Goal: Task Accomplishment & Management: Use online tool/utility

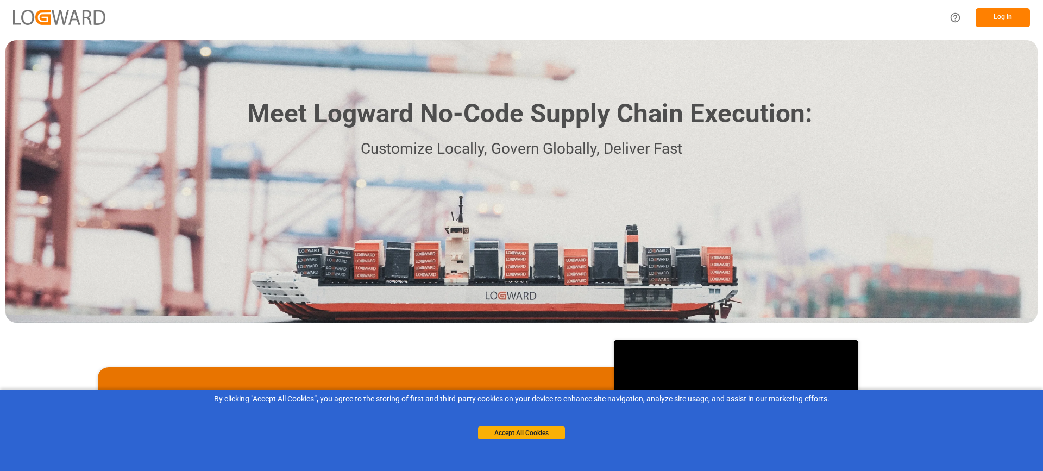
click at [1008, 14] on button "Log In" at bounding box center [1003, 17] width 54 height 19
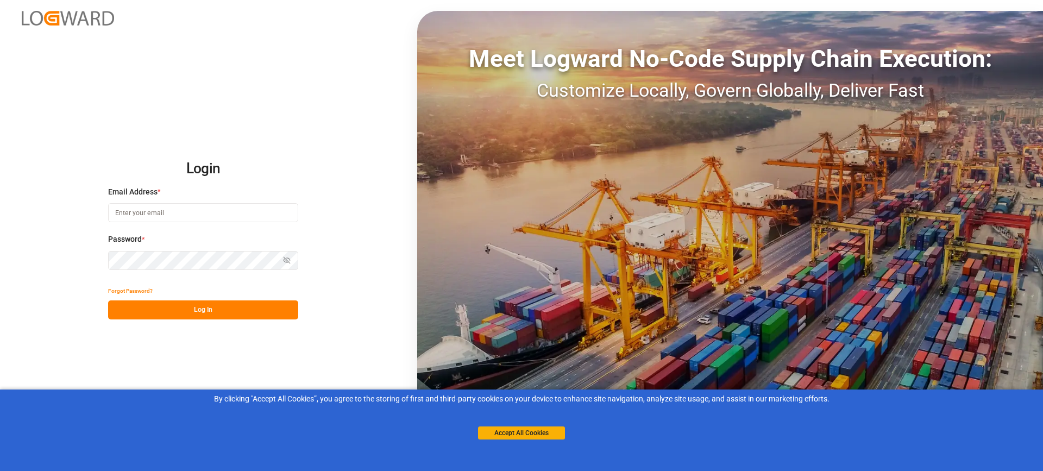
type input "[EMAIL_ADDRESS][PERSON_NAME][DOMAIN_NAME]"
click at [227, 308] on button "Log In" at bounding box center [203, 310] width 190 height 19
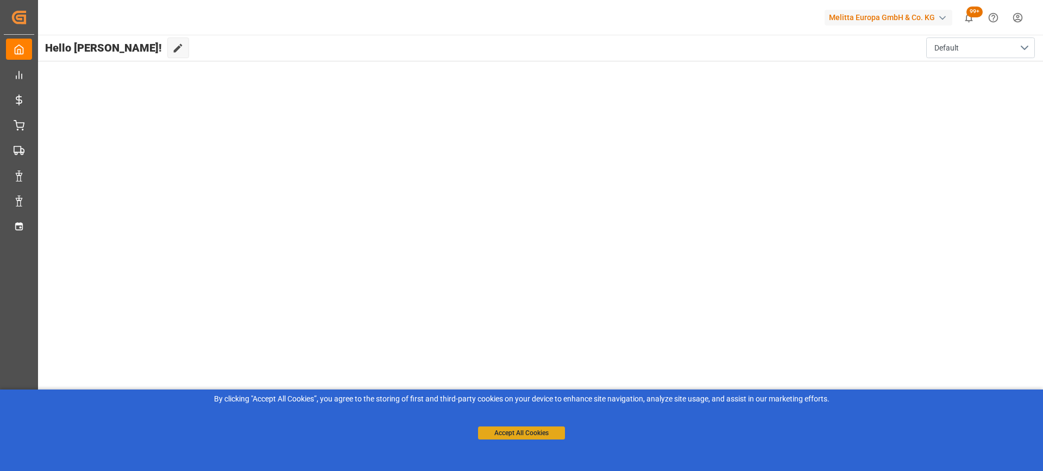
click at [515, 435] on button "Accept All Cookies" at bounding box center [521, 433] width 87 height 13
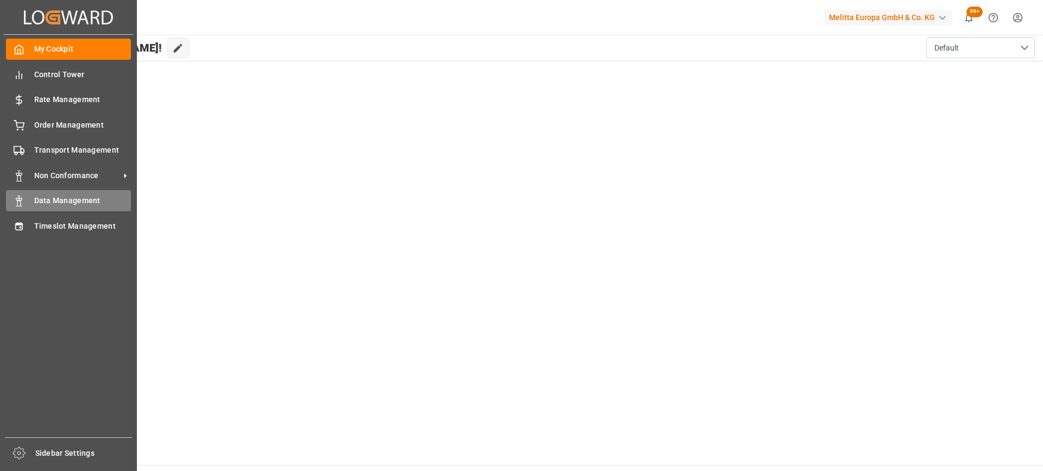
click at [28, 204] on div "Data Management Data Management" at bounding box center [68, 200] width 125 height 21
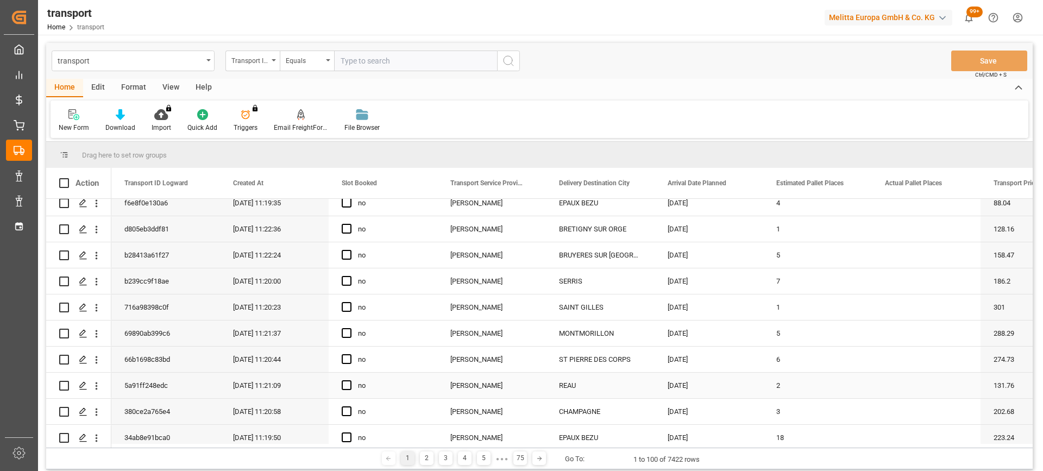
scroll to position [163, 0]
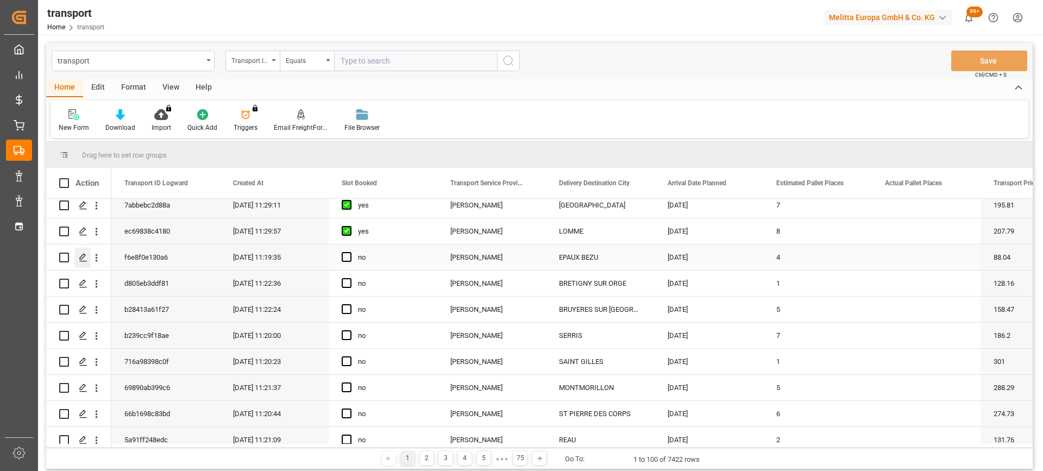
click at [83, 259] on icon "Press SPACE to select this row." at bounding box center [83, 257] width 9 height 9
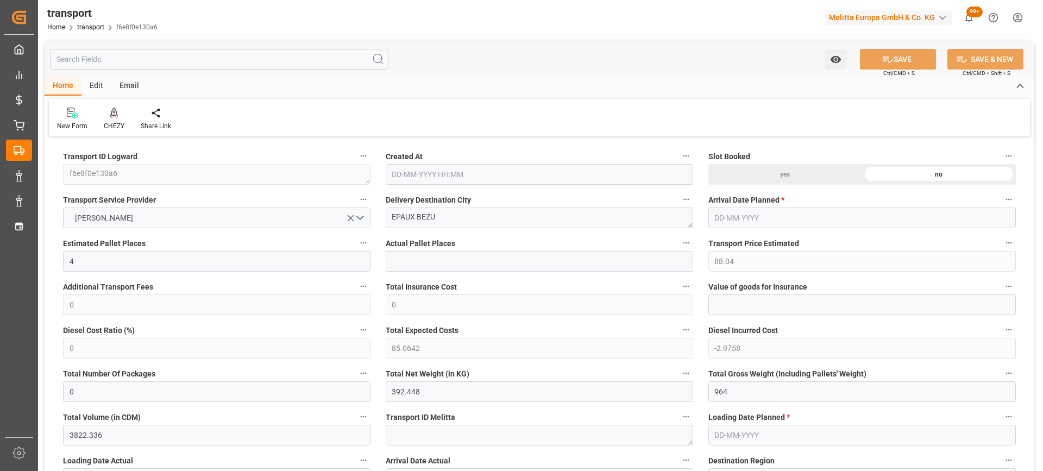
type input "4"
type input "88.04"
type input "0"
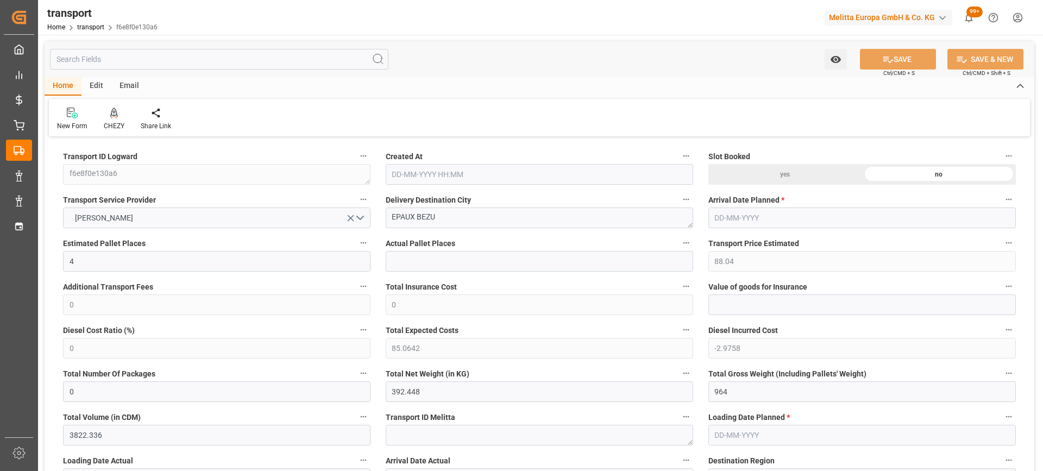
type input "85.0642"
type input "-2.9758"
type input "0"
type input "392.448"
type input "964"
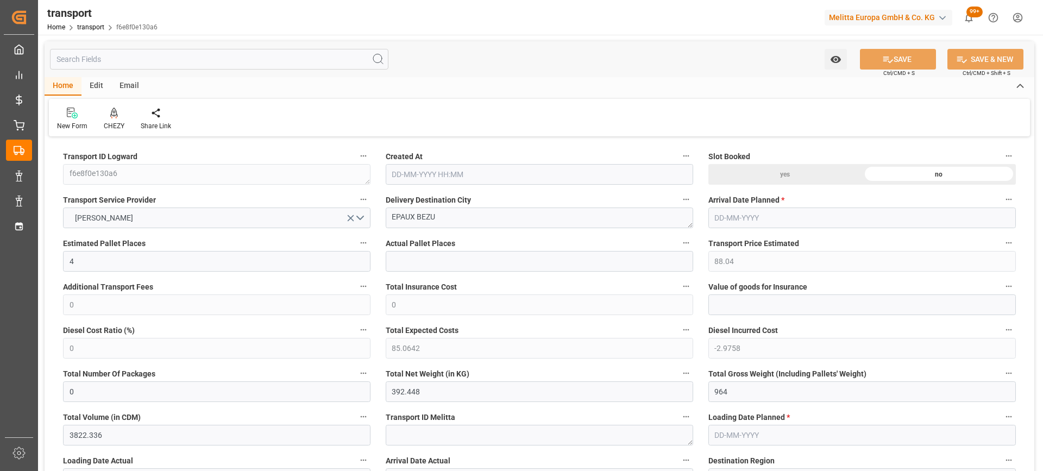
type input "3822.336"
type input "2"
type input "4"
type input "0"
type input "4"
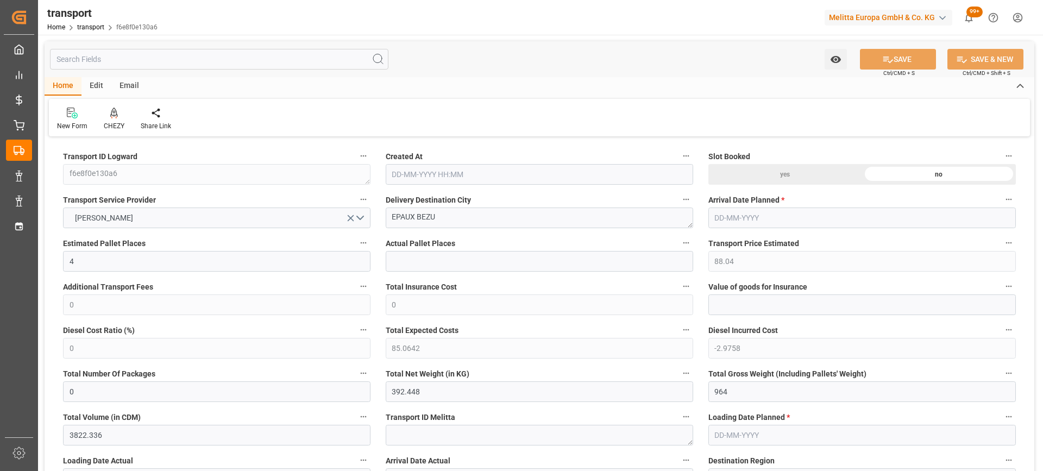
type input "101"
type input "806.4"
type input "0"
type input "4710.8598"
type input "0"
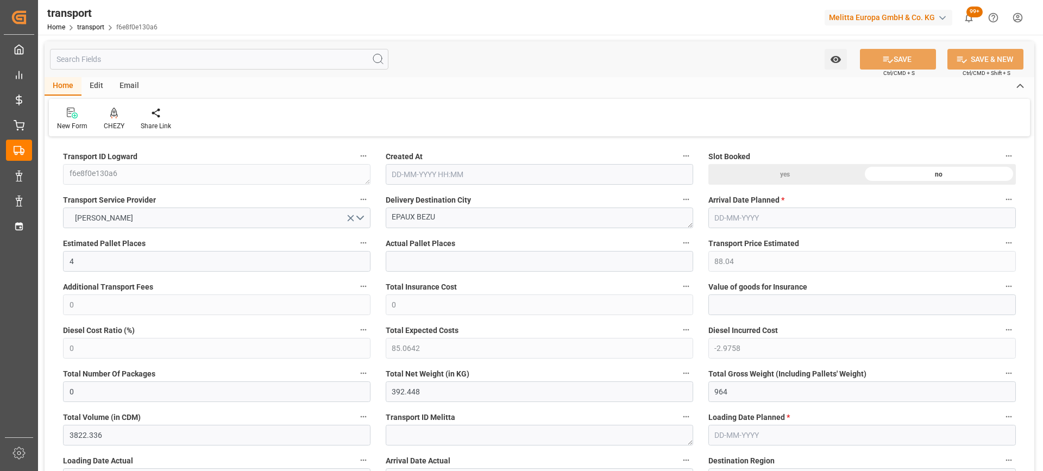
type input "0"
type input "21"
type input "35"
type input "[DATE] 11:19"
type input "[DATE]"
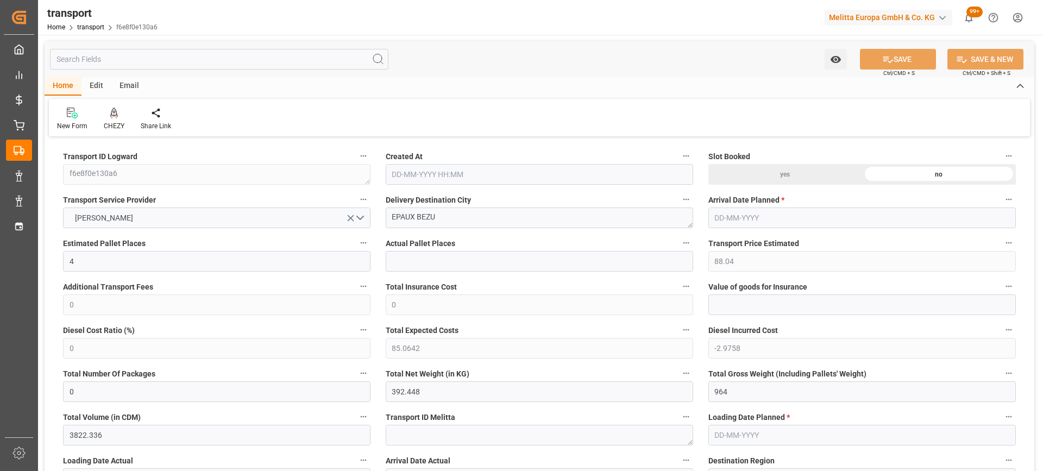
type input "[DATE]"
drag, startPoint x: 429, startPoint y: 216, endPoint x: 389, endPoint y: 216, distance: 39.7
click at [389, 216] on textarea "EPAUX BEZU" at bounding box center [540, 218] width 308 height 21
click at [115, 117] on icon at bounding box center [114, 113] width 8 height 11
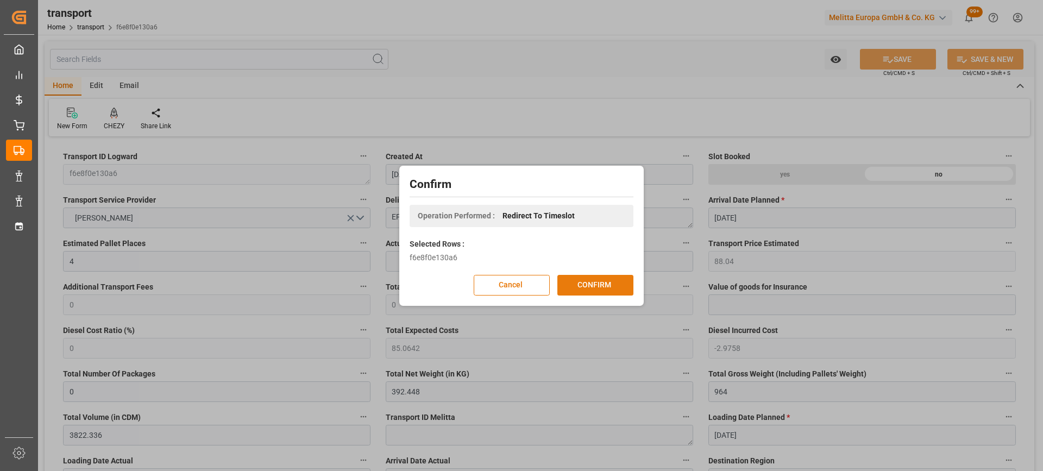
click at [605, 284] on button "CONFIRM" at bounding box center [596, 285] width 76 height 21
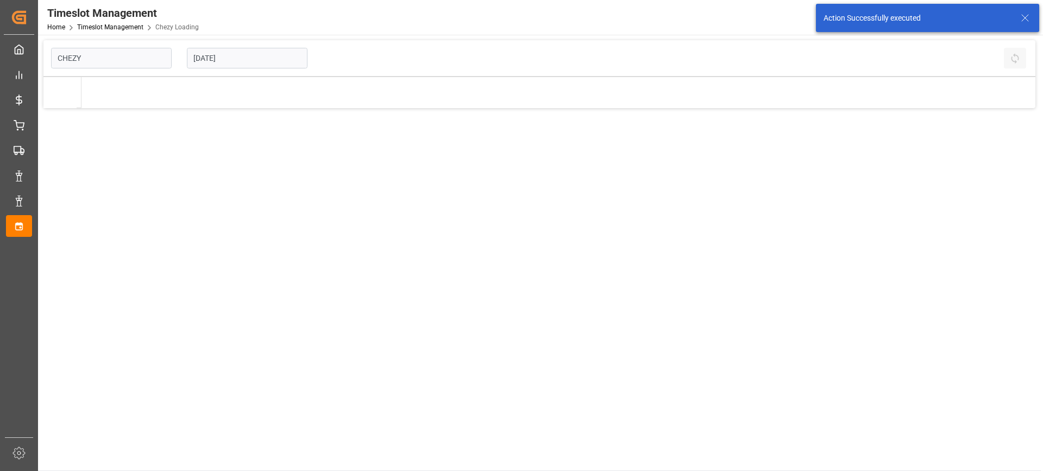
type input "Chezy Loading"
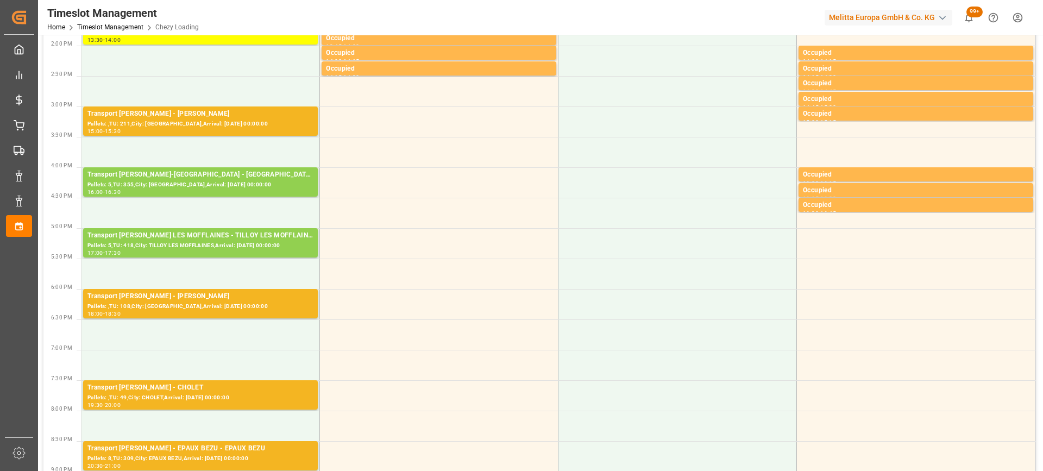
scroll to position [543, 0]
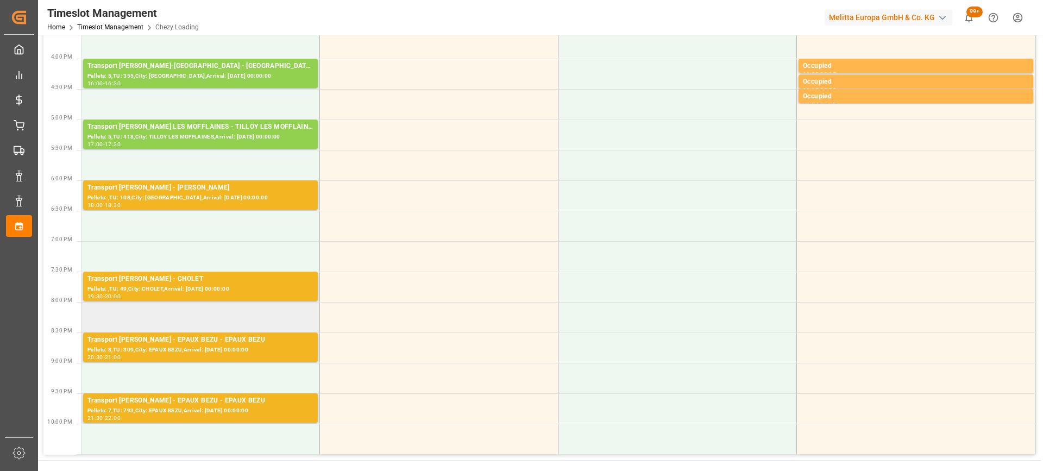
click at [185, 322] on td at bounding box center [201, 317] width 239 height 30
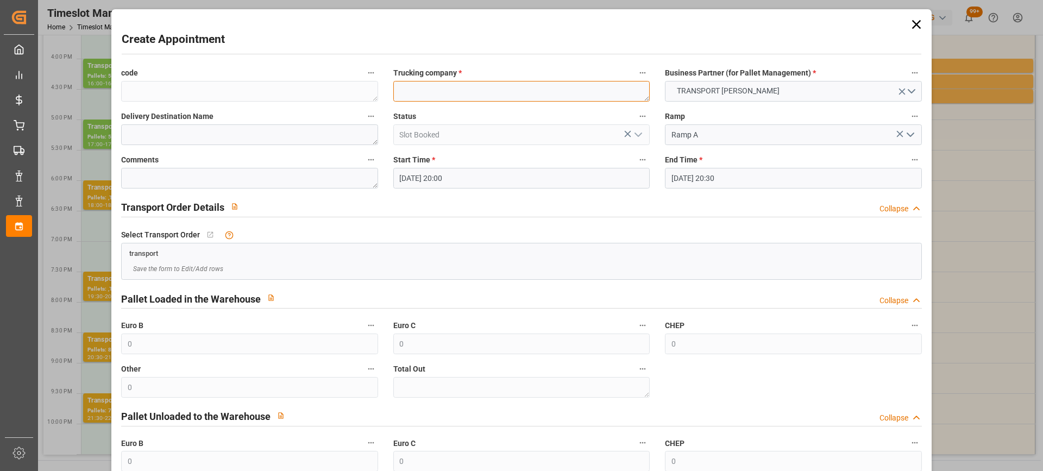
paste textarea "EPAUX BEZU"
type textarea "EPAUX BEZU"
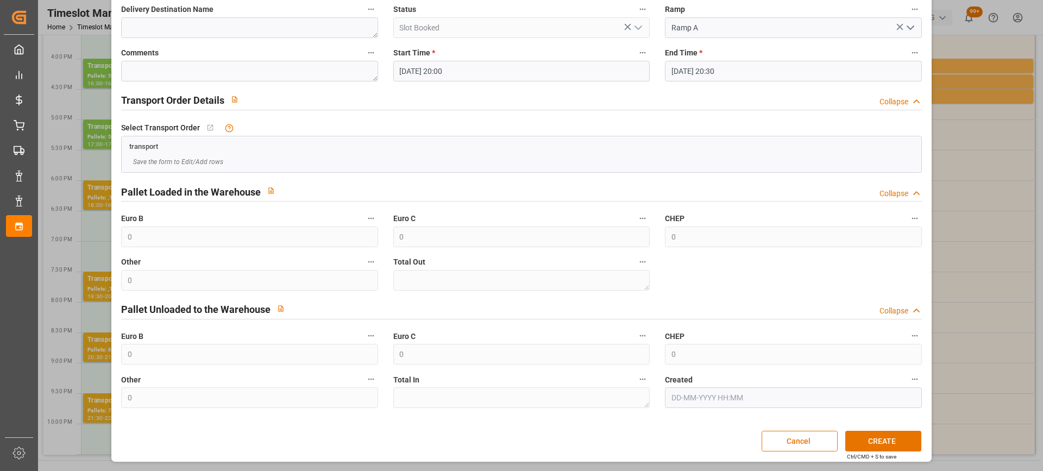
scroll to position [0, 0]
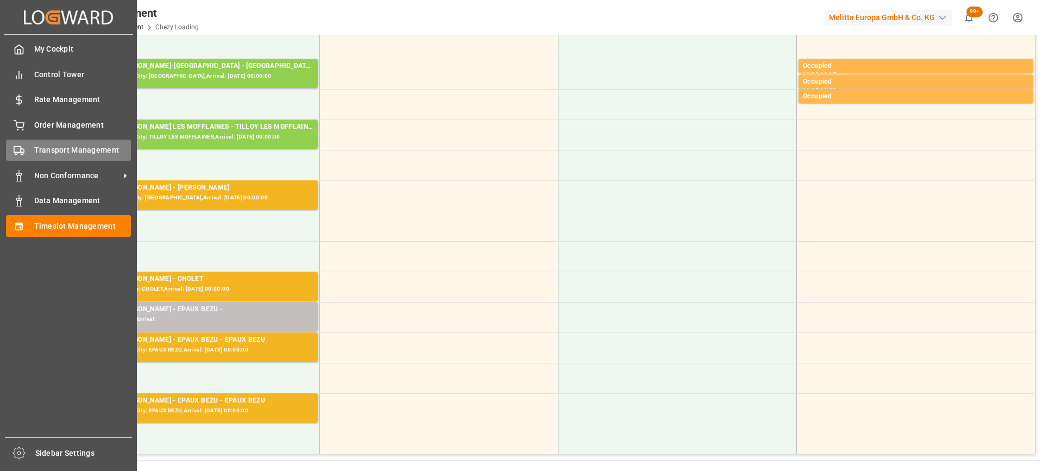
click at [75, 153] on span "Transport Management" at bounding box center [82, 150] width 97 height 11
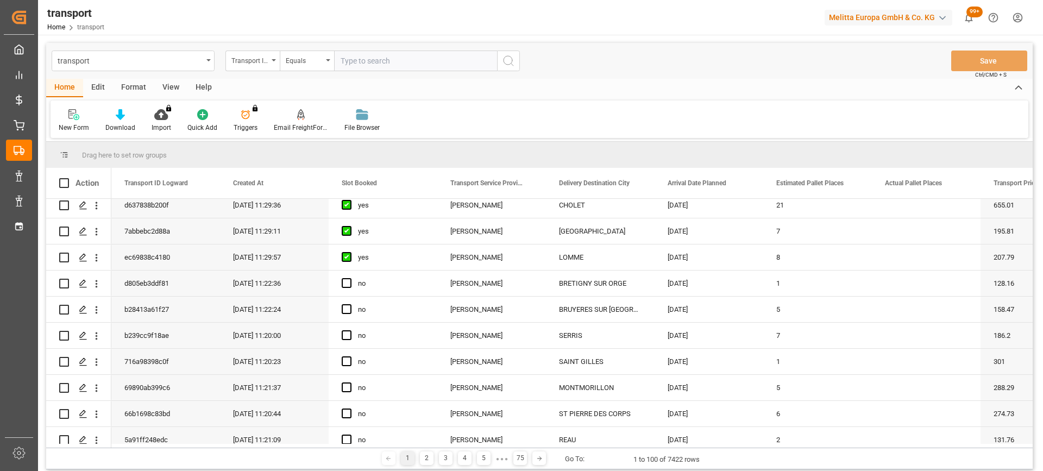
scroll to position [217, 0]
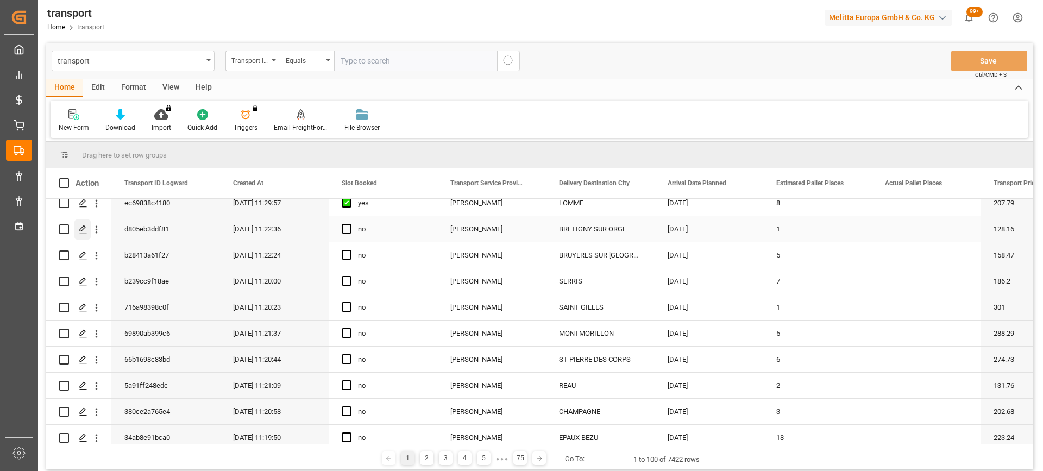
click at [80, 231] on polygon "Press SPACE to select this row." at bounding box center [82, 228] width 5 height 5
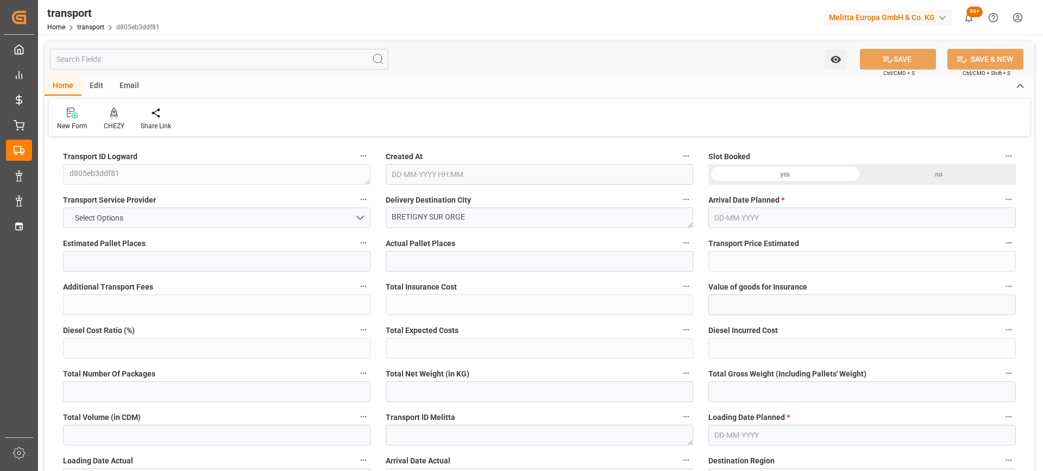
type input "1"
type input "128.16"
type input "0"
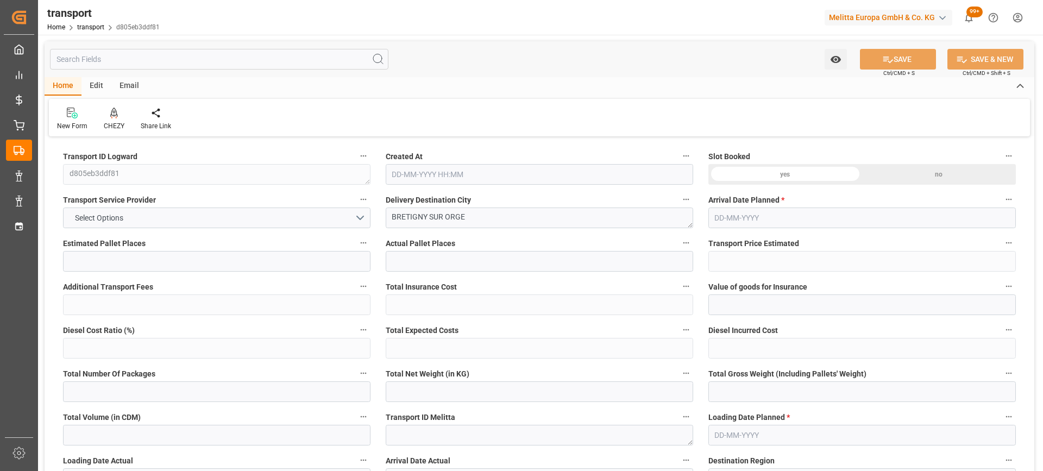
type input "123.8282"
type input "-4.3318"
type input "0"
type input "150.528"
type input "238"
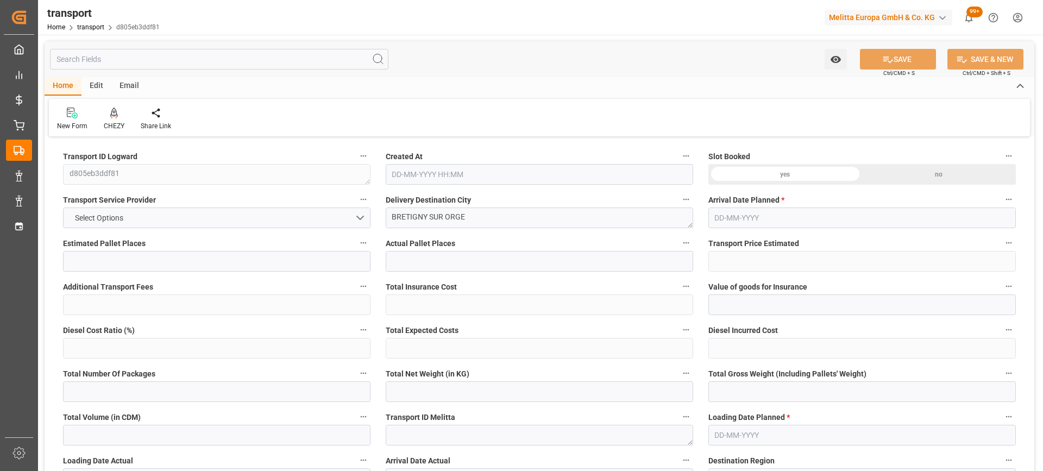
type input "1228.8"
type input "91"
type input "2"
type input "0"
type input "2"
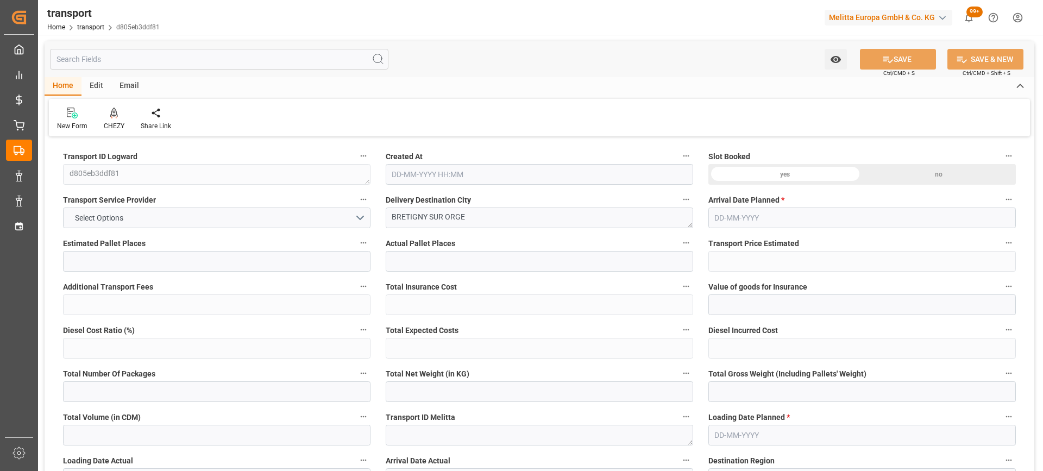
type input "101"
type input "184.32"
type input "0"
type input "4710.8598"
type input "0"
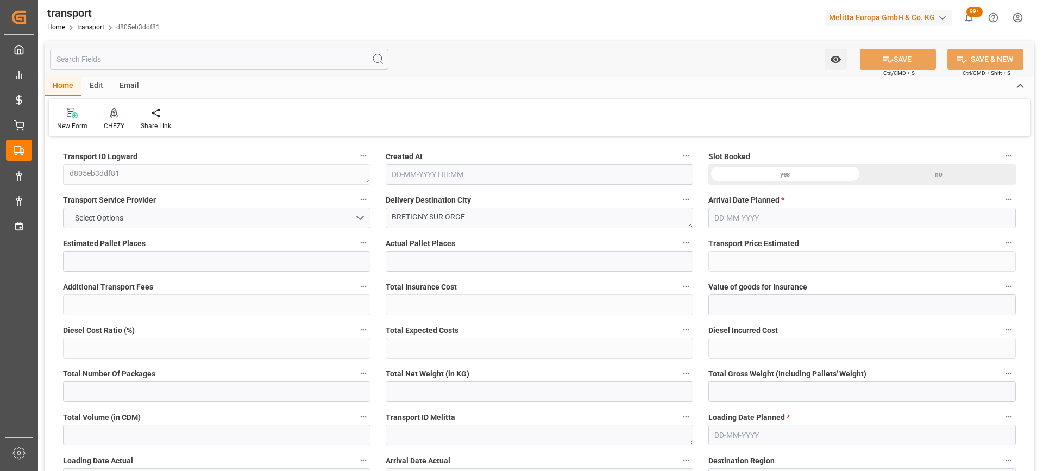
type input "0"
type input "21"
type input "35"
type input "29-08-2025 11:22"
type input "[DATE]"
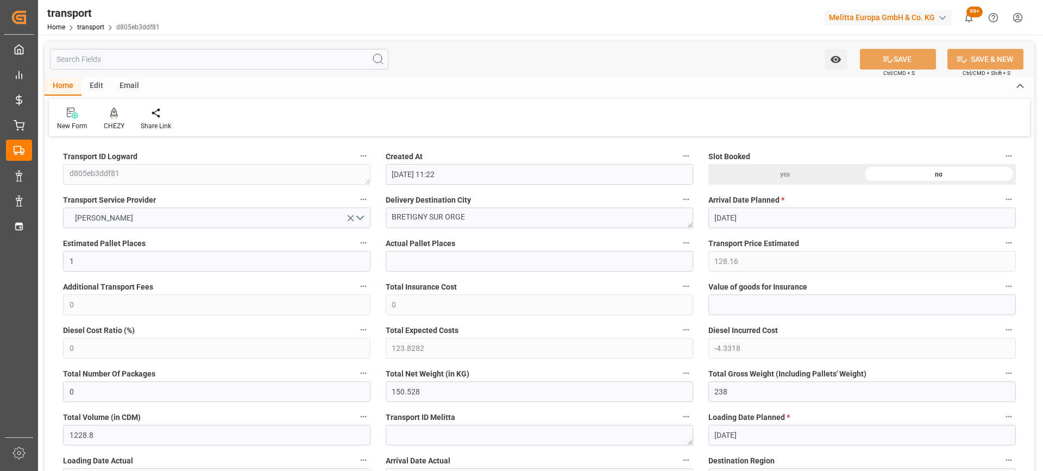
type input "[DATE]"
drag, startPoint x: 491, startPoint y: 218, endPoint x: 329, endPoint y: 219, distance: 162.5
click at [115, 114] on icon at bounding box center [114, 113] width 8 height 11
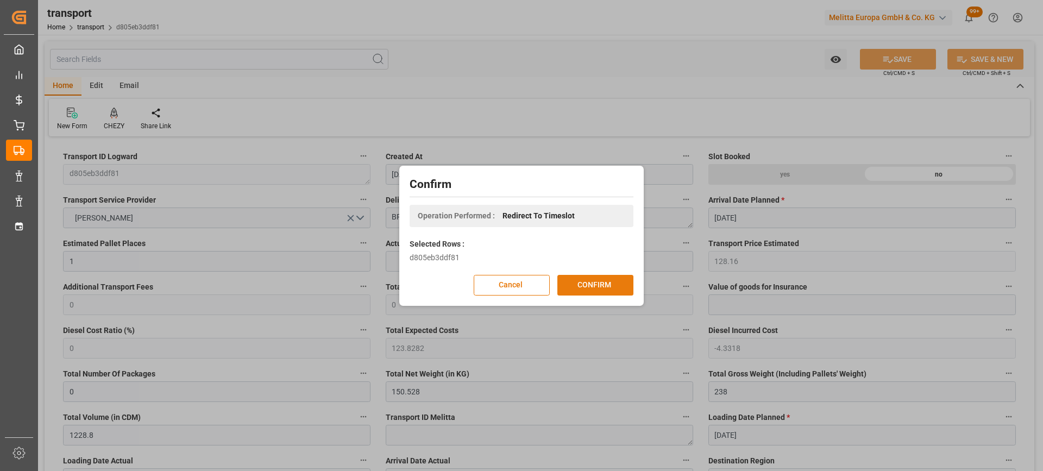
click at [577, 282] on button "CONFIRM" at bounding box center [596, 285] width 76 height 21
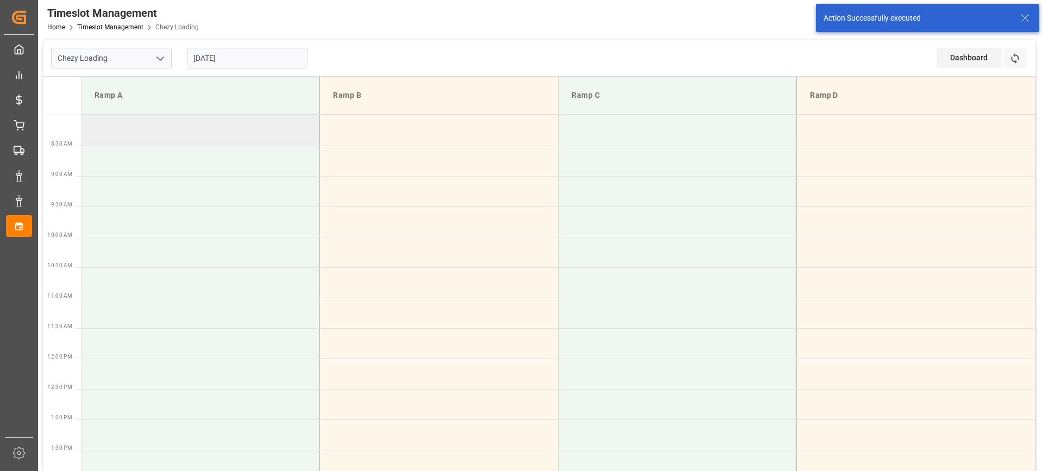
click at [147, 142] on td at bounding box center [201, 130] width 239 height 30
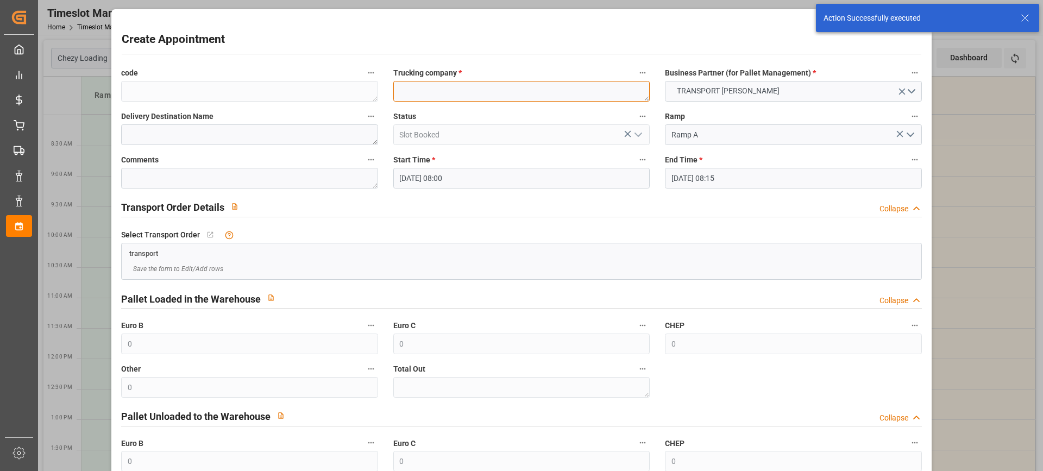
click at [434, 90] on textarea at bounding box center [521, 91] width 256 height 21
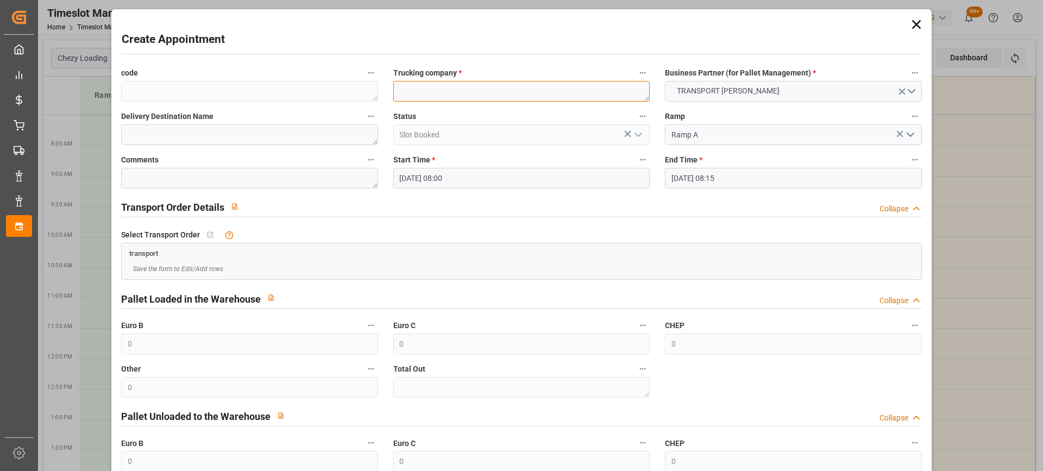
paste textarea "BRETIGNY SUR ORGE"
type textarea "BRETIGNY SUR ORGE"
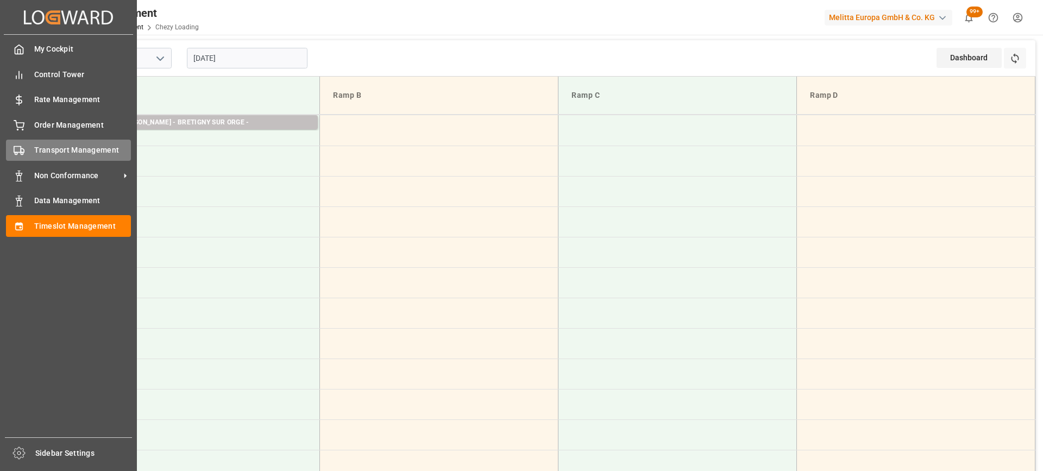
click at [59, 151] on span "Transport Management" at bounding box center [82, 150] width 97 height 11
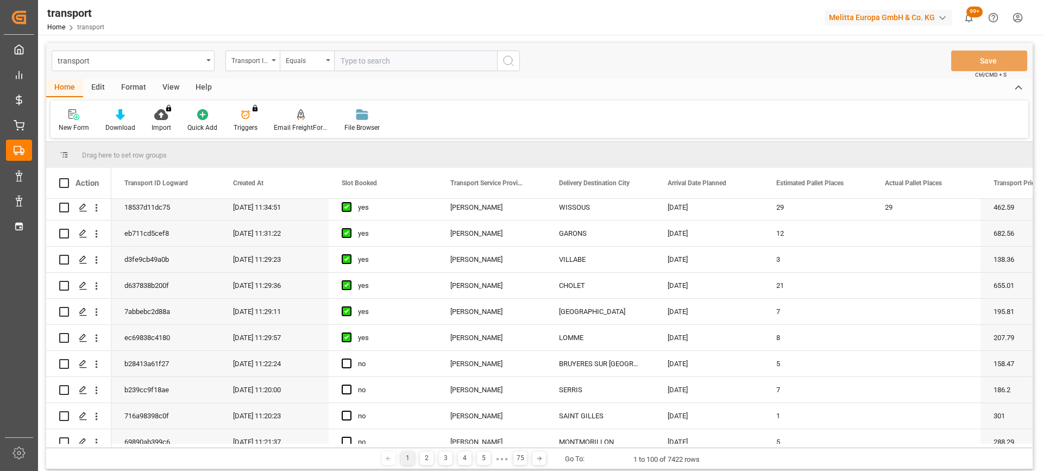
scroll to position [163, 0]
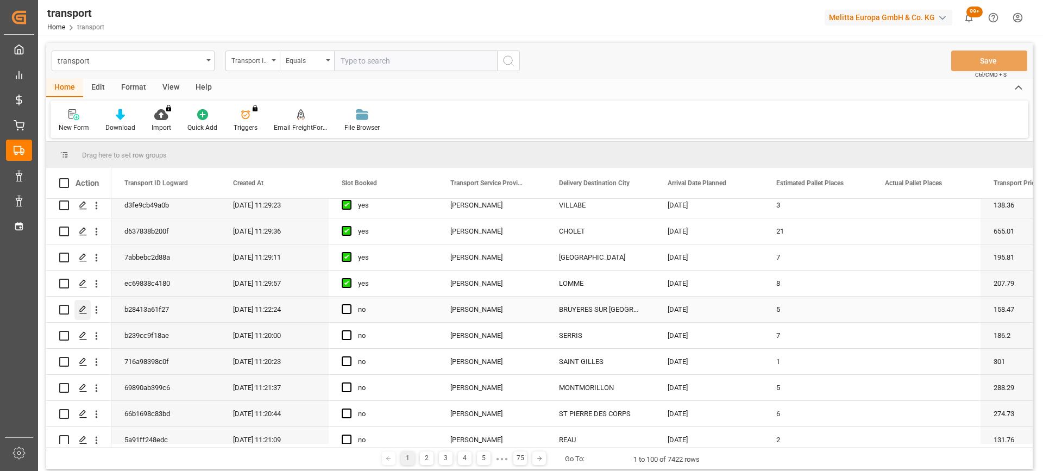
click at [84, 311] on icon "Press SPACE to select this row." at bounding box center [83, 309] width 9 height 9
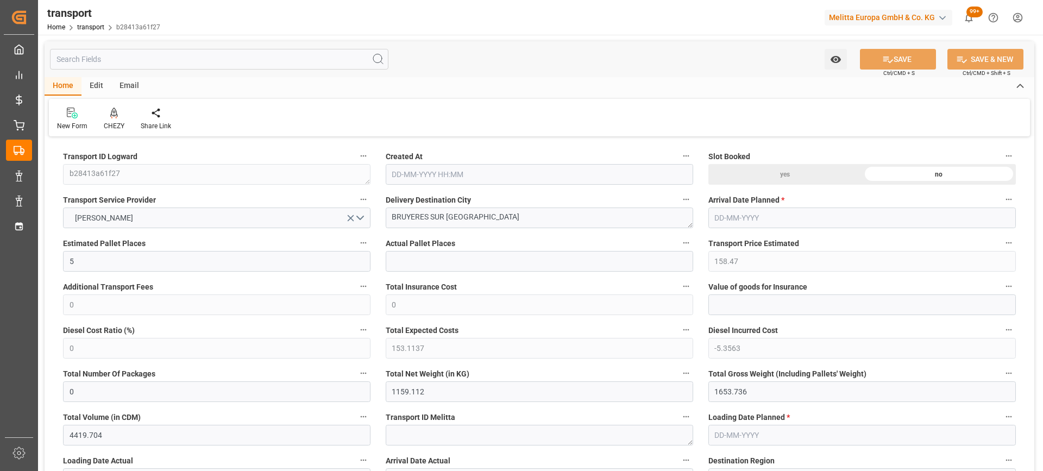
type input "5"
type input "158.47"
type input "0"
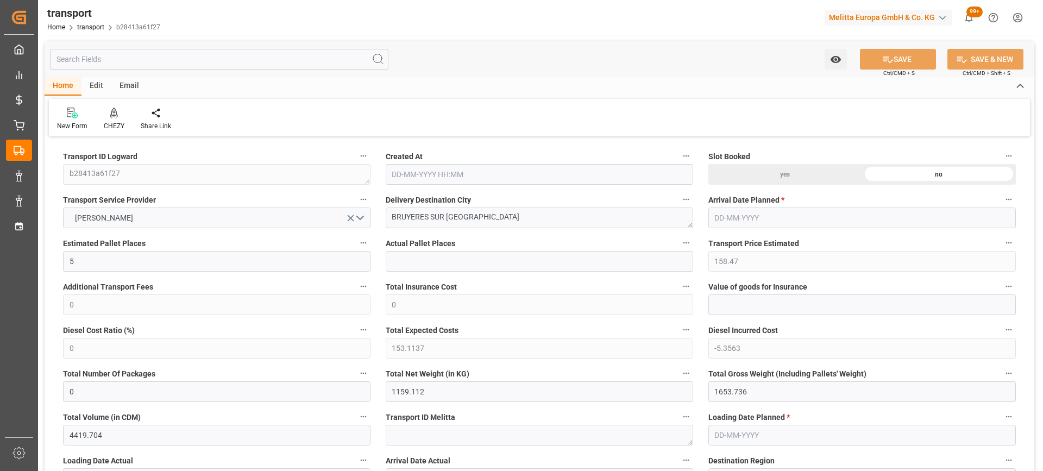
type input "153.1137"
type input "-5.3563"
type input "0"
type input "1159.112"
type input "1653.736"
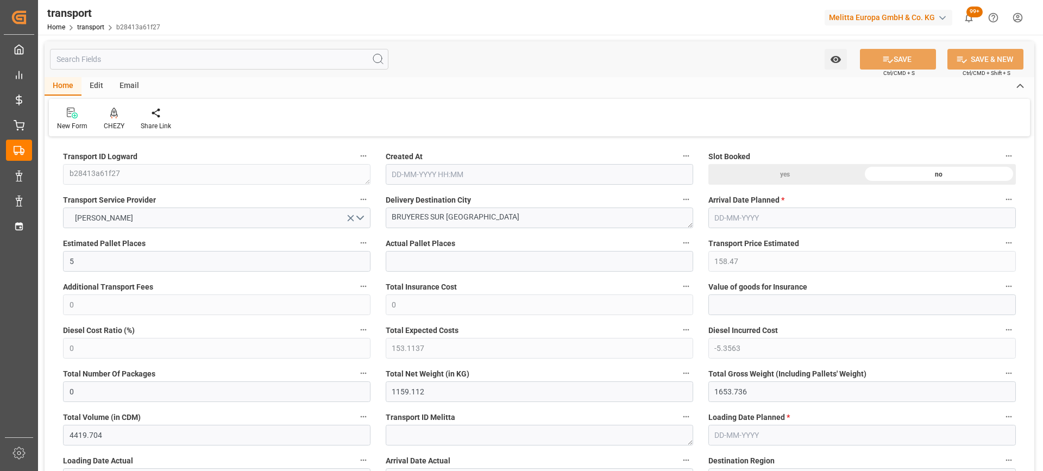
type input "4419.704"
type input "95"
type input "2"
type input "249"
type input "10"
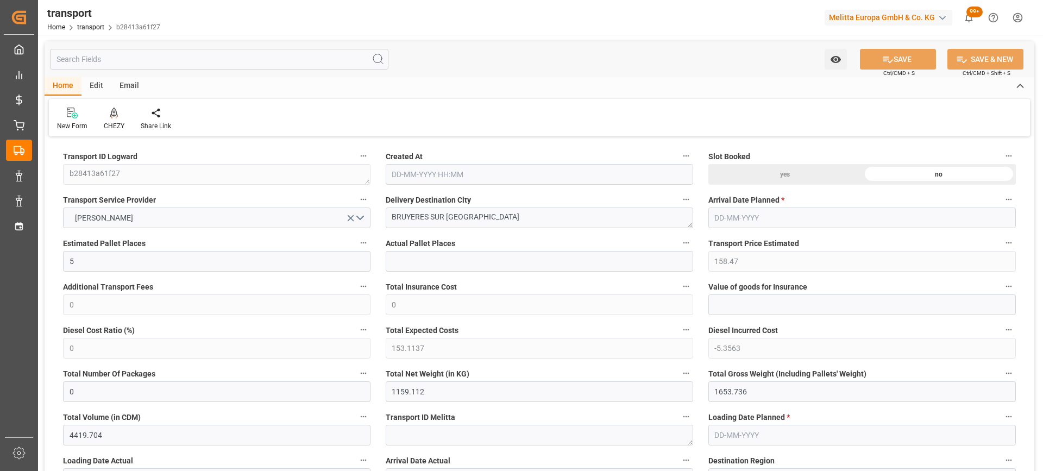
type input "101"
type input "1409.464"
type input "0"
type input "4710.8598"
type input "0"
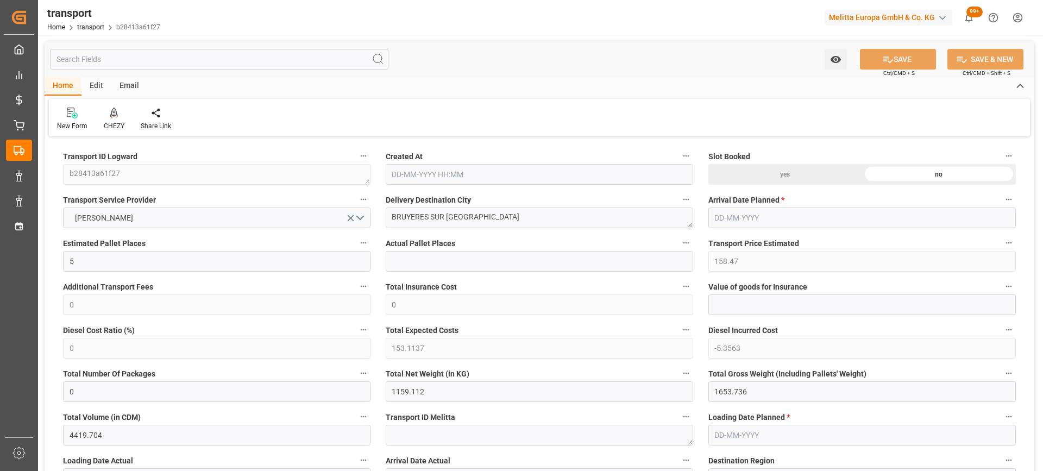
type input "0"
type input "21"
type input "35"
type input "29-08-2025 11:22"
type input "[DATE]"
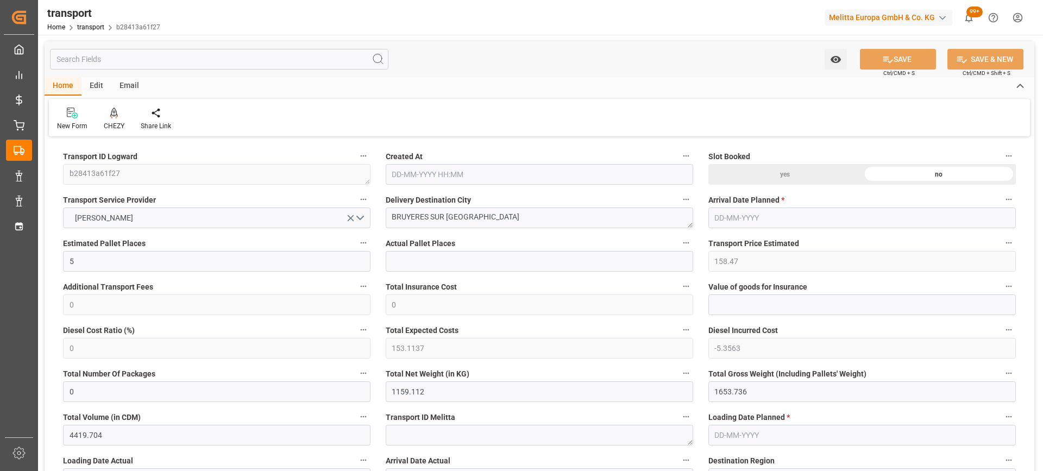
type input "[DATE]"
drag, startPoint x: 481, startPoint y: 220, endPoint x: 379, endPoint y: 220, distance: 102.2
click at [379, 220] on div "Delivery Destination City BRUYERES SUR OISE" at bounding box center [539, 210] width 323 height 43
click at [114, 118] on icon at bounding box center [114, 113] width 8 height 11
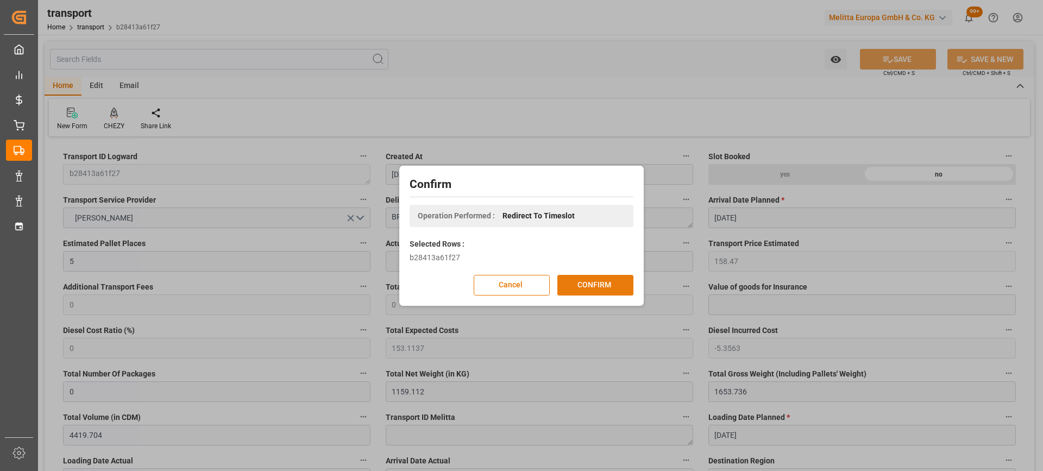
click at [577, 287] on button "CONFIRM" at bounding box center [596, 285] width 76 height 21
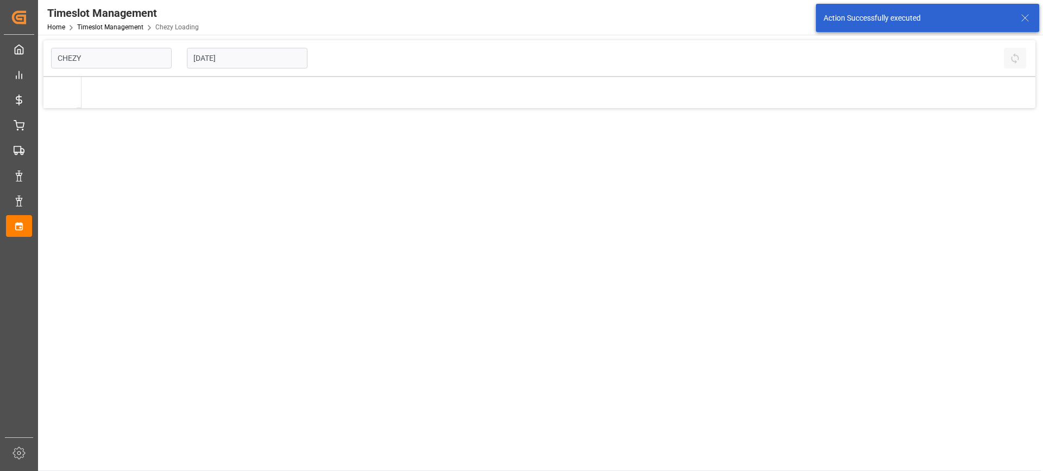
type input "Chezy Loading"
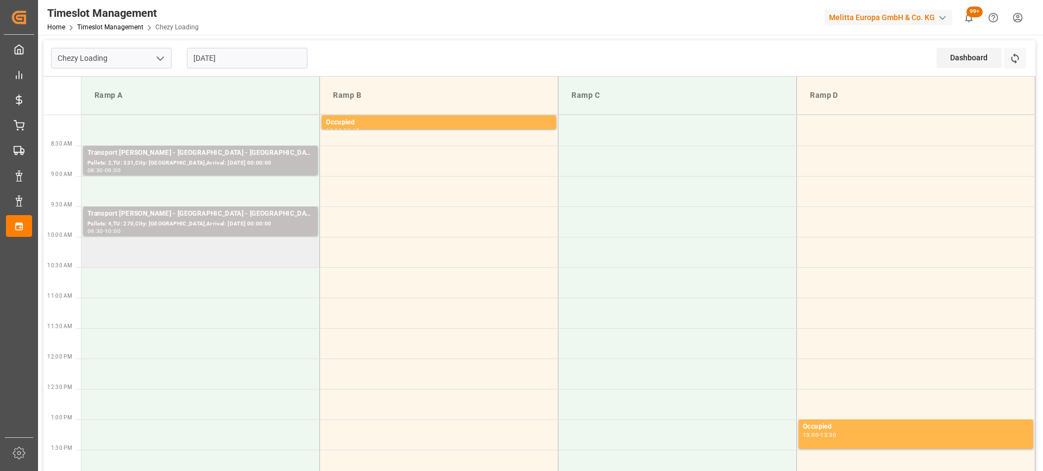
click at [173, 258] on td at bounding box center [201, 252] width 239 height 30
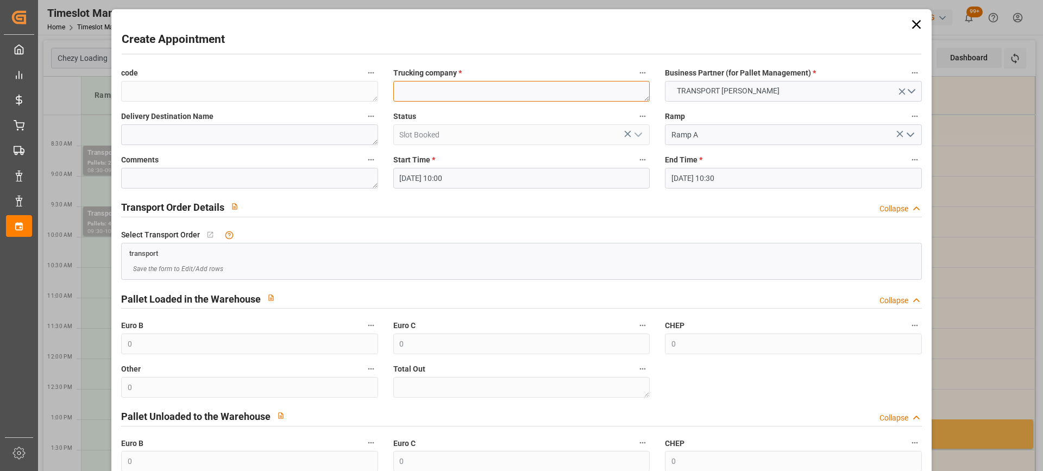
paste textarea "BRUYERES SUR [GEOGRAPHIC_DATA]"
type textarea "BRUYERES SUR [GEOGRAPHIC_DATA]"
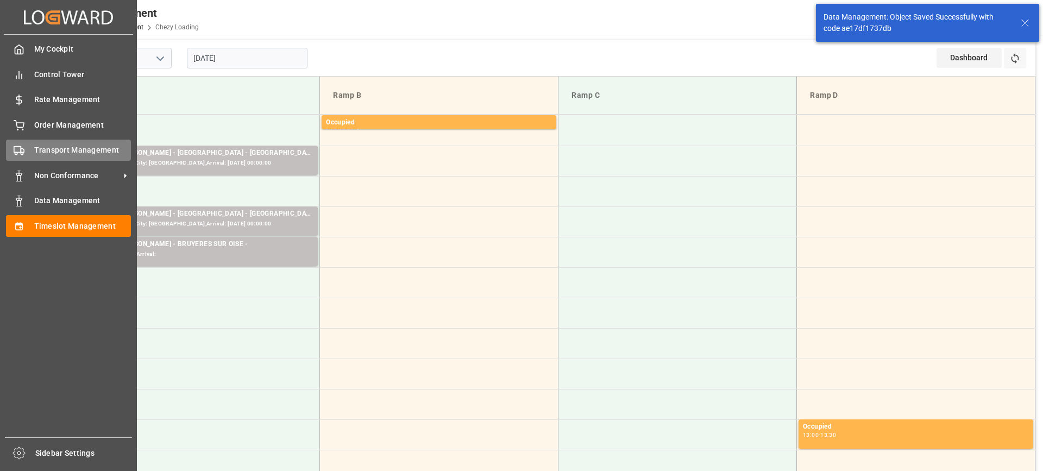
click at [48, 151] on span "Transport Management" at bounding box center [82, 150] width 97 height 11
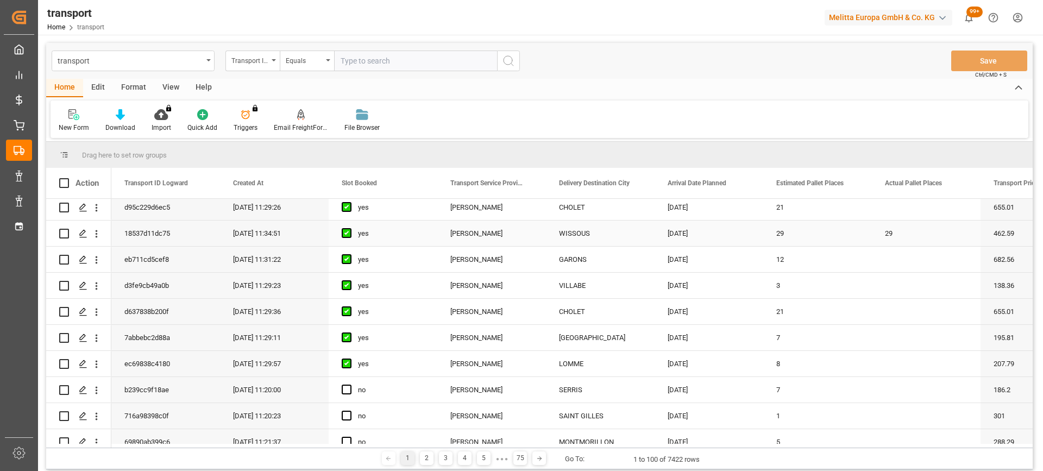
scroll to position [163, 0]
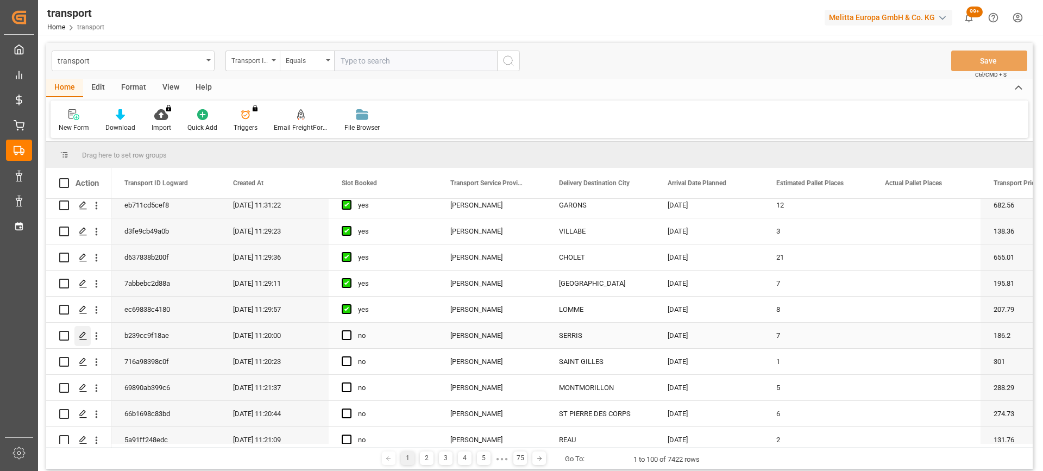
click at [83, 338] on icon "Press SPACE to select this row." at bounding box center [83, 335] width 9 height 9
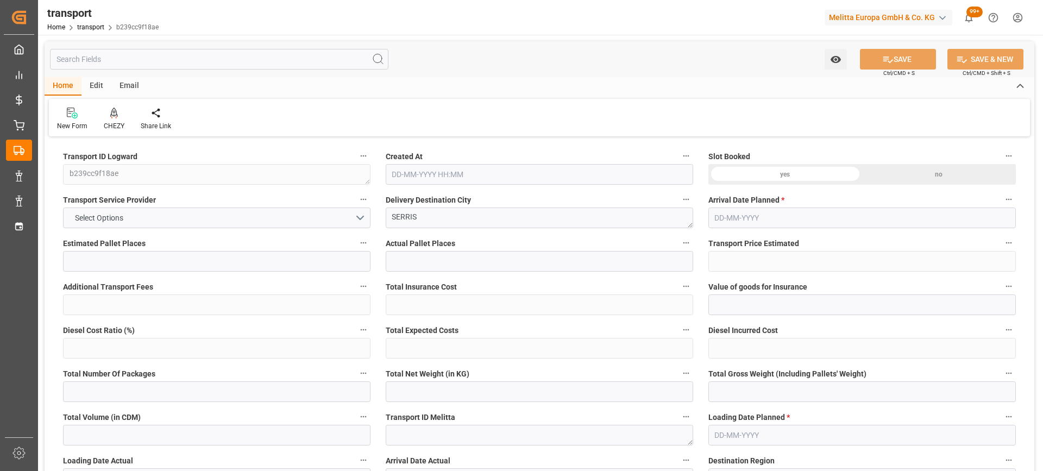
type input "7"
type input "186.2"
type input "0"
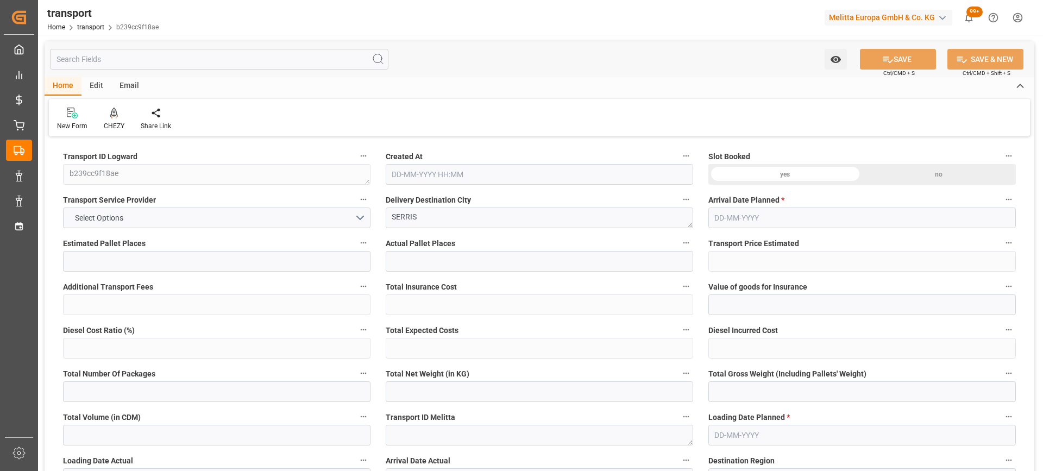
type input "179.9064"
type input "-6.2936"
type input "0"
type input "1399.795"
type input "2261.402"
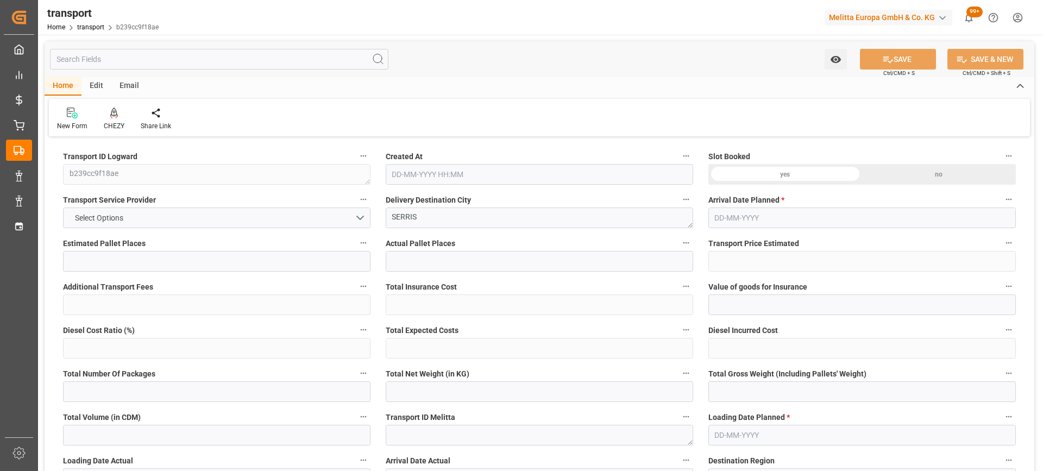
type input "6013.032"
type input "77"
type input "0"
type input "436"
type input "20"
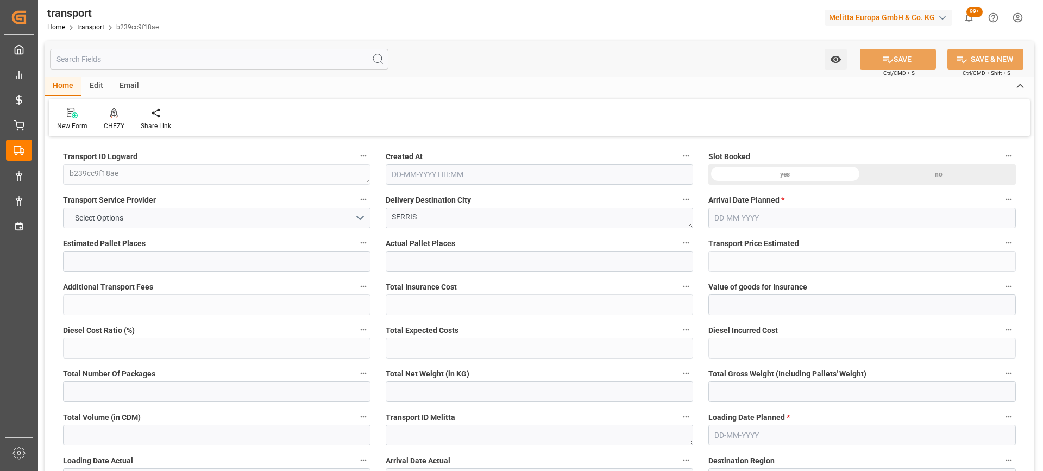
type input "101"
type input "1785.698"
type input "0"
type input "4710.8598"
type input "0"
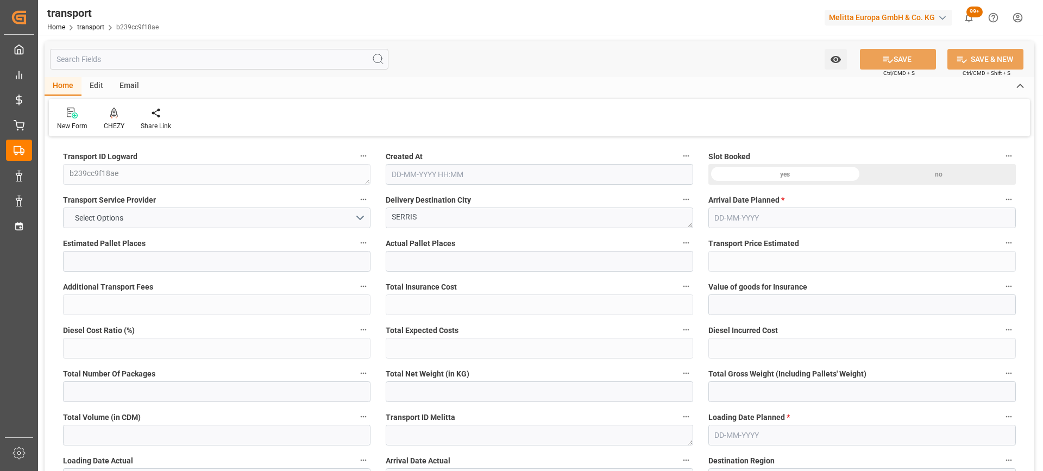
type input "0"
type input "21"
type input "35"
type input "29-08-2025 11:20"
type input "[DATE]"
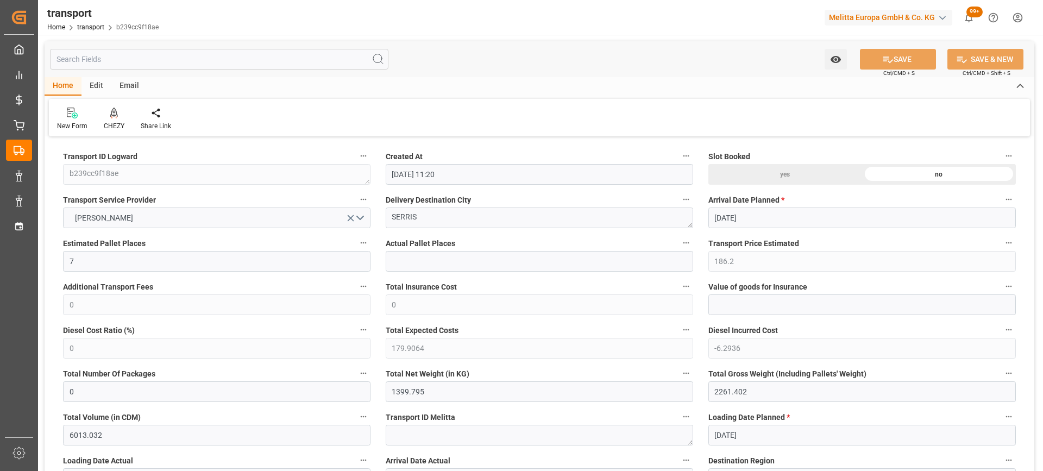
type input "[DATE]"
drag, startPoint x: 438, startPoint y: 225, endPoint x: 365, endPoint y: 221, distance: 73.5
click at [117, 117] on div at bounding box center [114, 112] width 21 height 11
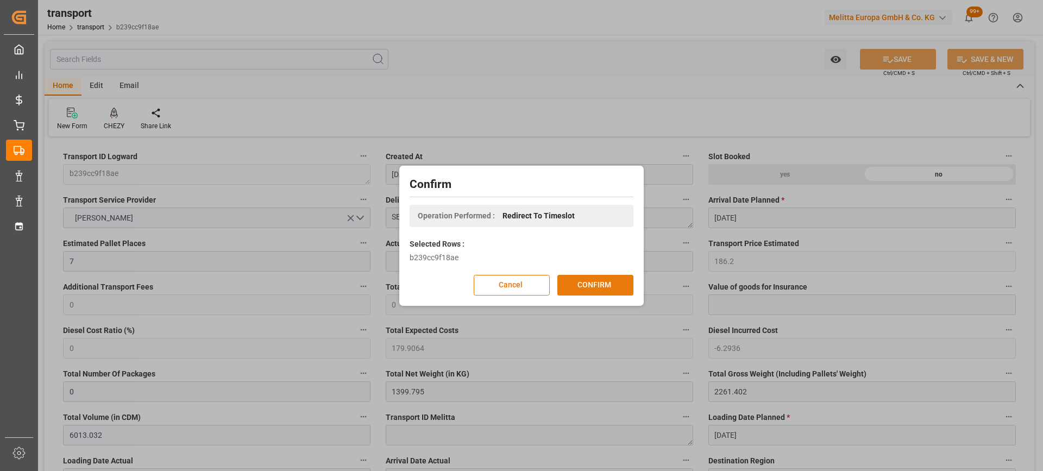
click at [595, 281] on button "CONFIRM" at bounding box center [596, 285] width 76 height 21
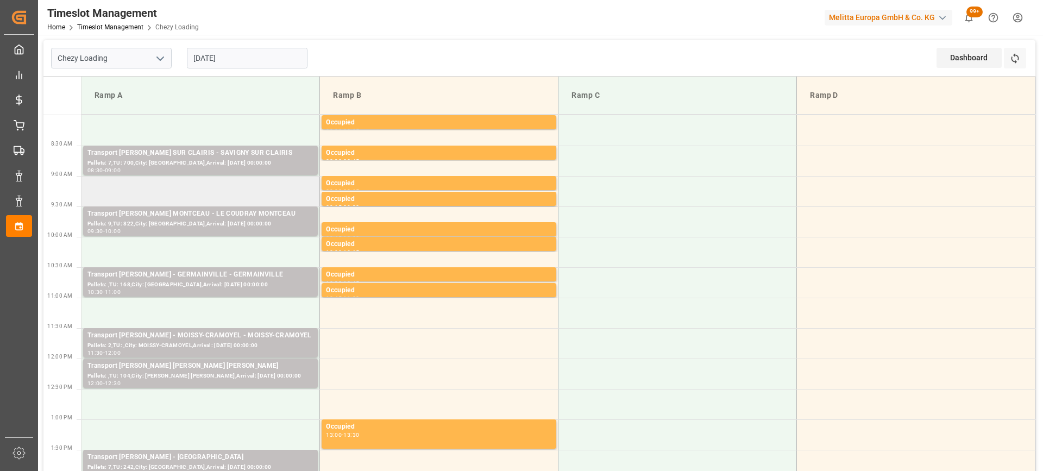
click at [179, 193] on td at bounding box center [201, 191] width 239 height 30
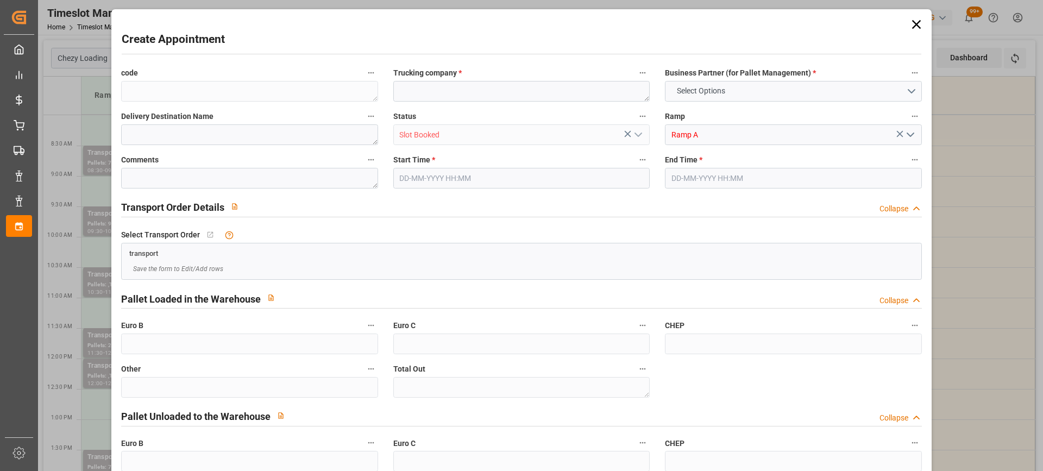
type input "0"
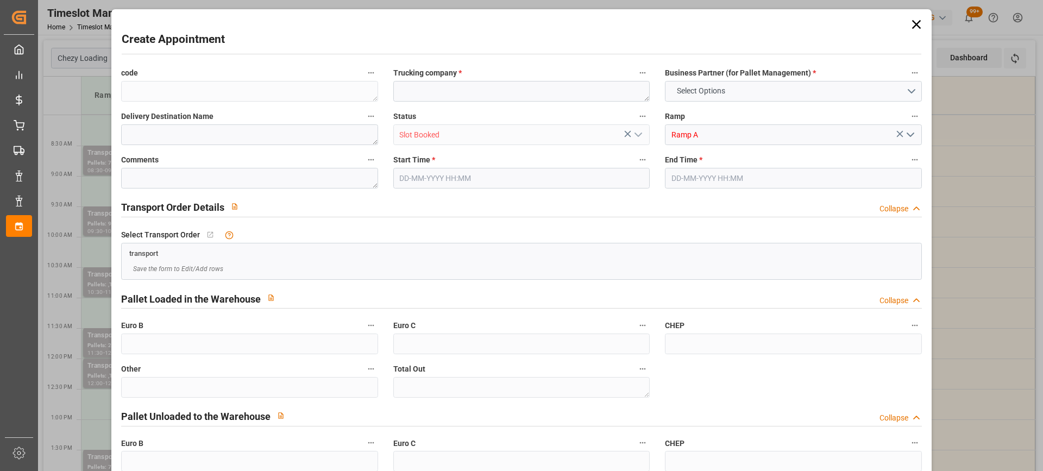
type input "0"
type input "[DATE] 09:00"
type input "[DATE] 09:30"
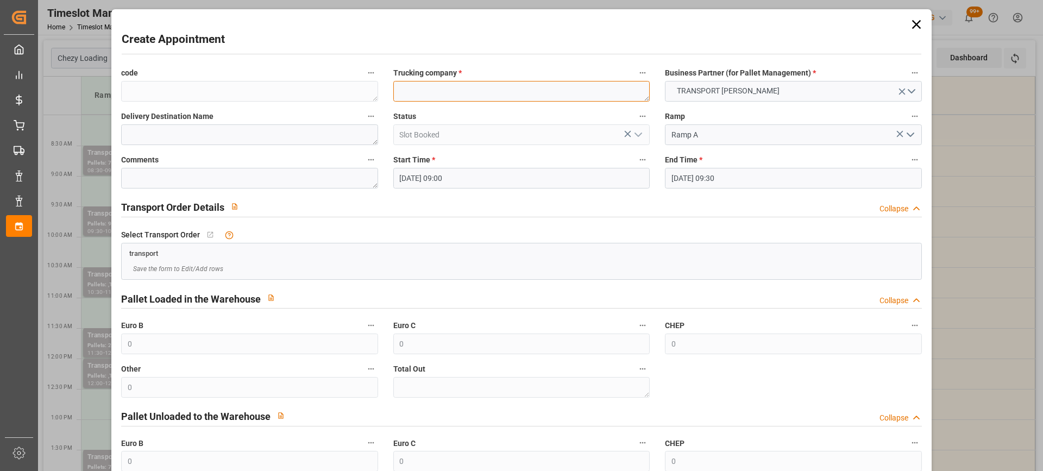
paste textarea "SERRIS"
type textarea "SERRIS"
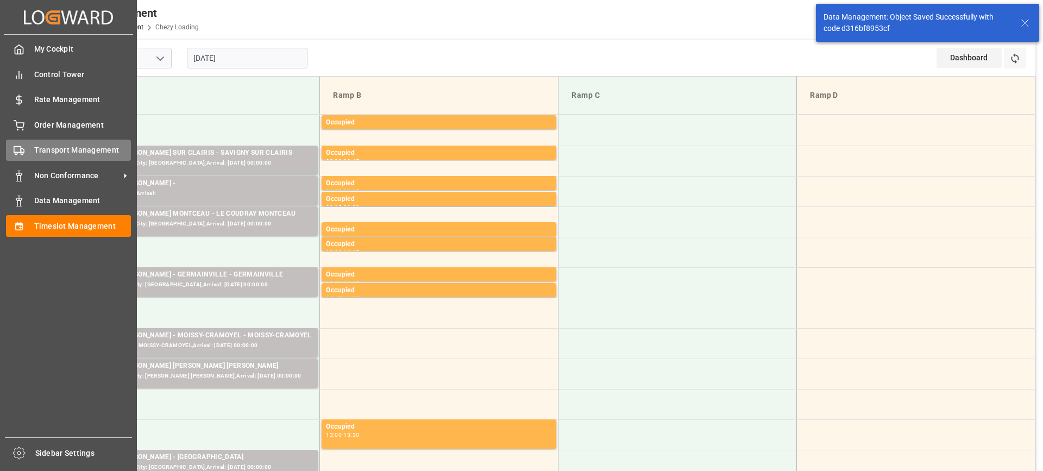
click at [59, 153] on span "Transport Management" at bounding box center [82, 150] width 97 height 11
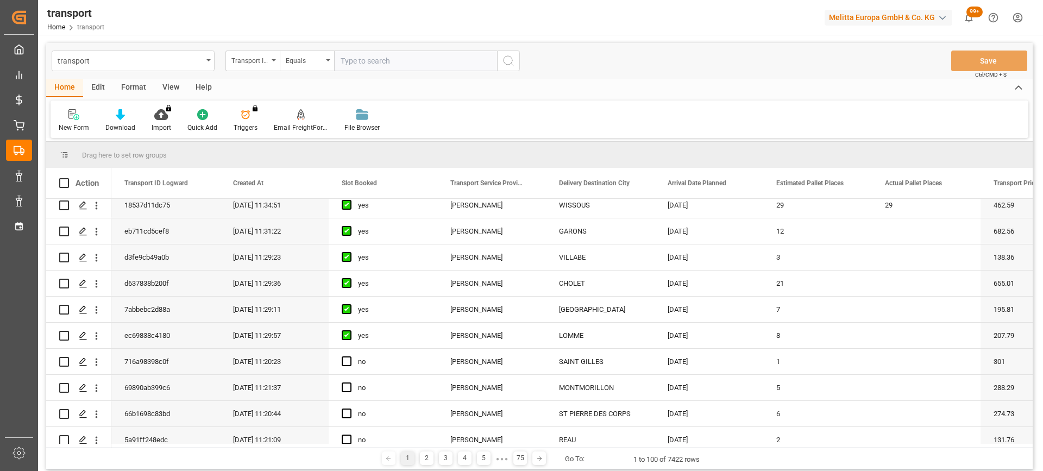
scroll to position [217, 0]
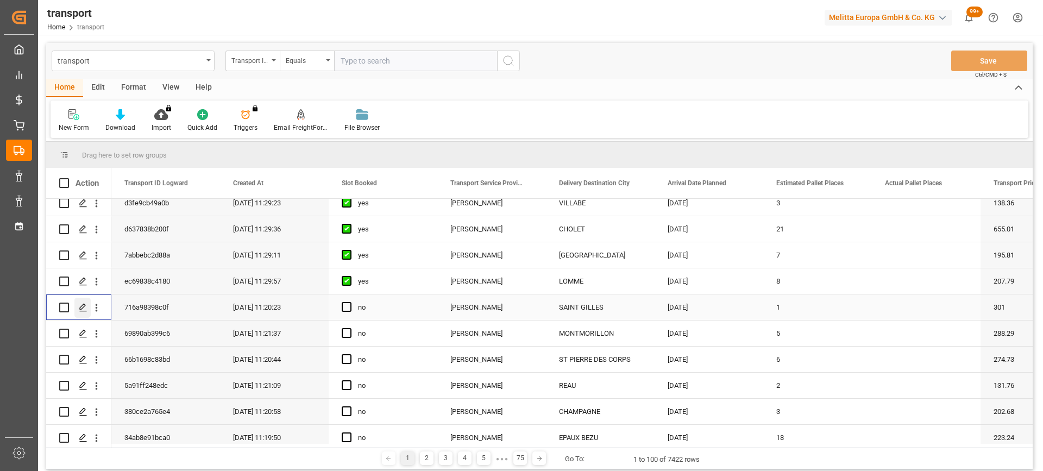
click at [79, 311] on icon "Press SPACE to select this row." at bounding box center [83, 307] width 9 height 9
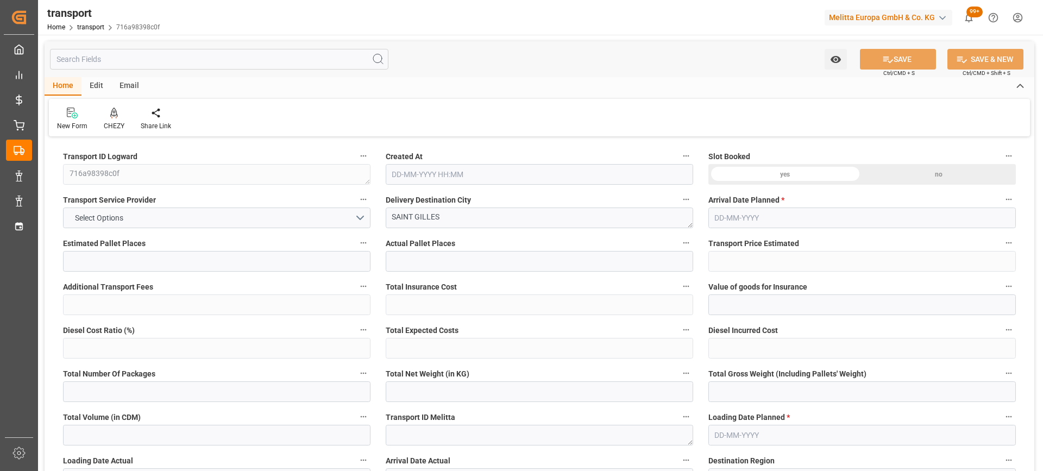
type input "1"
type input "301"
type input "0"
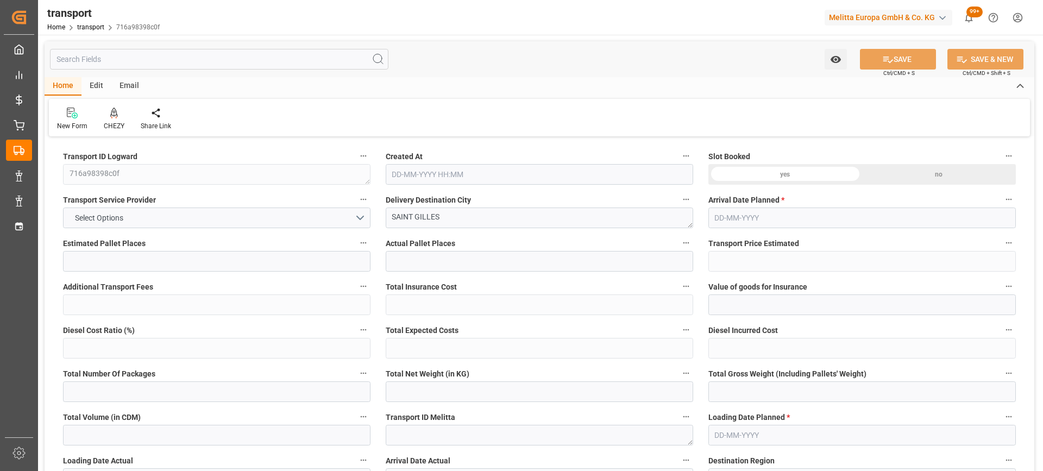
type input "290.8262"
type input "-10.1738"
type input "0"
type input "14.795"
type input "42.265"
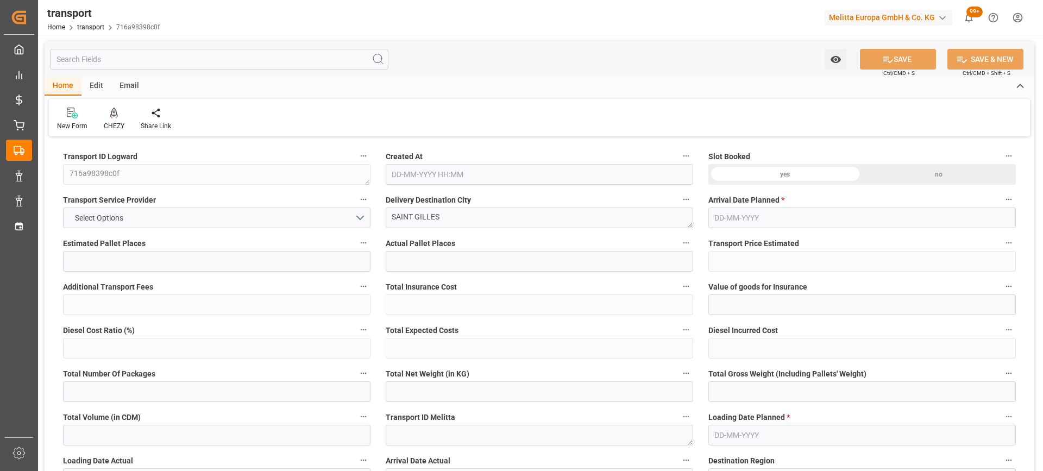
type input "186.96"
type input "30"
type input "0"
type input "23"
type input "1"
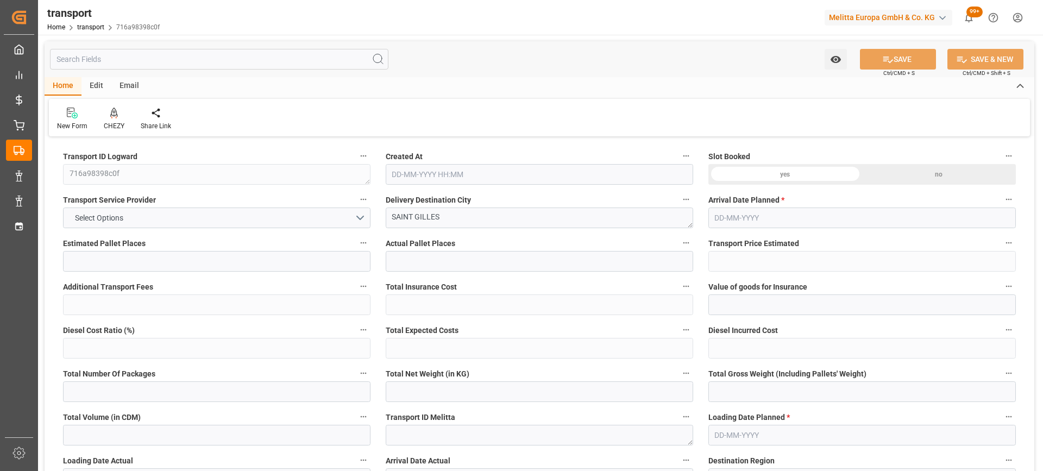
type input "101"
type input "19.265"
type input "0"
type input "4710.8598"
type input "0"
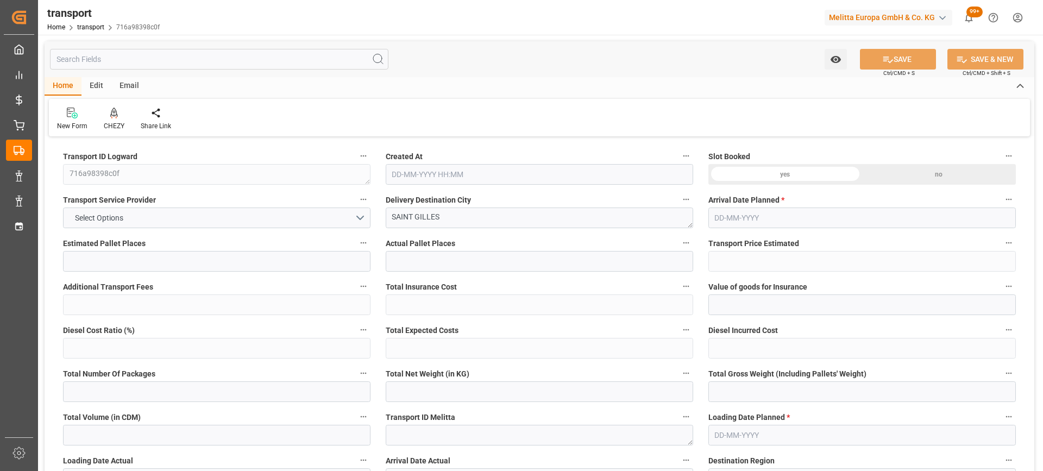
type input "0"
type input "21"
type input "35"
type input "[DATE] 11:20"
type input "[DATE]"
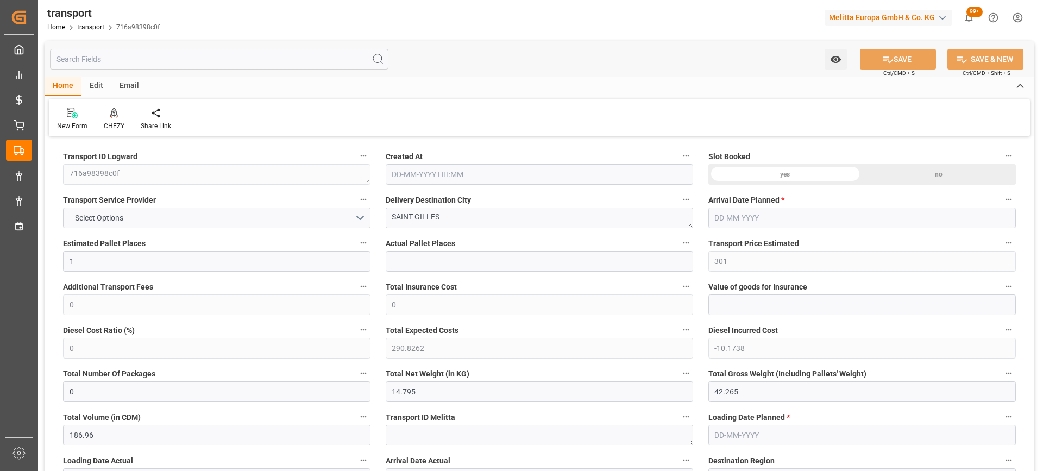
type input "[DATE]"
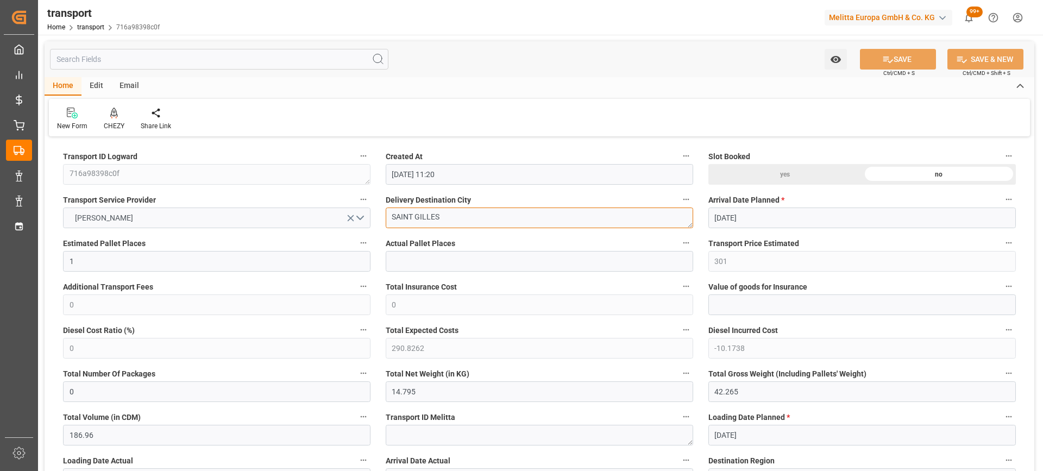
drag, startPoint x: 474, startPoint y: 220, endPoint x: 366, endPoint y: 218, distance: 108.7
click at [111, 116] on icon at bounding box center [114, 113] width 8 height 11
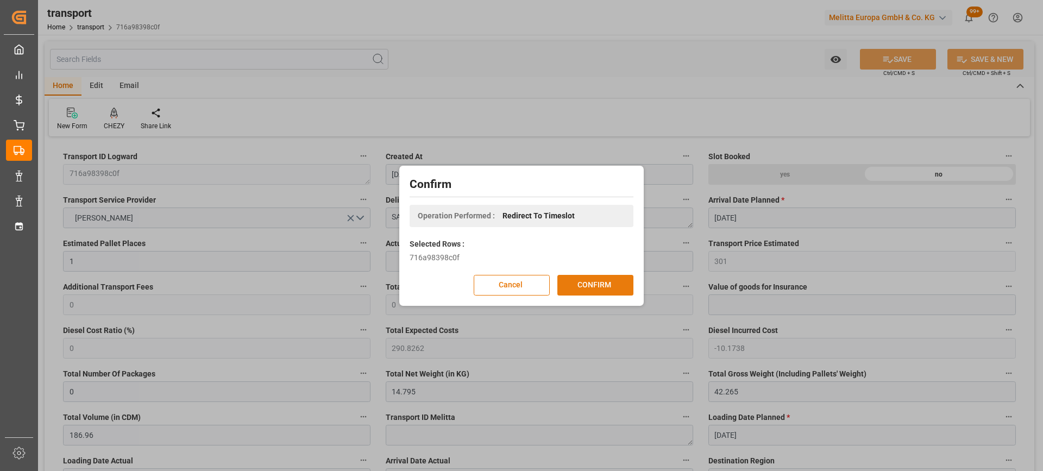
click at [583, 287] on button "CONFIRM" at bounding box center [596, 285] width 76 height 21
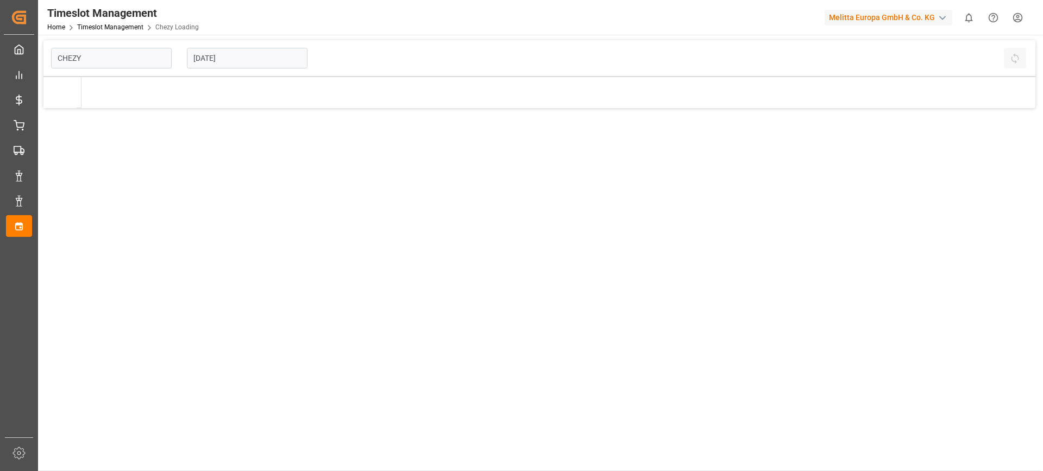
type input "Chezy Loading"
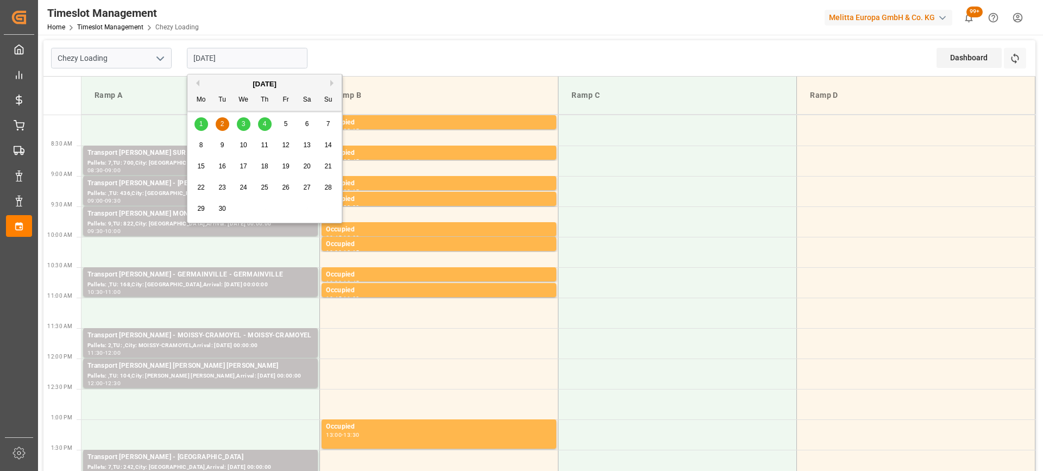
click at [220, 58] on input "[DATE]" at bounding box center [247, 58] width 121 height 21
click at [199, 123] on span "1" at bounding box center [201, 124] width 4 height 8
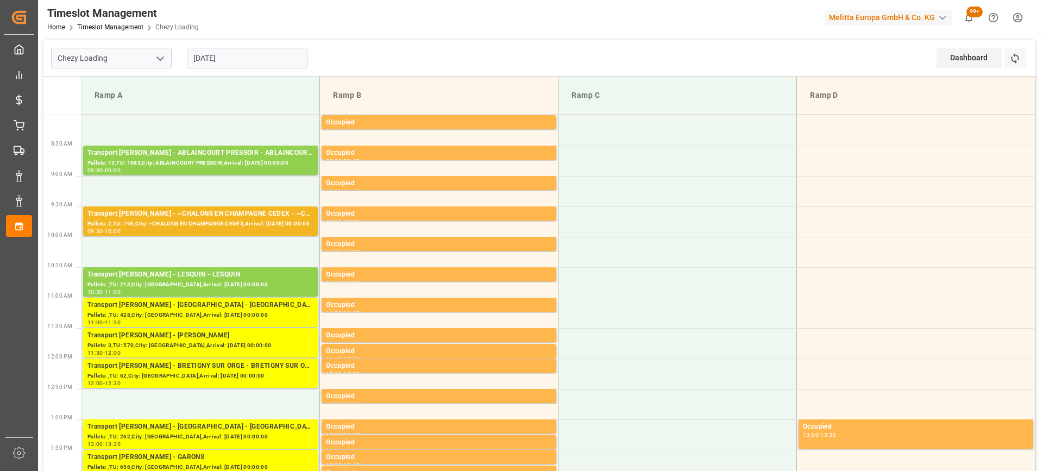
click at [216, 59] on input "[DATE]" at bounding box center [247, 58] width 121 height 21
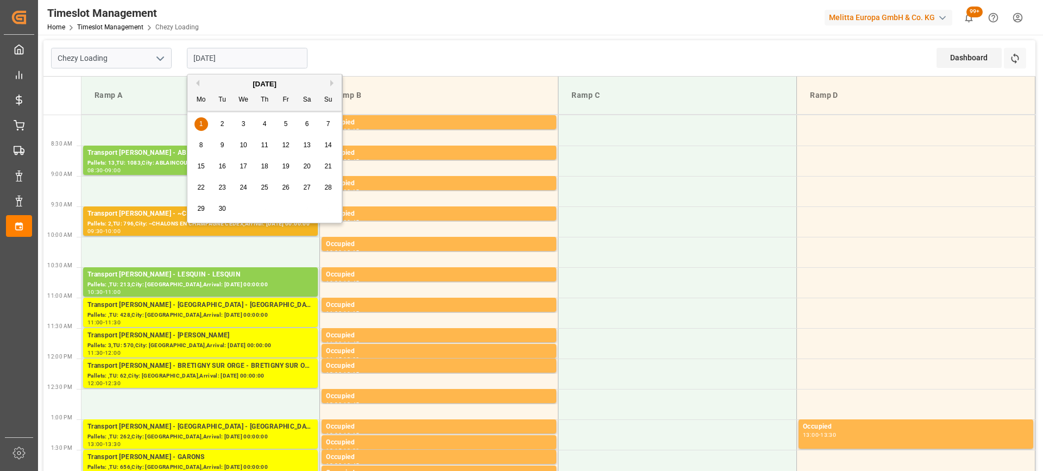
click at [223, 126] on span "2" at bounding box center [223, 124] width 4 height 8
type input "[DATE]"
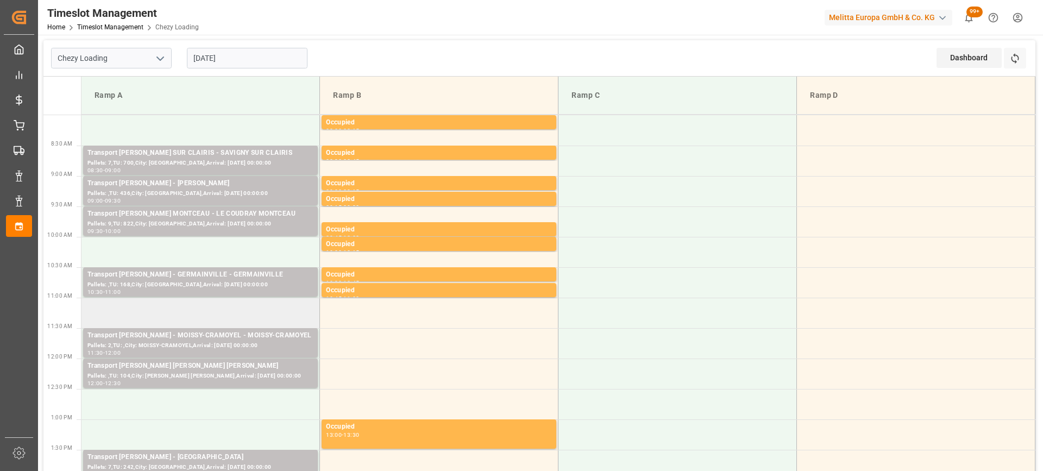
scroll to position [163, 0]
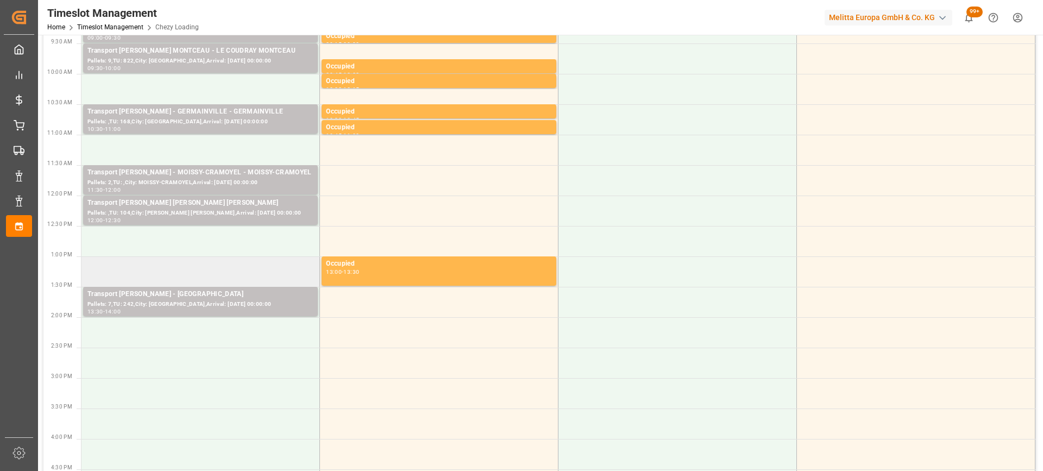
click at [163, 266] on td at bounding box center [201, 271] width 239 height 30
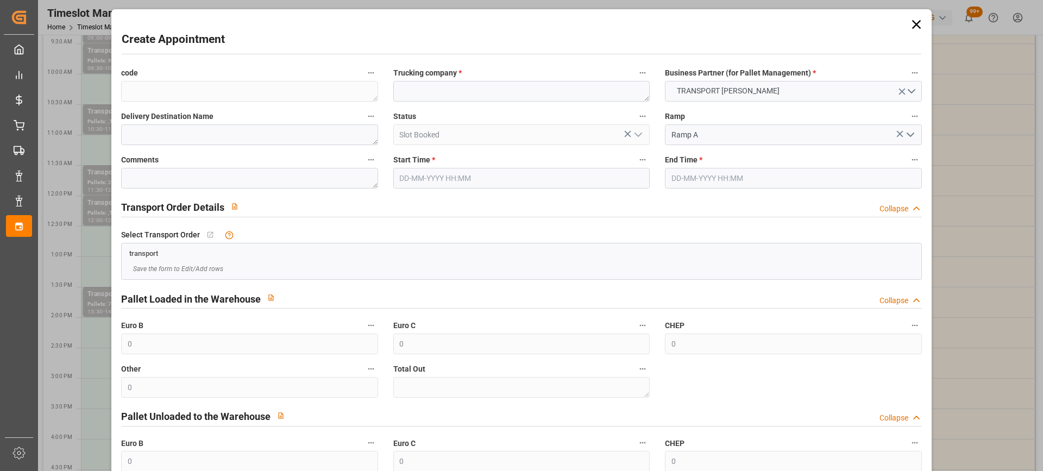
type input "[DATE] 13:00"
type input "[DATE] 13:15"
paste textarea "SAINT GILLES"
type textarea "SAINT GILLES"
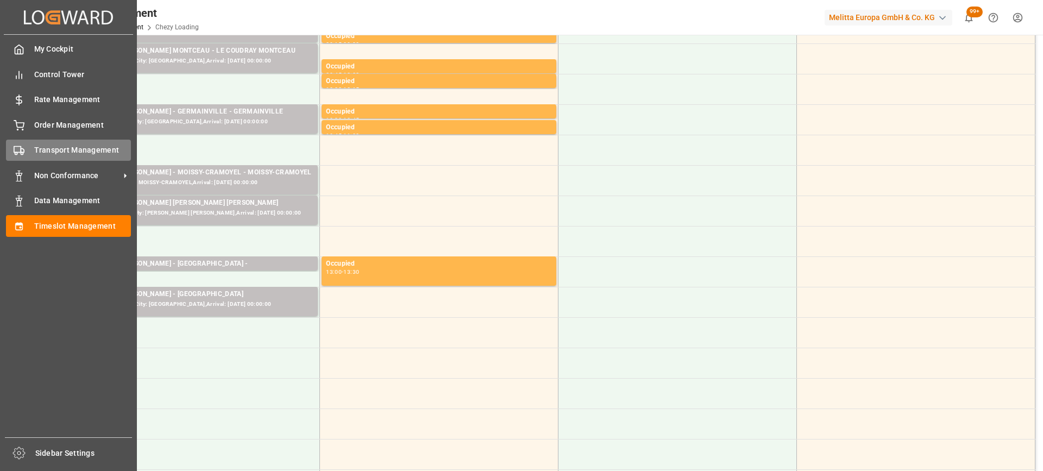
click at [78, 154] on span "Transport Management" at bounding box center [82, 150] width 97 height 11
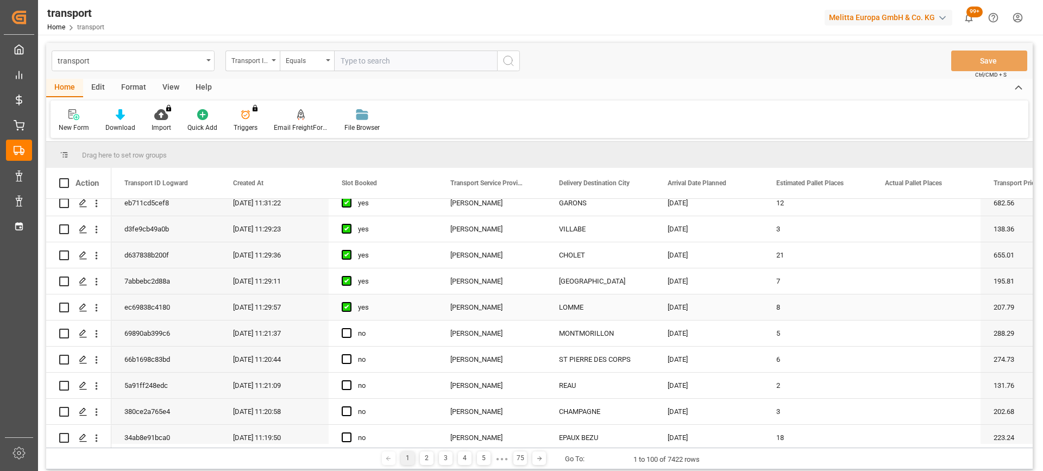
scroll to position [272, 0]
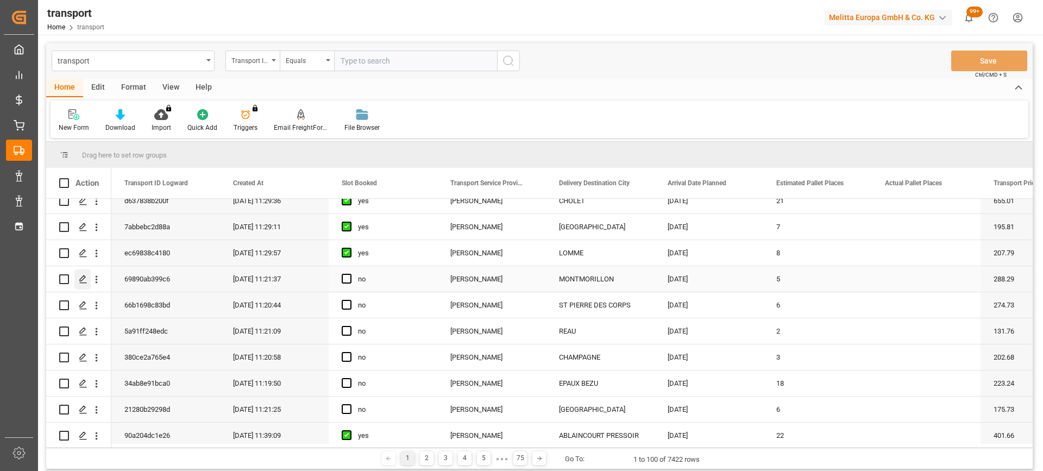
click at [84, 283] on icon "Press SPACE to select this row." at bounding box center [83, 279] width 9 height 9
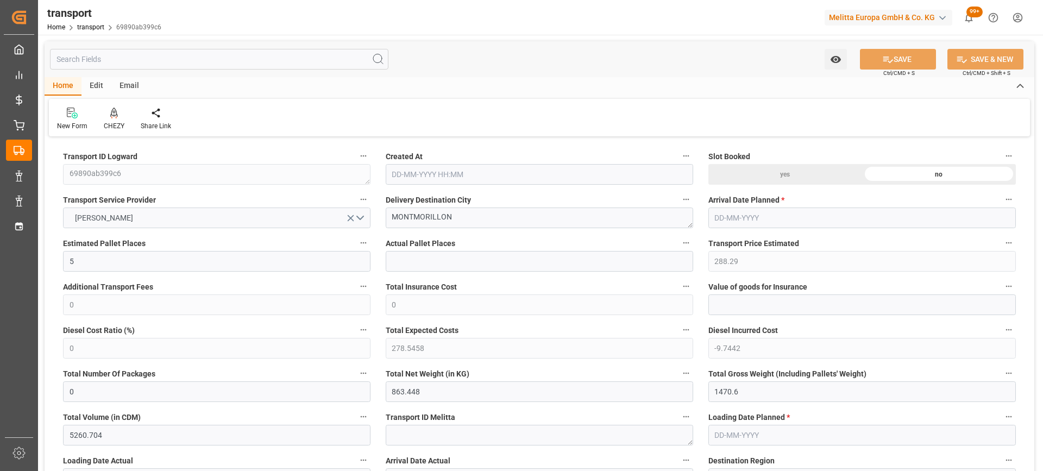
type input "29-08-2025 11:21"
type input "[DATE]"
drag, startPoint x: 469, startPoint y: 212, endPoint x: 329, endPoint y: 215, distance: 139.7
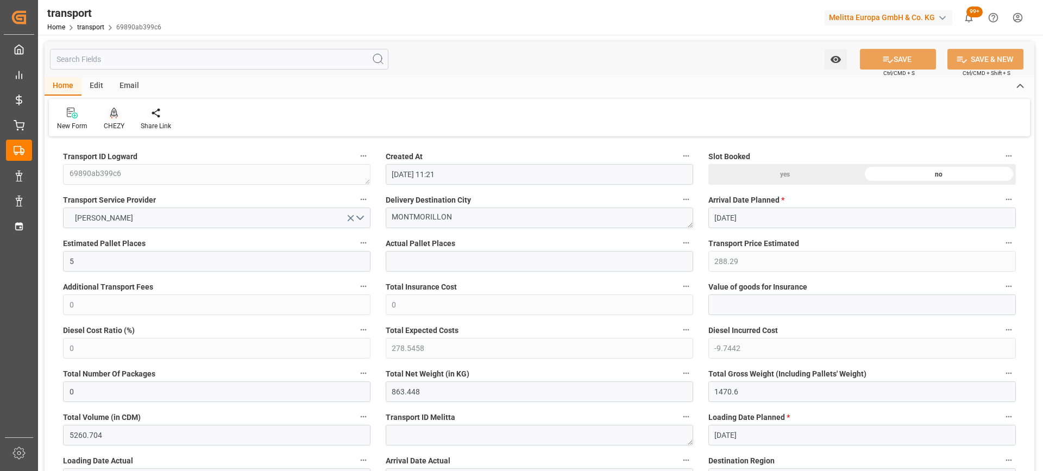
click at [113, 116] on icon at bounding box center [114, 112] width 8 height 9
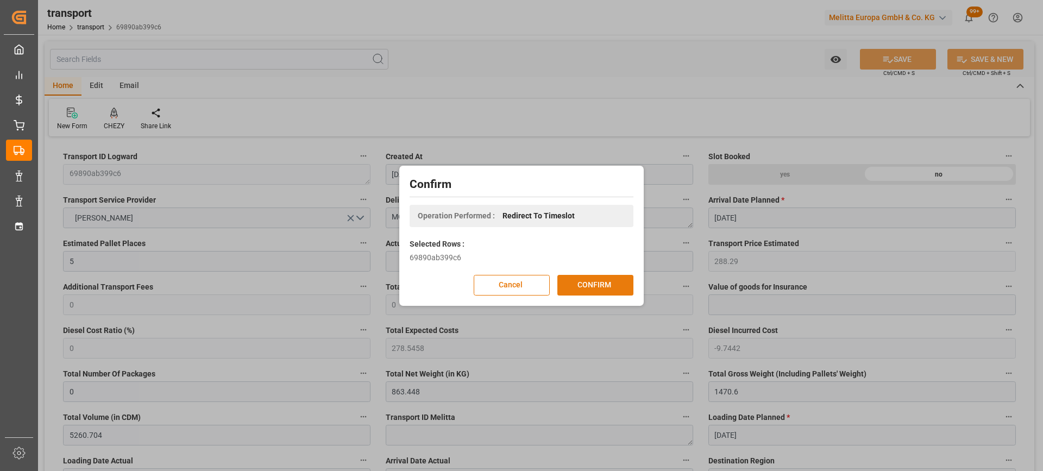
click at [578, 291] on button "CONFIRM" at bounding box center [596, 285] width 76 height 21
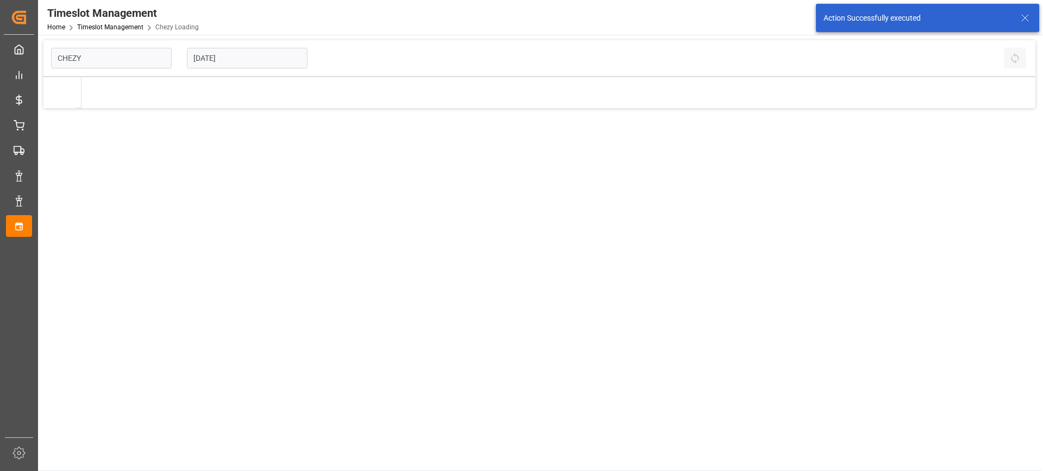
type input "Chezy Loading"
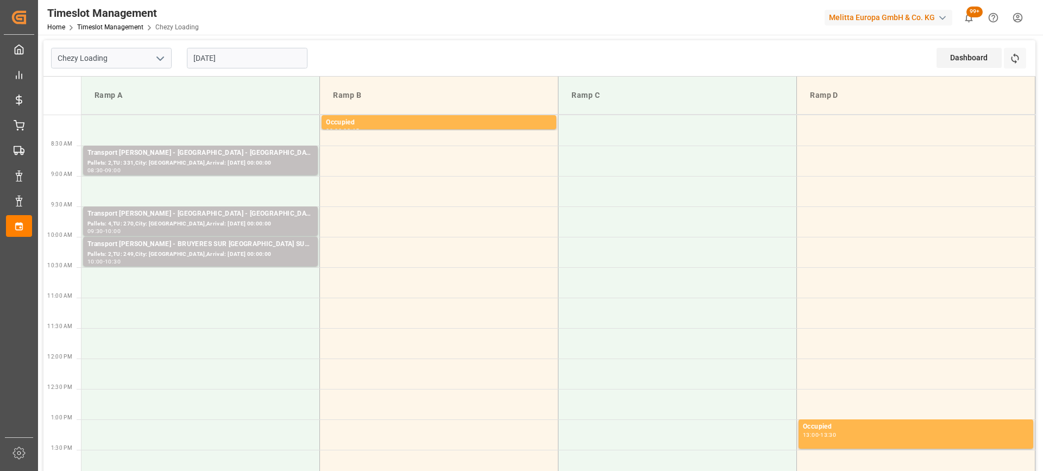
click at [201, 61] on input "[DATE]" at bounding box center [247, 58] width 121 height 21
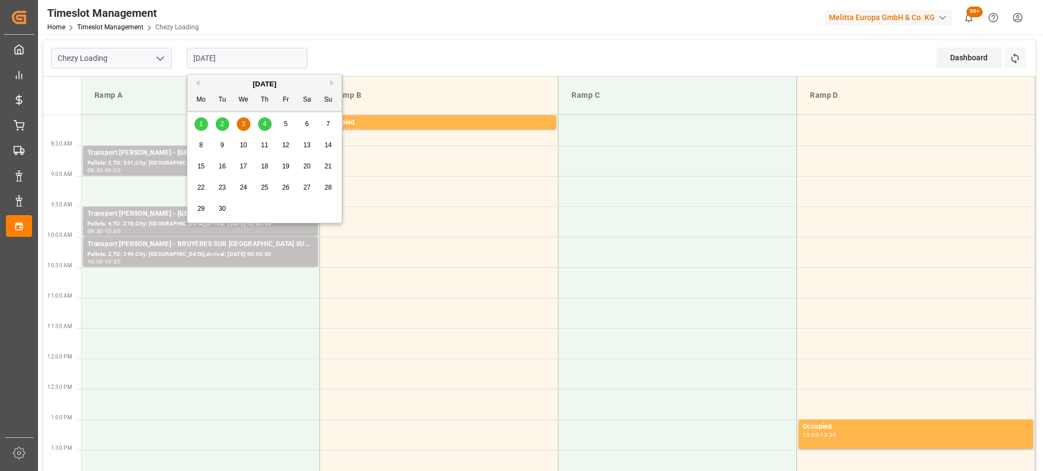
click at [221, 126] on span "2" at bounding box center [223, 124] width 4 height 8
type input "[DATE]"
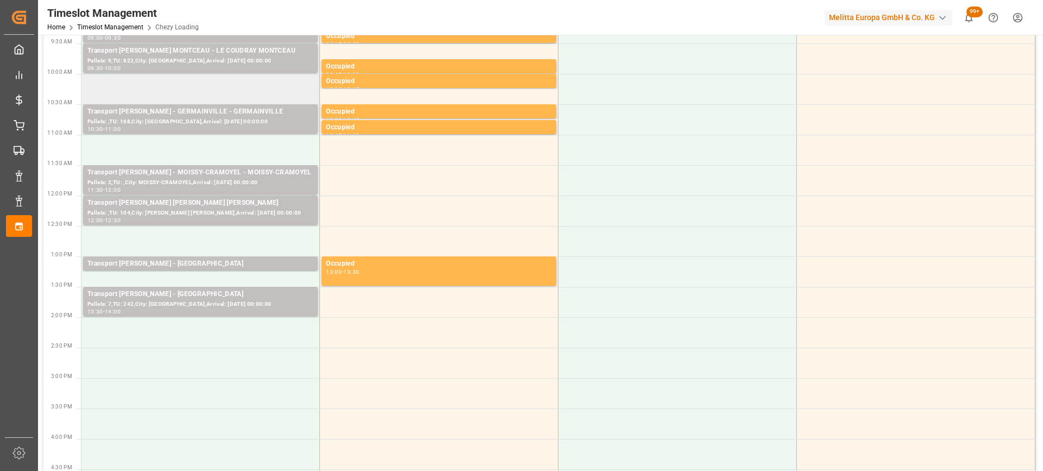
scroll to position [217, 0]
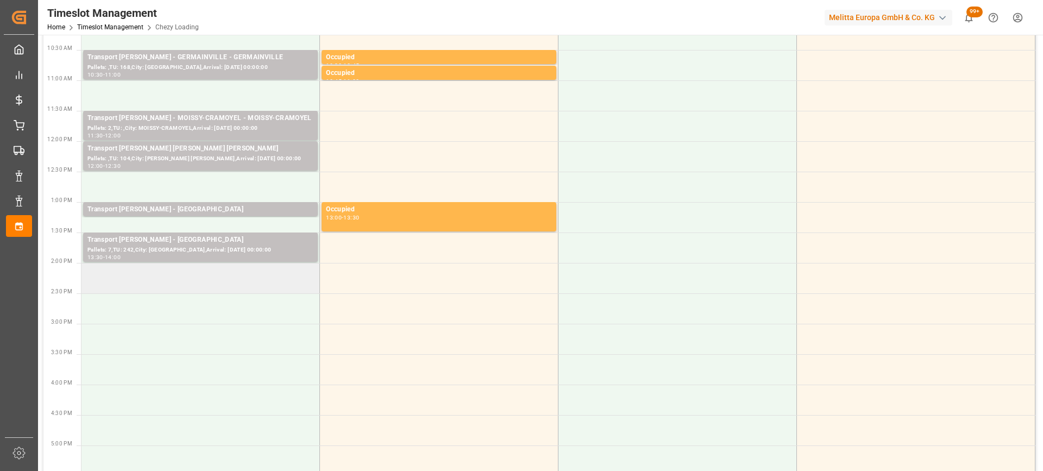
click at [161, 286] on td at bounding box center [201, 278] width 239 height 30
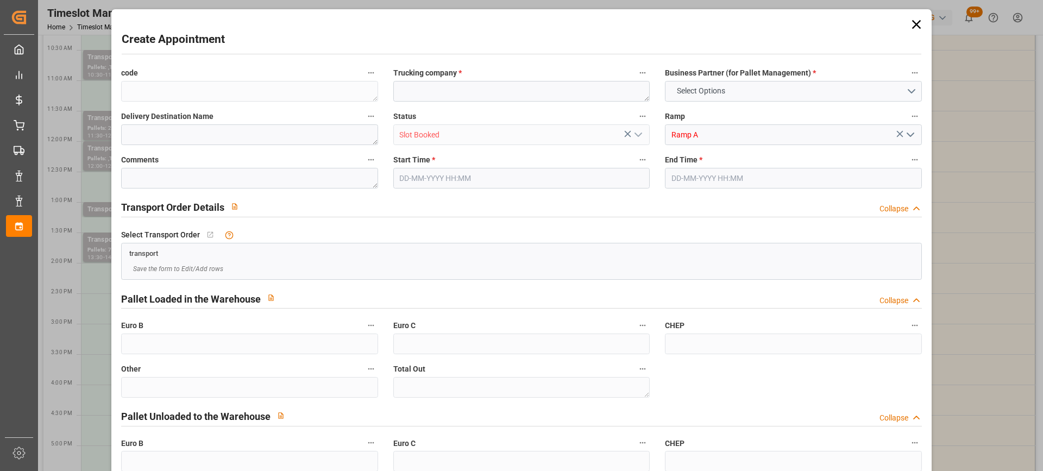
type input "0"
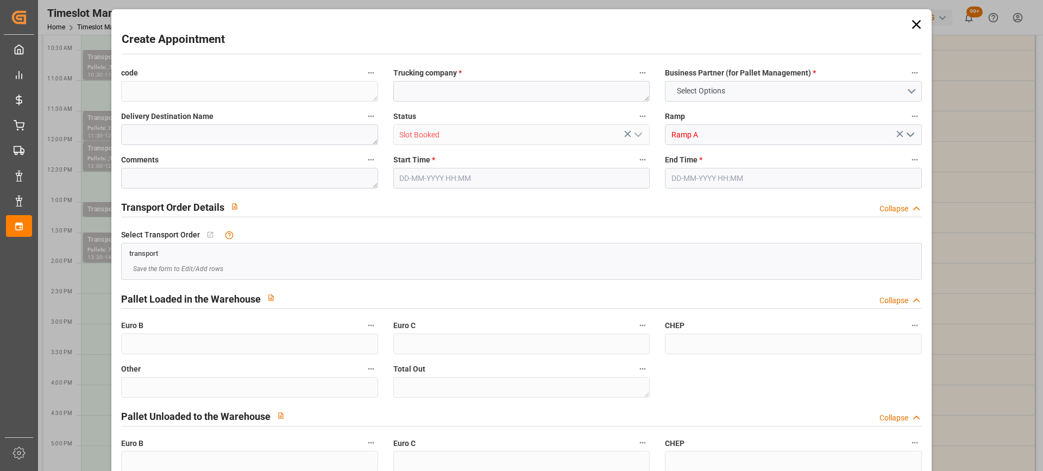
type input "0"
type input "[DATE] 14:00"
type input "[DATE] 14:30"
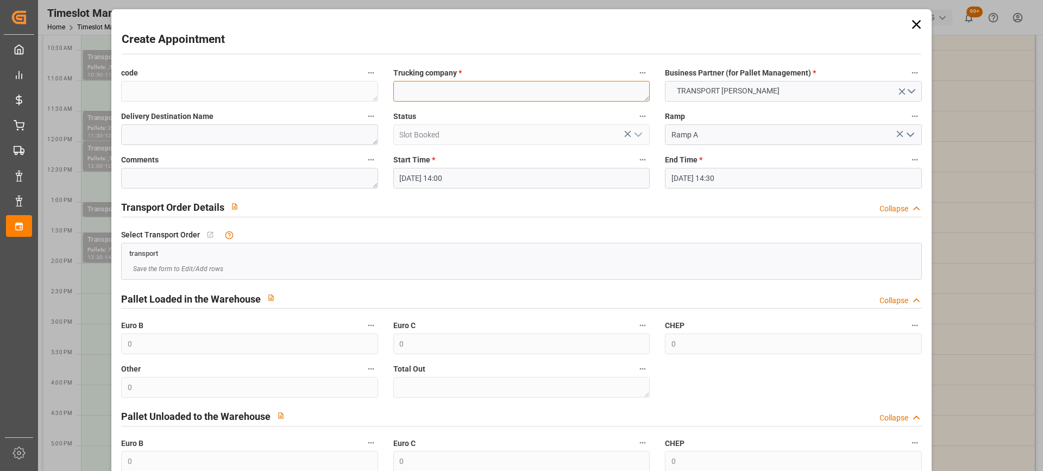
paste textarea "MONTMORILLON"
type textarea "MONTMORILLON"
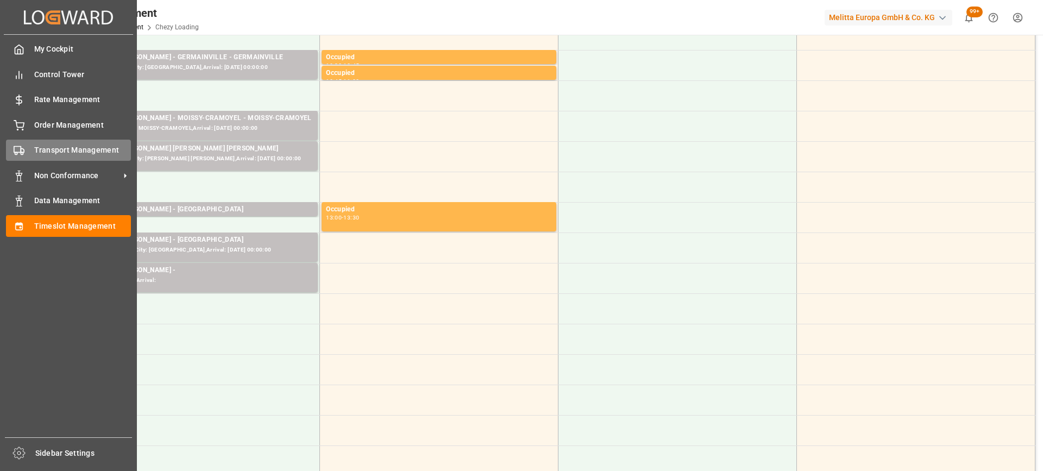
click at [66, 155] on span "Transport Management" at bounding box center [82, 150] width 97 height 11
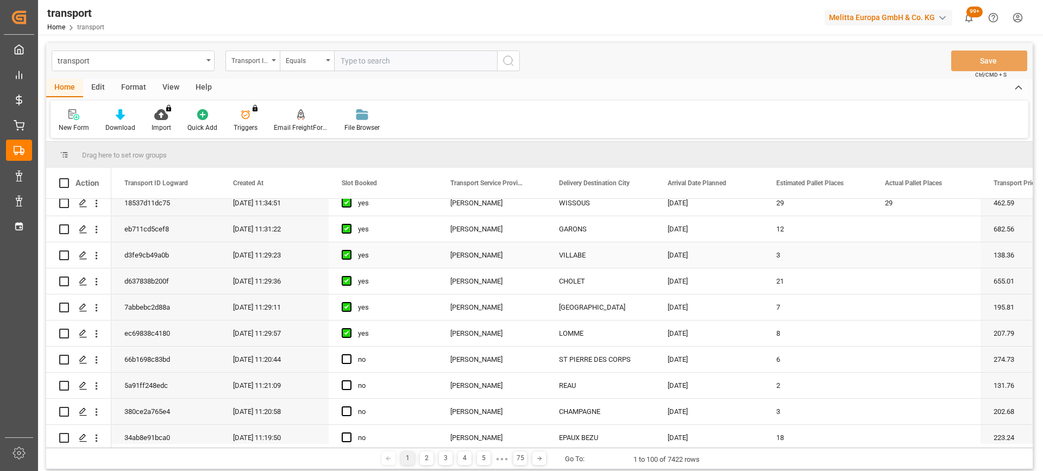
scroll to position [272, 0]
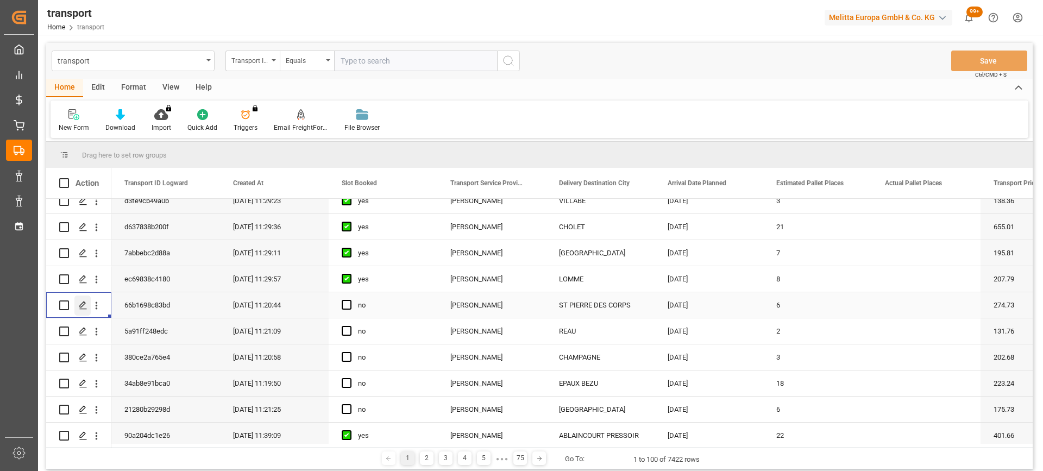
click at [82, 304] on polygon "Press SPACE to select this row." at bounding box center [82, 304] width 5 height 5
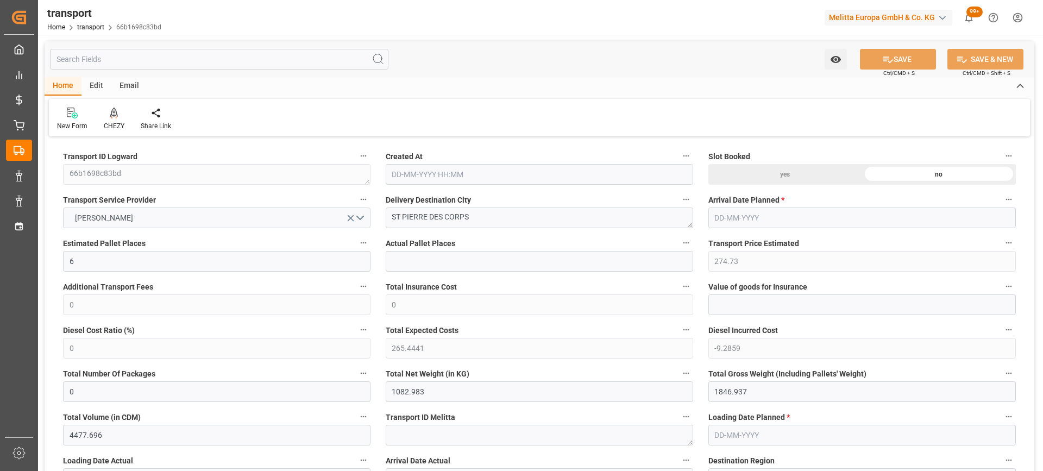
type input "[DATE] 11:20"
type input "[DATE]"
drag, startPoint x: 480, startPoint y: 218, endPoint x: 318, endPoint y: 212, distance: 161.5
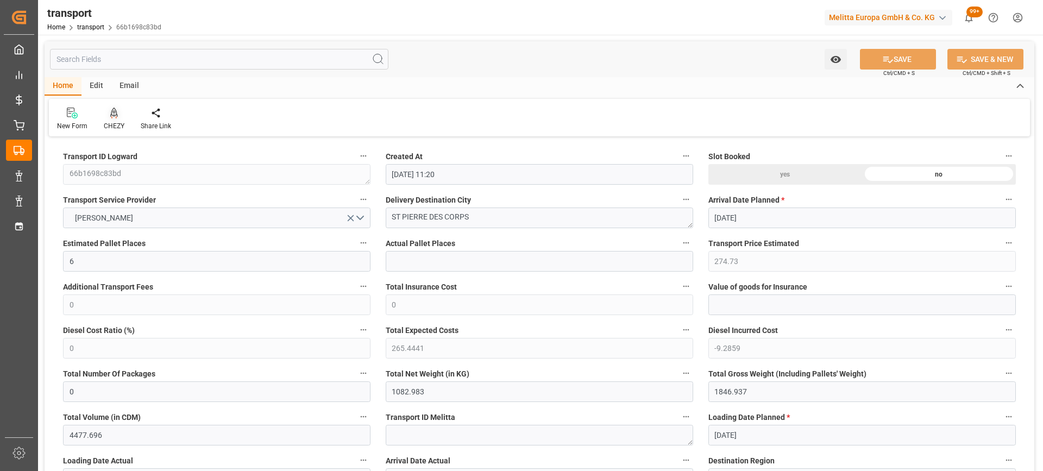
click at [116, 115] on icon at bounding box center [114, 112] width 8 height 9
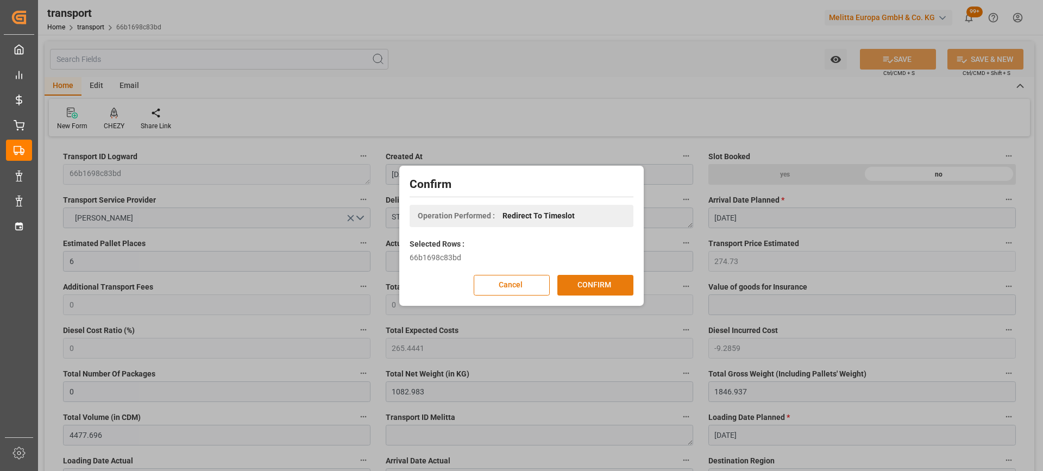
click at [581, 288] on button "CONFIRM" at bounding box center [596, 285] width 76 height 21
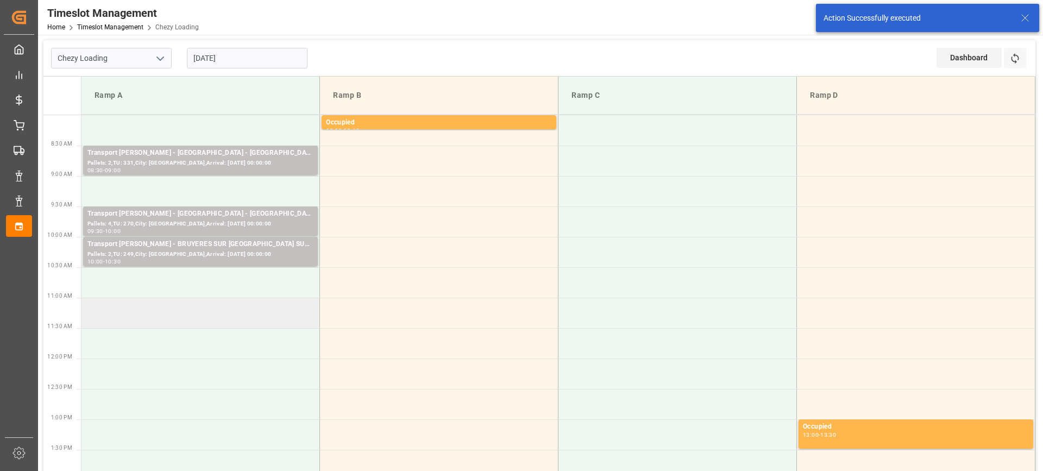
click at [153, 313] on td at bounding box center [201, 313] width 239 height 30
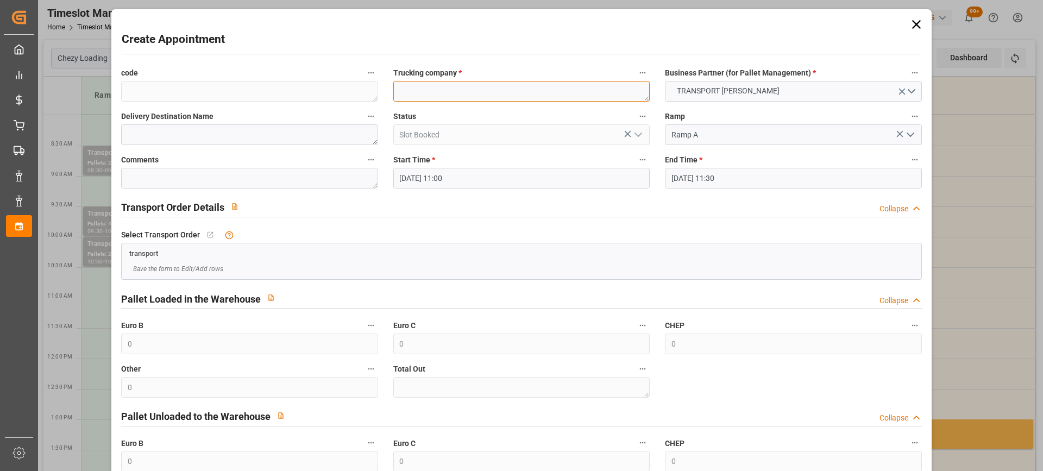
paste textarea "ST PIERRE DES CORPS"
type textarea "ST PIERRE DES CORPS"
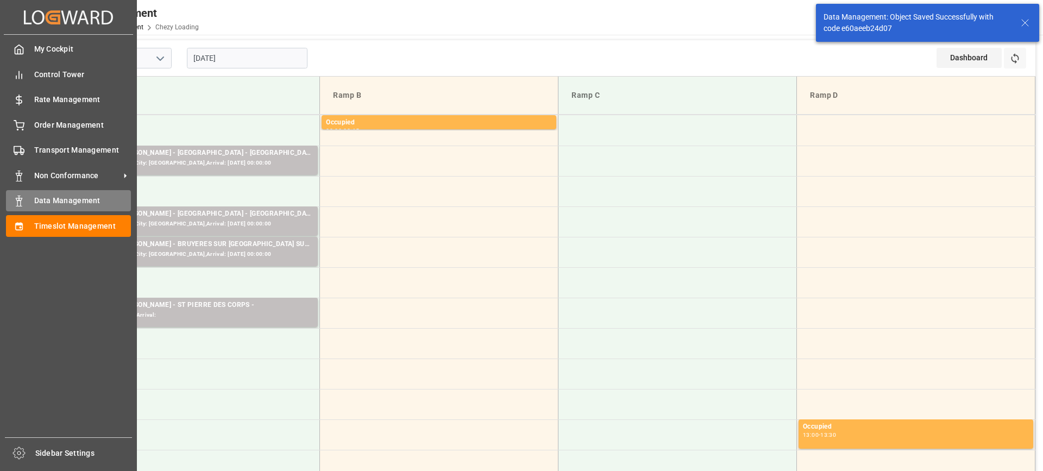
click at [53, 202] on span "Data Management" at bounding box center [82, 200] width 97 height 11
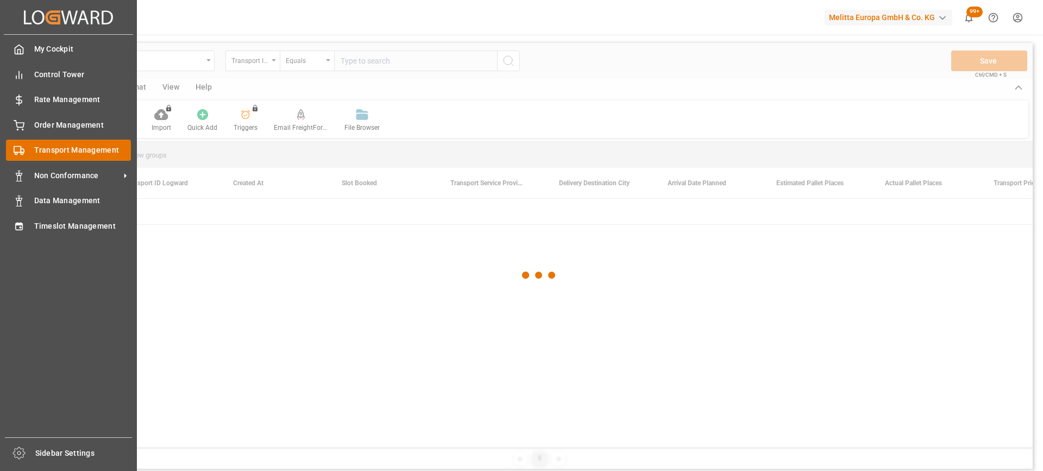
click at [45, 152] on span "Transport Management" at bounding box center [82, 150] width 97 height 11
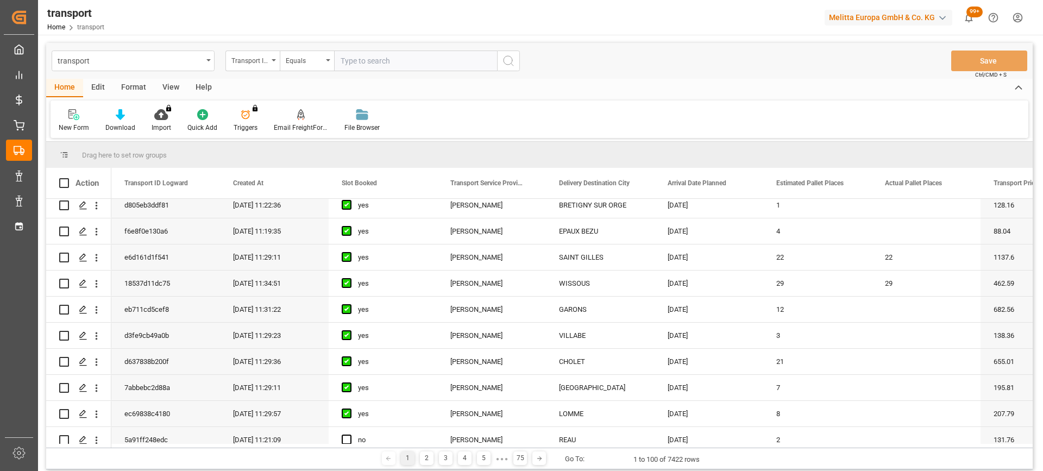
scroll to position [272, 0]
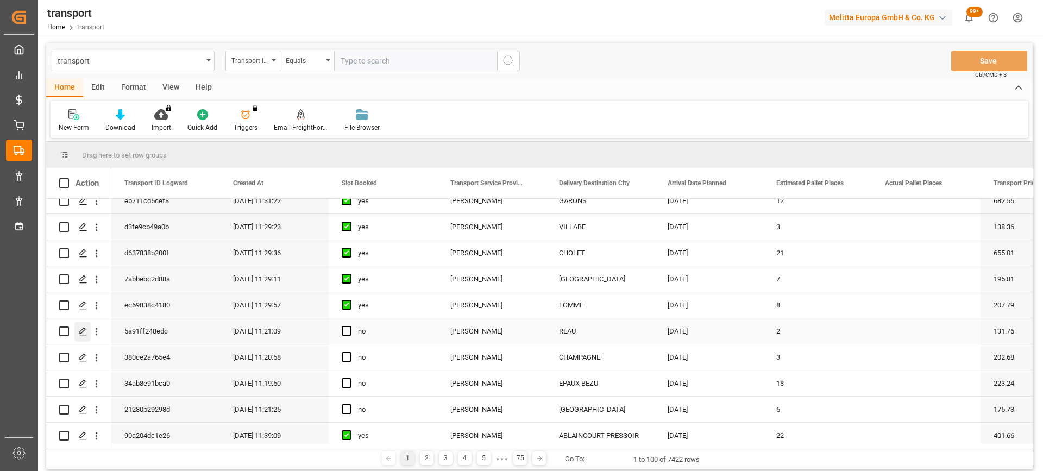
click at [79, 334] on icon "Press SPACE to select this row." at bounding box center [83, 331] width 9 height 9
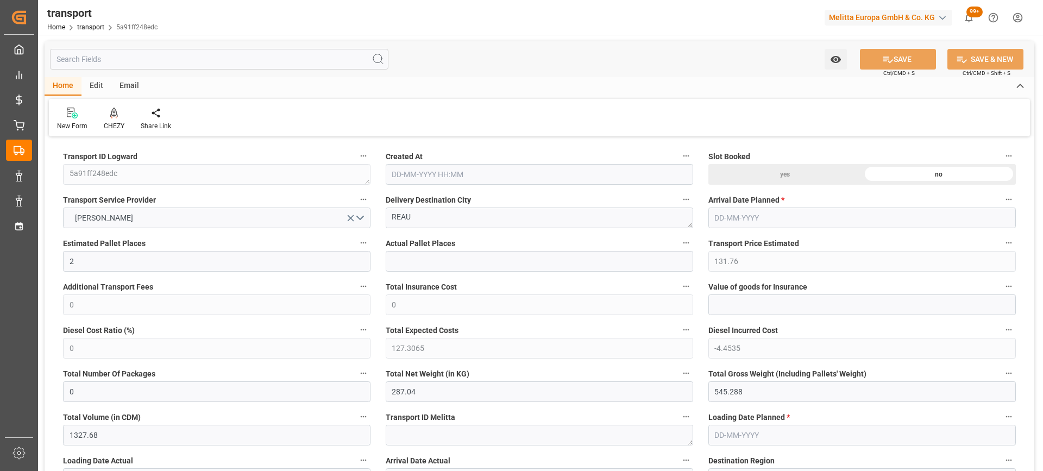
type input "29-08-2025 11:21"
type input "04-09-2025"
type input "03-09-2025"
drag, startPoint x: 434, startPoint y: 214, endPoint x: 352, endPoint y: 214, distance: 82.1
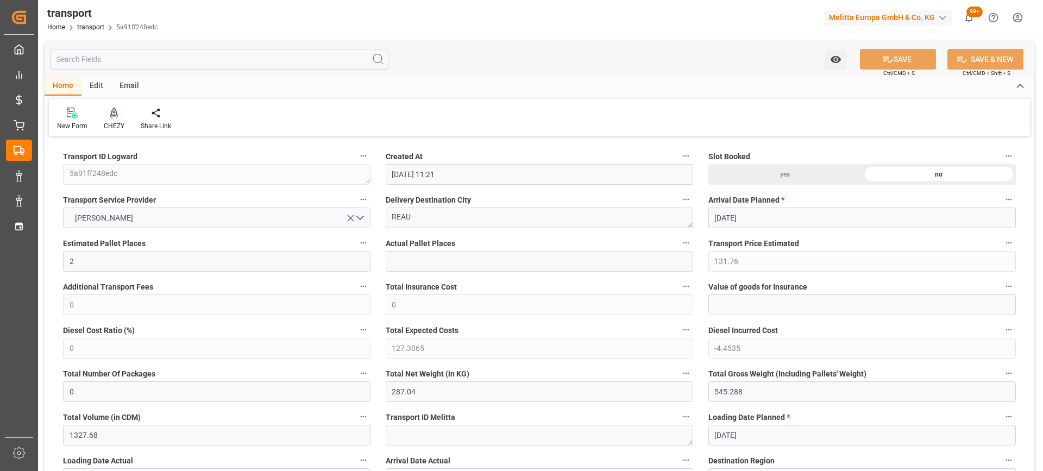
click at [116, 117] on icon at bounding box center [113, 118] width 5 height 2
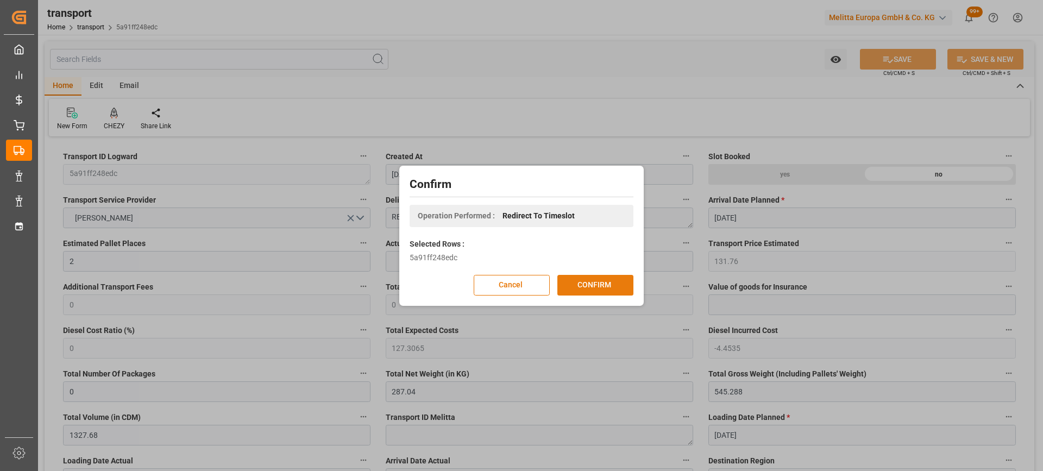
click at [580, 283] on button "CONFIRM" at bounding box center [596, 285] width 76 height 21
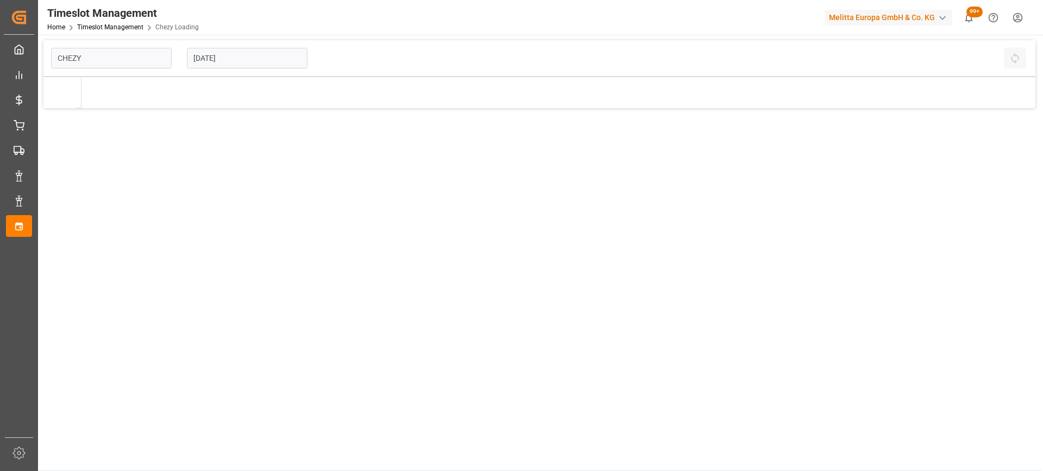
type input "Chezy Loading"
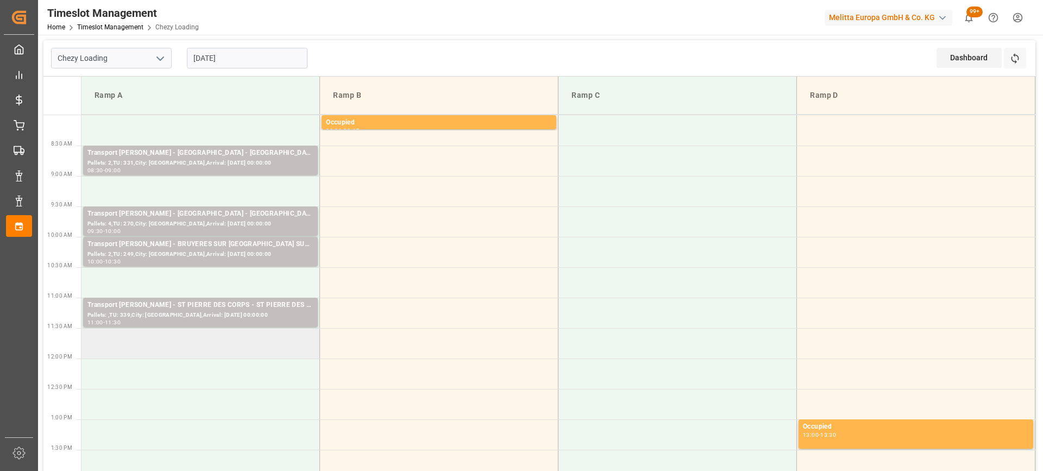
click at [168, 343] on td at bounding box center [201, 343] width 239 height 30
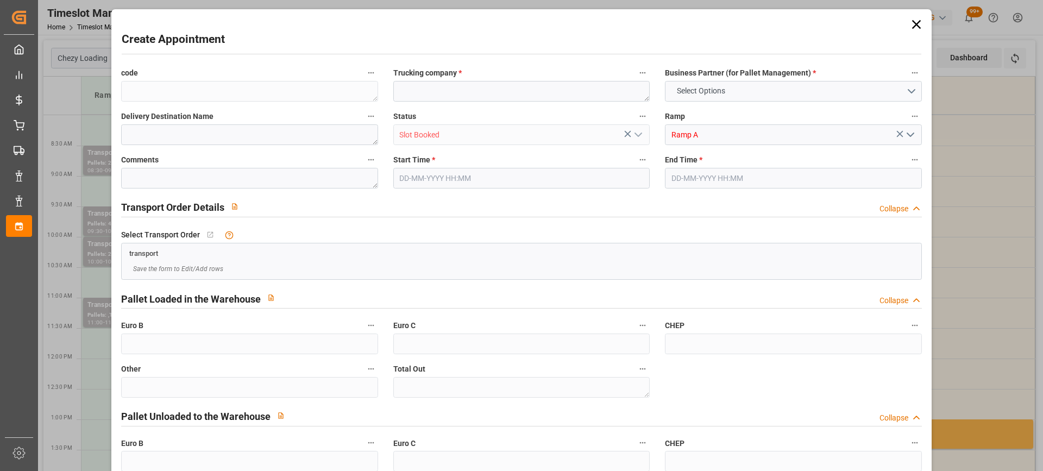
type input "0"
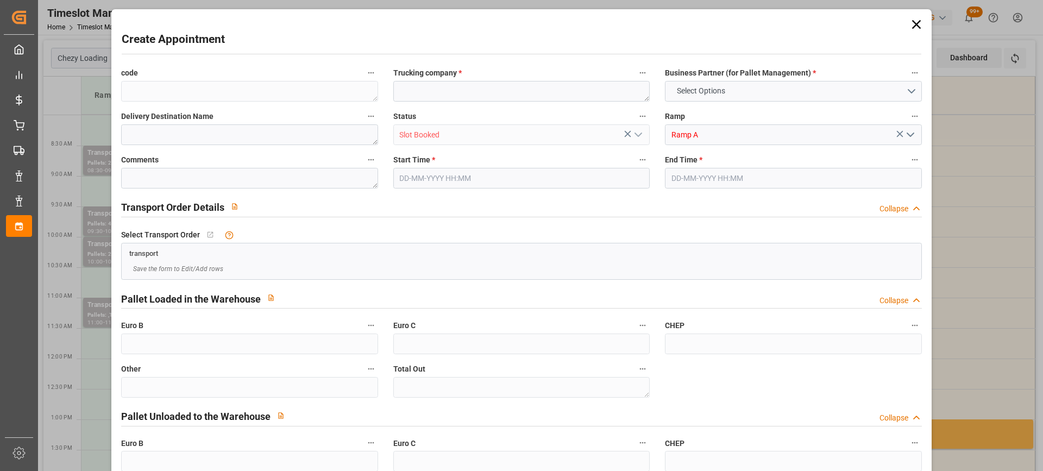
type input "0"
type input "[DATE] 11:30"
type input "03-09-2025 11:45"
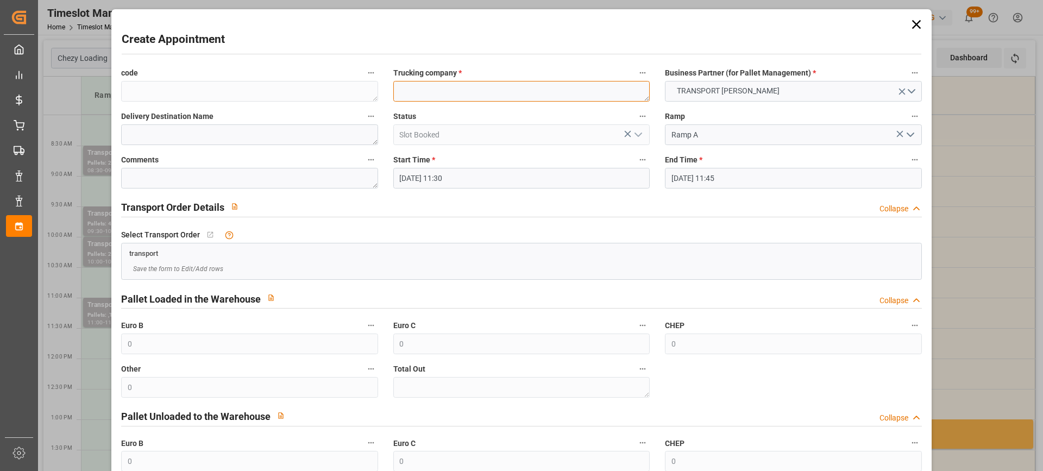
paste textarea "REAU"
type textarea "REAU"
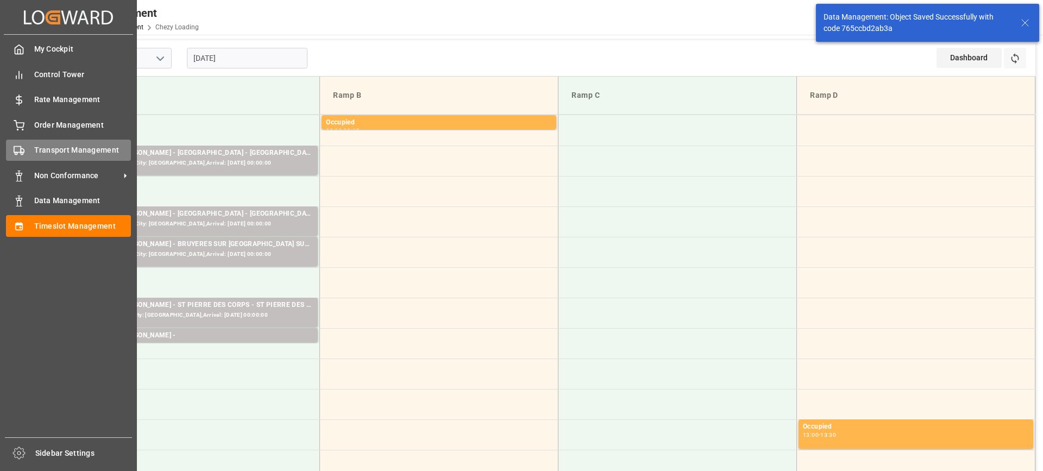
click at [48, 152] on span "Transport Management" at bounding box center [82, 150] width 97 height 11
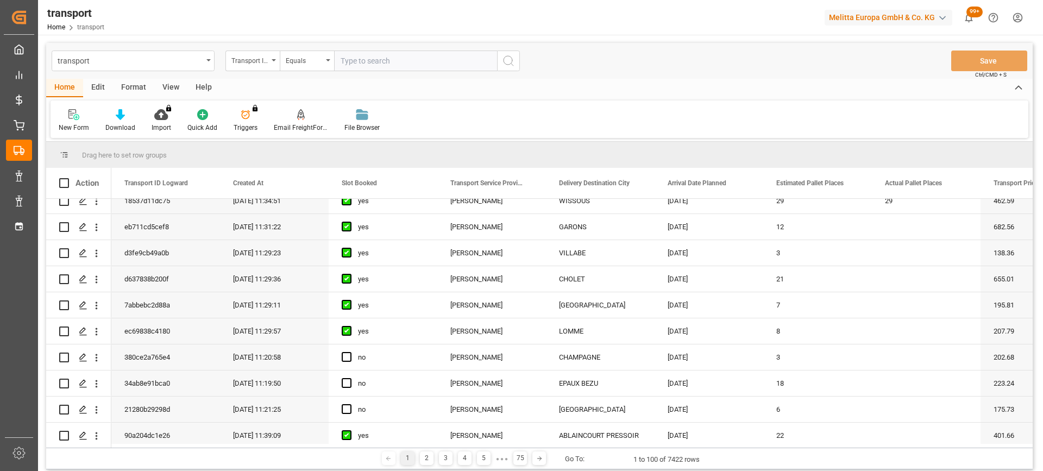
scroll to position [380, 0]
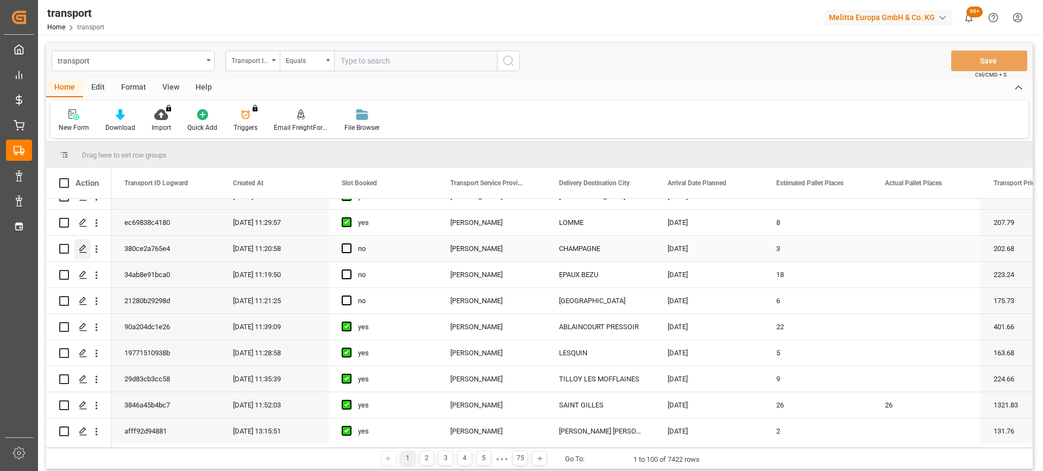
click at [82, 253] on line "Press SPACE to select this row." at bounding box center [83, 253] width 7 height 0
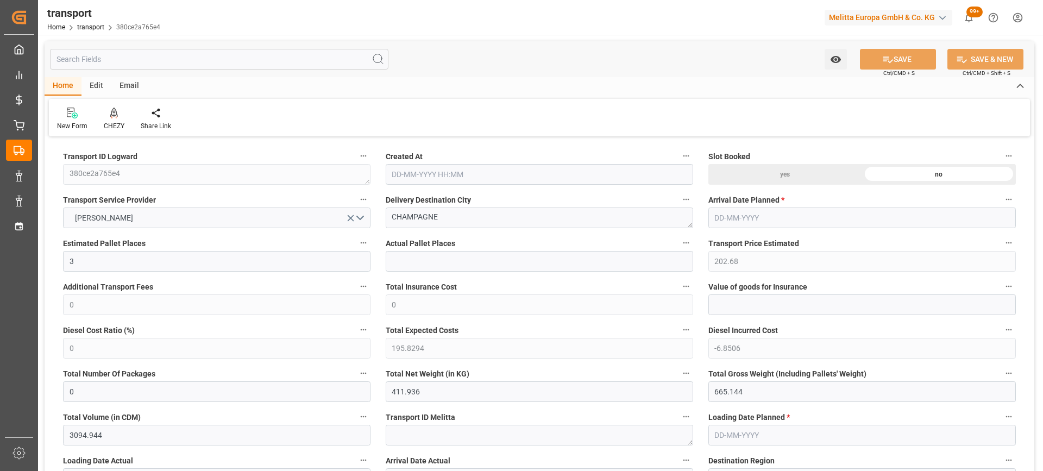
type input "29-08-2025 11:20"
type input "[DATE]"
drag, startPoint x: 464, startPoint y: 221, endPoint x: 364, endPoint y: 220, distance: 100.0
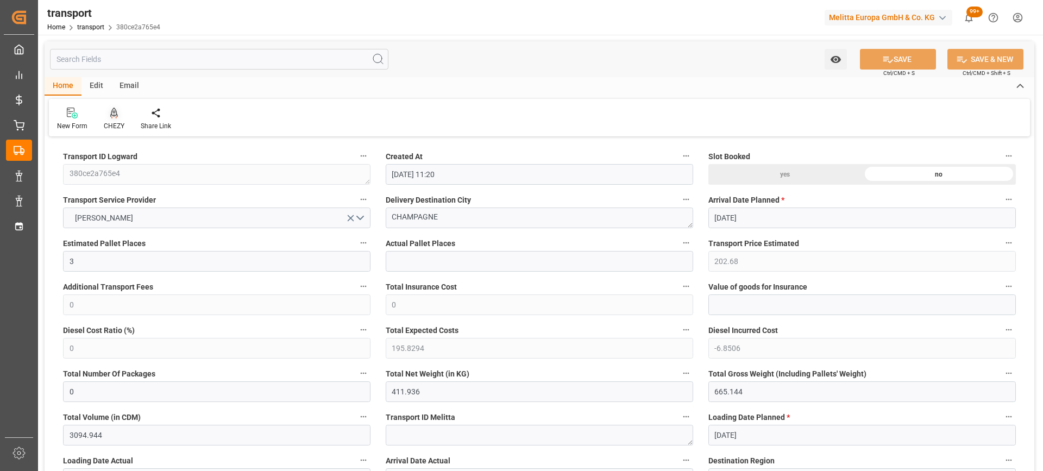
click at [117, 110] on div at bounding box center [114, 112] width 21 height 11
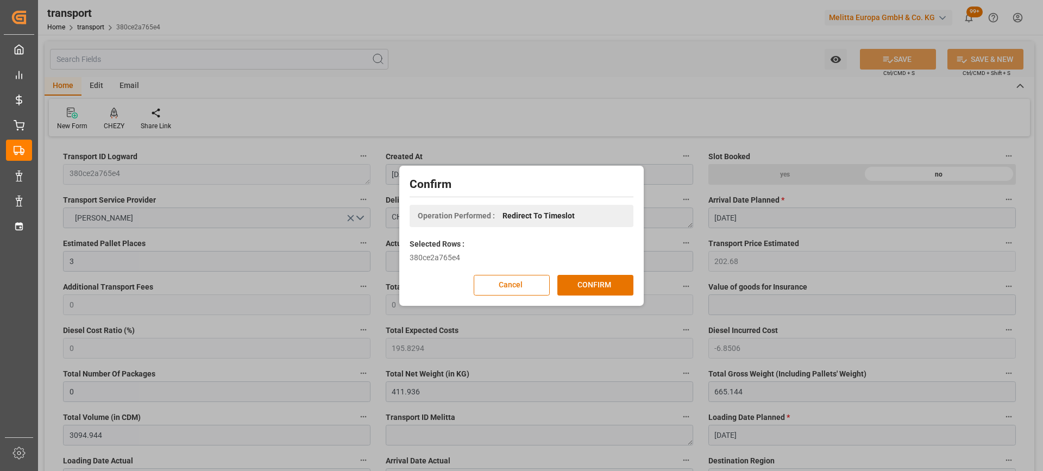
click at [587, 274] on div "Confirm Operation Performed : Redirect To Timeslot Selected Rows : 380ce2a765e4…" at bounding box center [521, 235] width 239 height 135
click at [590, 279] on button "CONFIRM" at bounding box center [596, 285] width 76 height 21
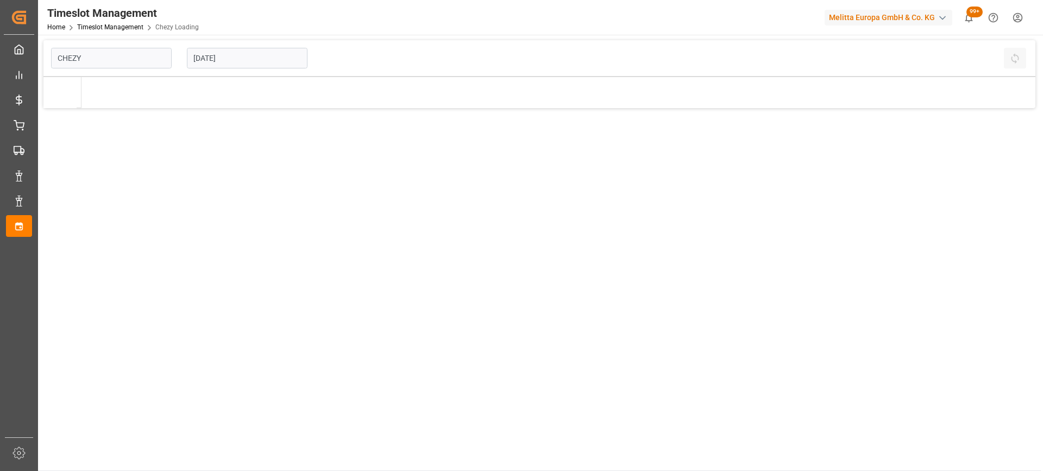
type input "Chezy Loading"
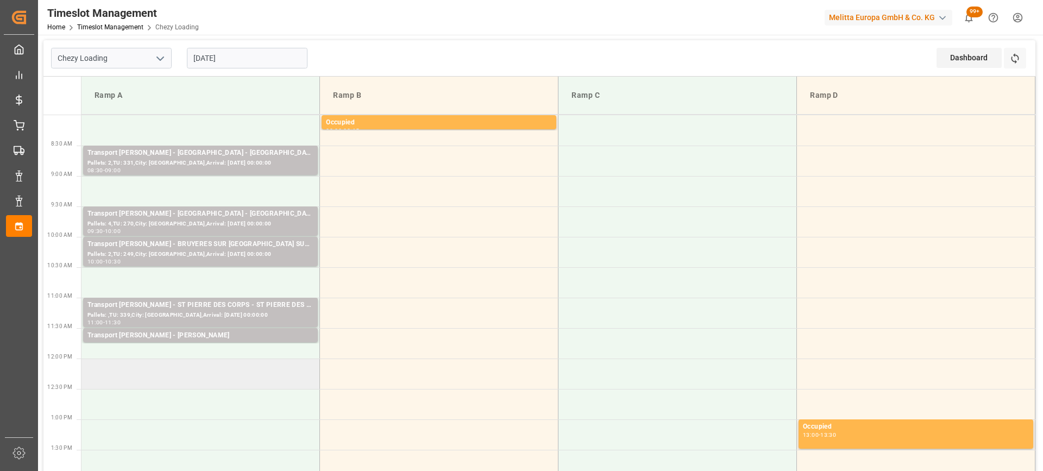
click at [168, 369] on td at bounding box center [201, 374] width 239 height 30
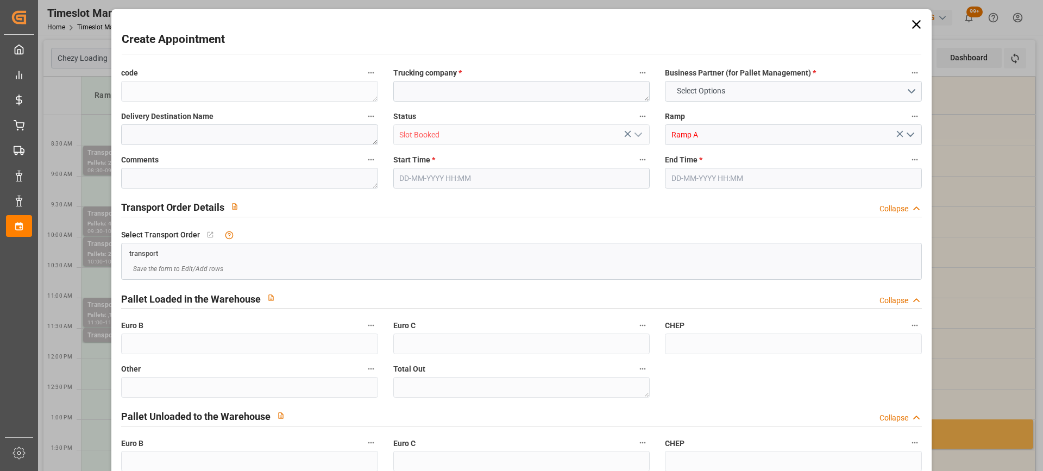
type input "0"
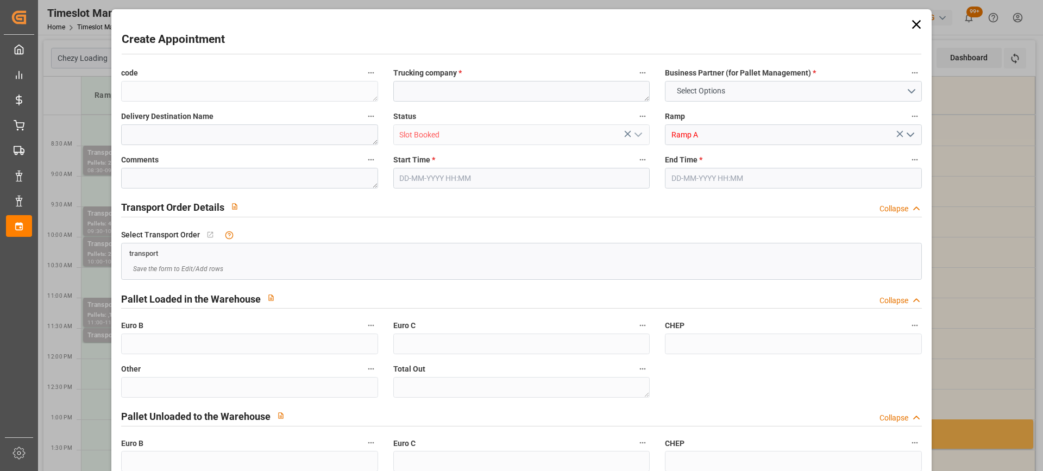
type input "0"
type input "[DATE] 12:00"
type input "[DATE] 12:15"
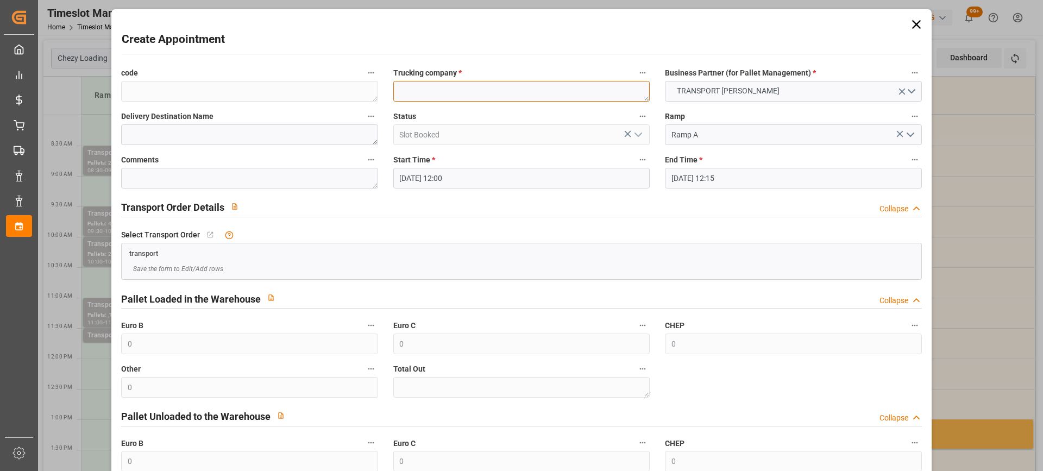
drag, startPoint x: 168, startPoint y: 369, endPoint x: 462, endPoint y: 92, distance: 404.4
paste textarea "CHAMPAGNE"
type textarea "CHAMPAGNE"
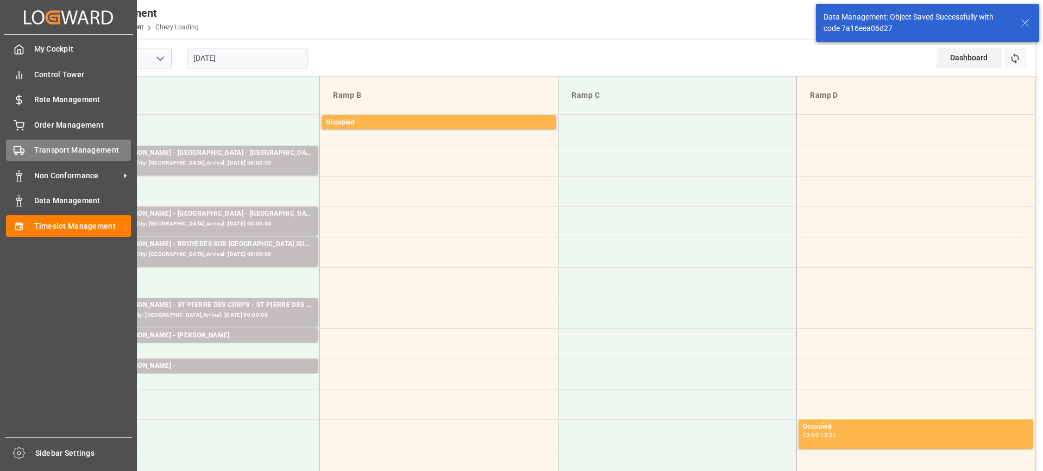
click at [60, 147] on span "Transport Management" at bounding box center [82, 150] width 97 height 11
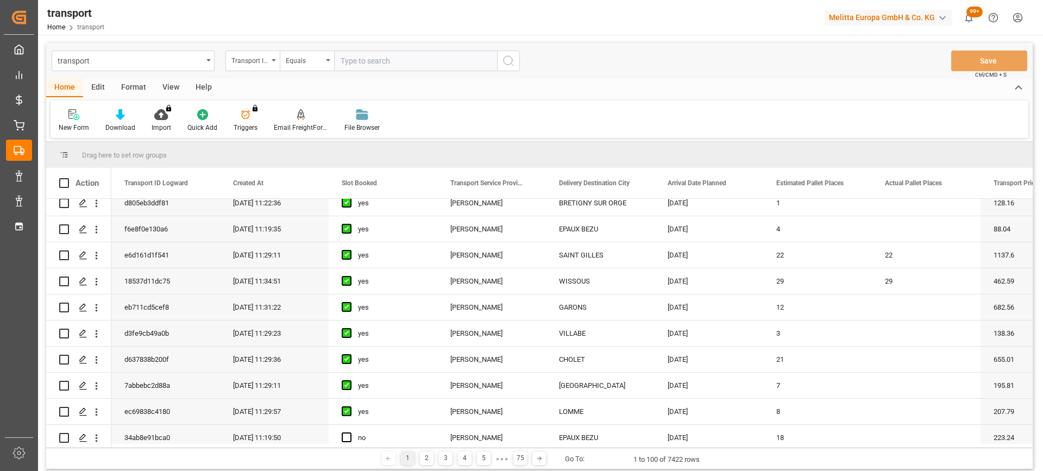
scroll to position [326, 0]
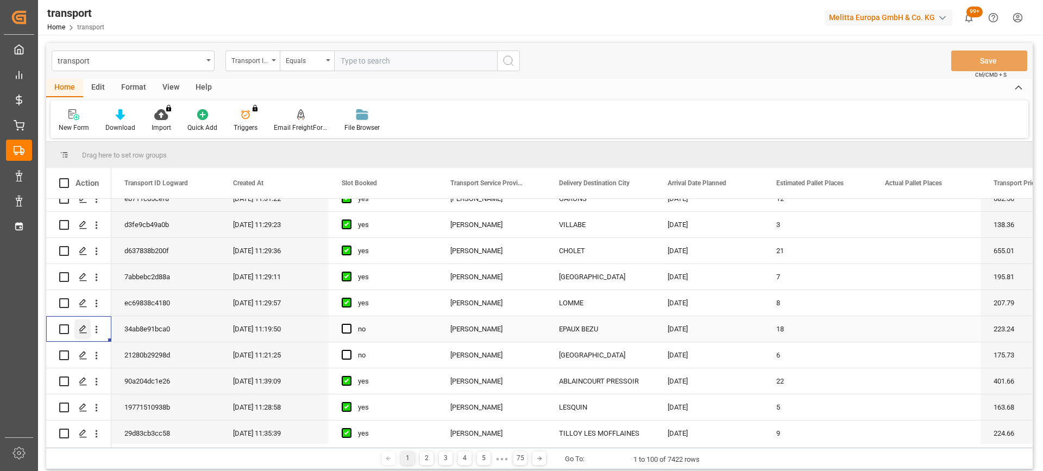
click at [82, 330] on polygon "Press SPACE to select this row." at bounding box center [82, 328] width 5 height 5
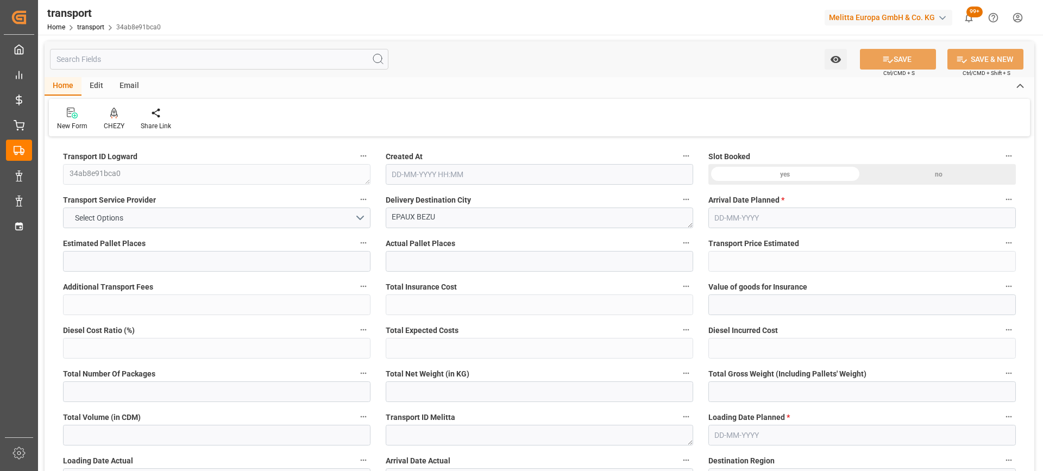
type input "18"
type input "223.24"
type input "0"
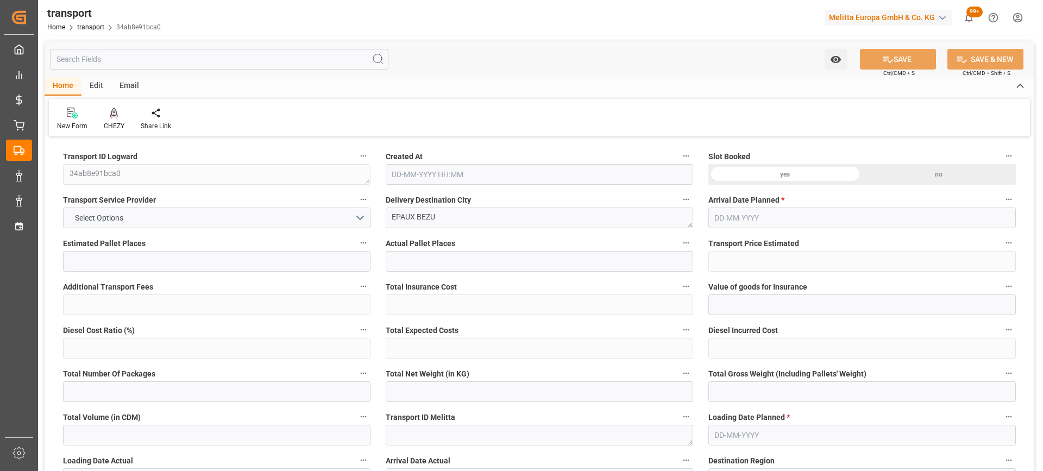
type input "215.6945"
type input "-7.5455"
type input "0"
type input "3222.576"
type input "4277.62"
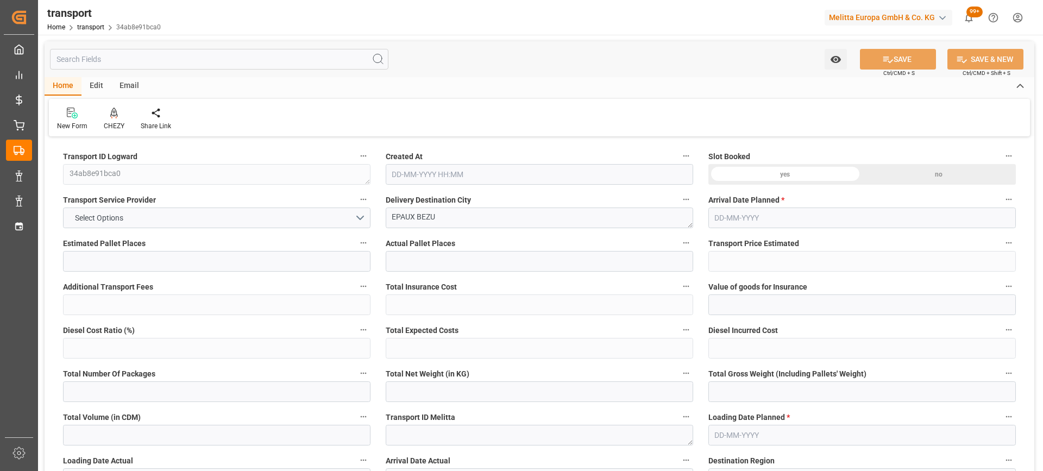
type input "22551.408"
type input "2"
type input "23"
type input "145"
type input "18"
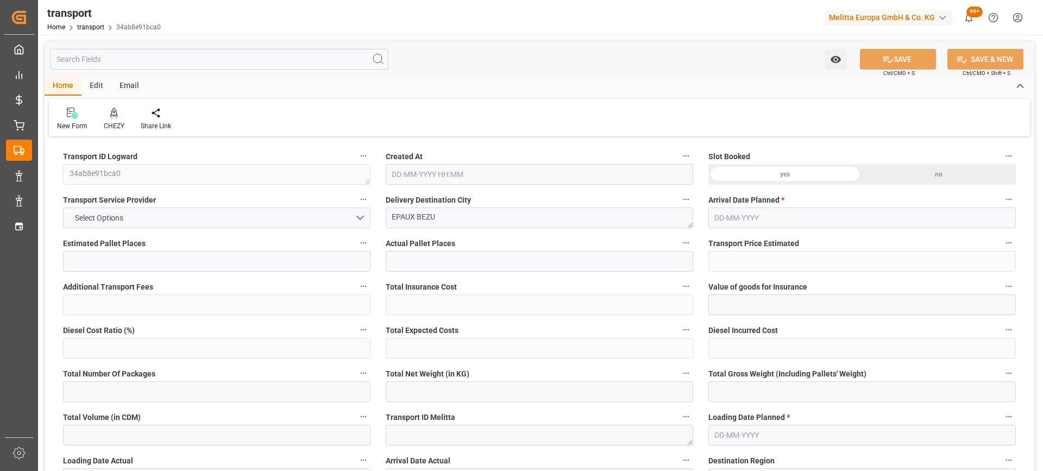
type input "101"
type input "3837.78"
type input "0"
type input "4710.8598"
type input "0"
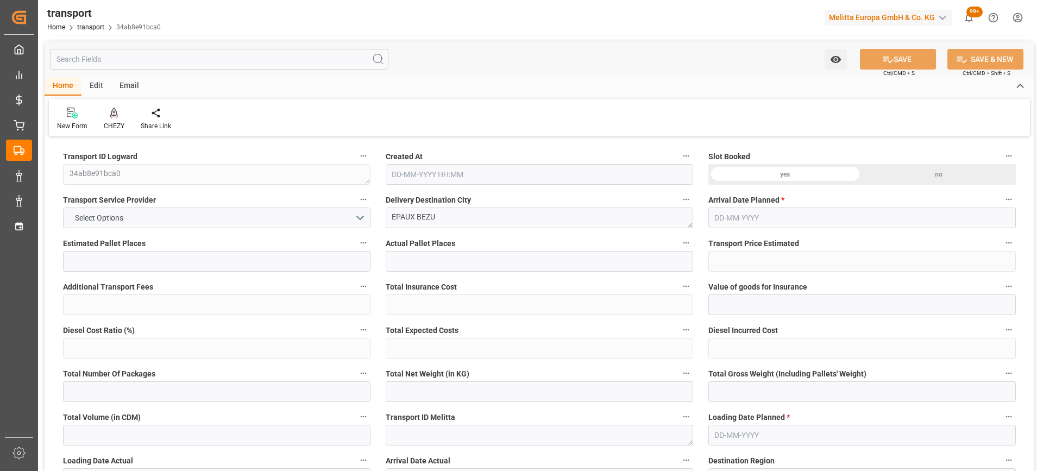
type input "0"
type input "21"
type input "35"
type input "29-08-2025 11:19"
type input "[DATE]"
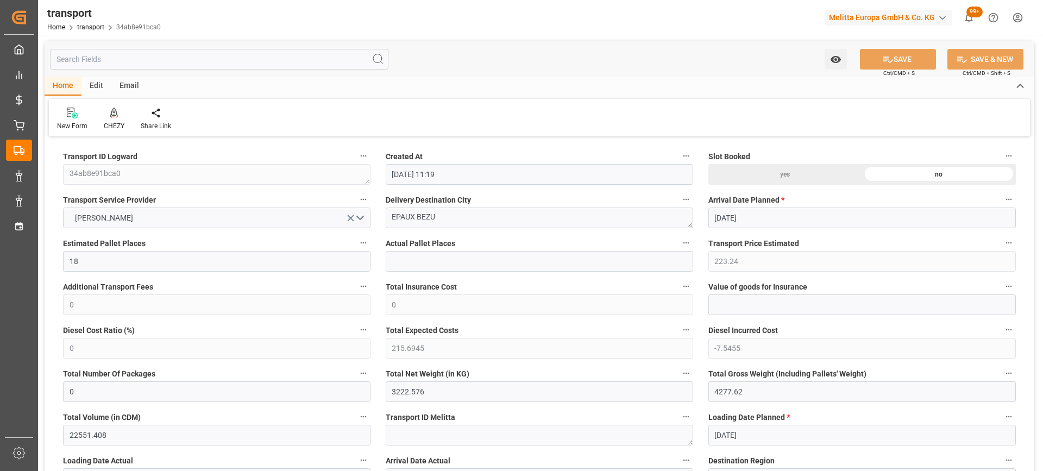
type input "[DATE]"
drag, startPoint x: 451, startPoint y: 220, endPoint x: 368, endPoint y: 220, distance: 82.1
click at [118, 113] on div at bounding box center [114, 112] width 21 height 11
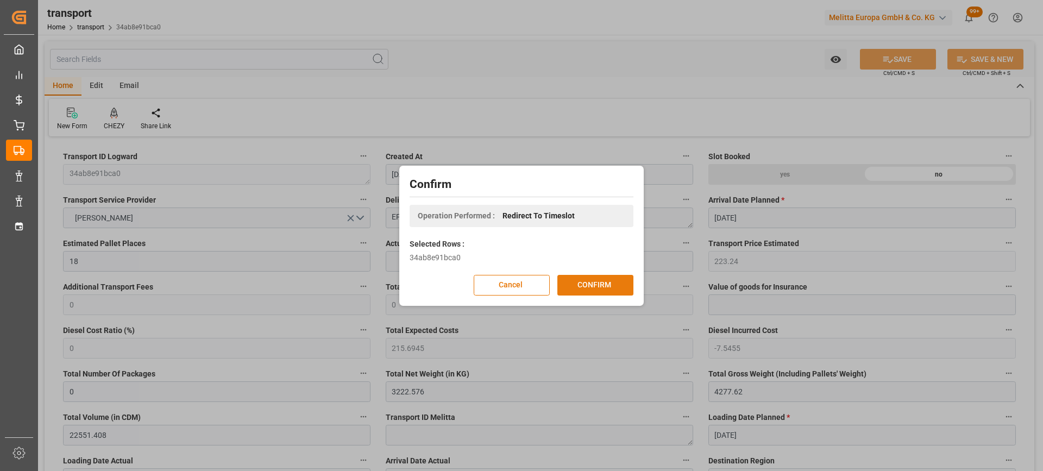
click at [579, 285] on button "CONFIRM" at bounding box center [596, 285] width 76 height 21
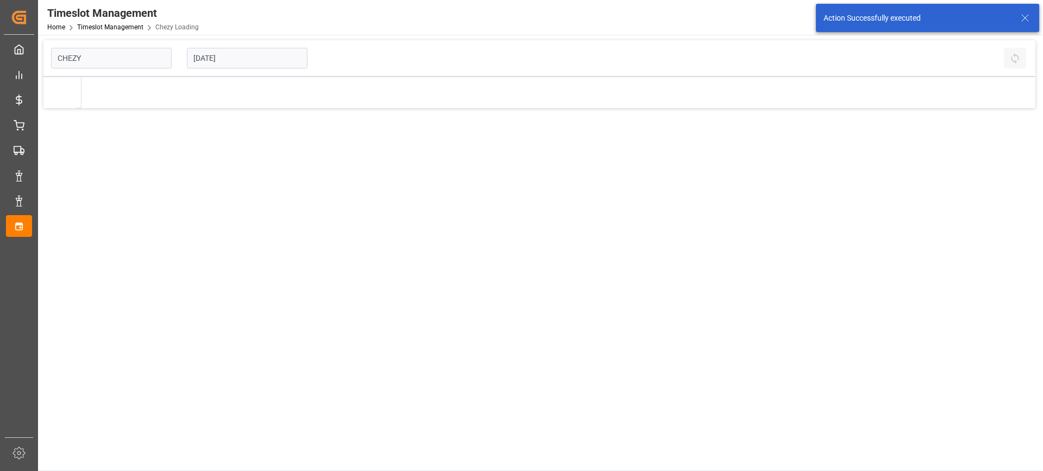
type input "Chezy Loading"
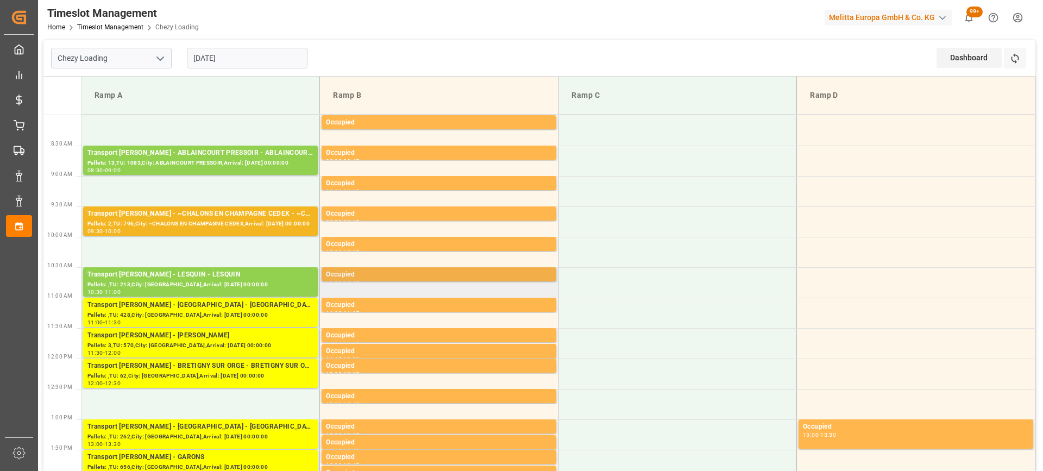
scroll to position [163, 0]
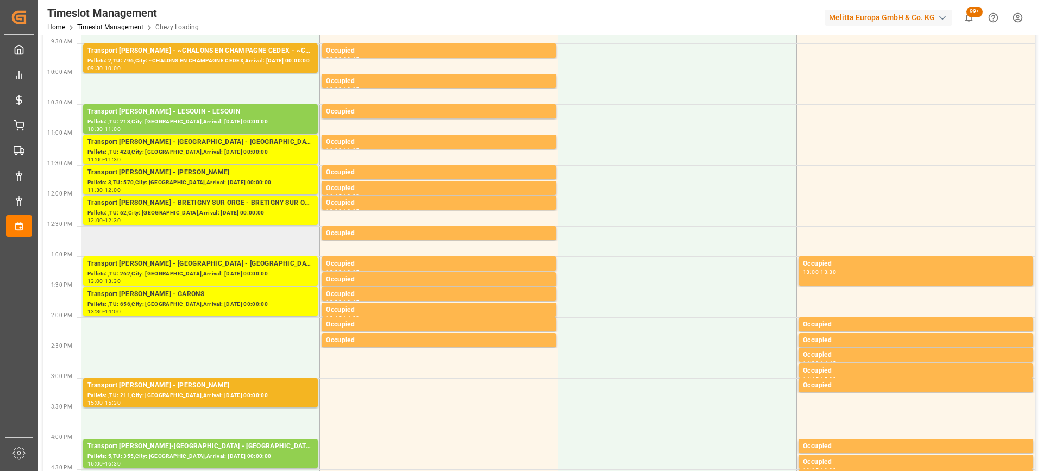
click at [182, 240] on td at bounding box center [201, 241] width 239 height 30
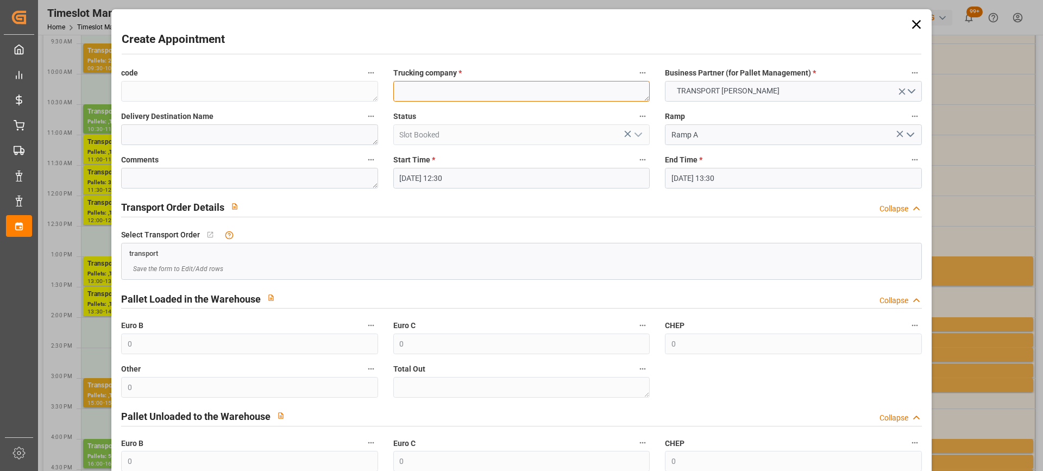
paste textarea "EPAUX BEZU"
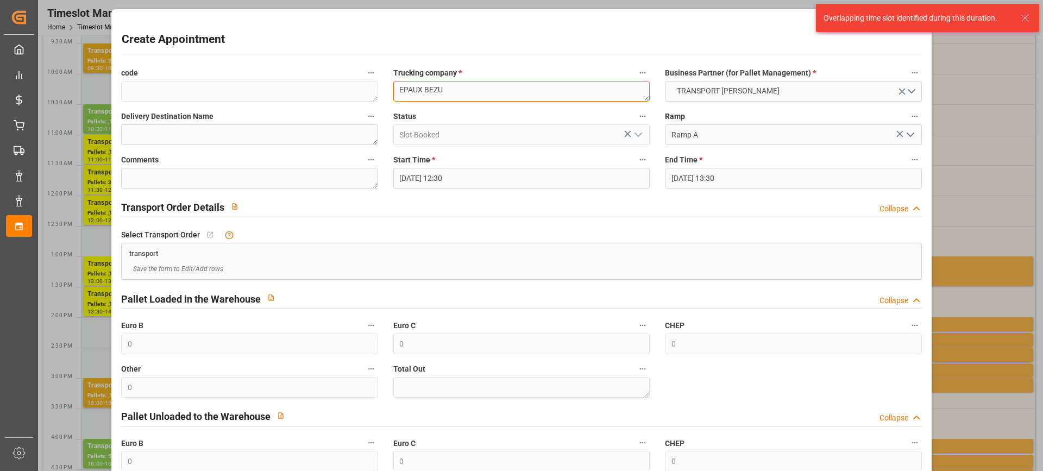
drag, startPoint x: 468, startPoint y: 90, endPoint x: 378, endPoint y: 89, distance: 90.8
click at [378, 89] on div "code Trucking company * EPAUX BEZU Business Partner (for Pallet Management) * T…" at bounding box center [522, 291] width 816 height 458
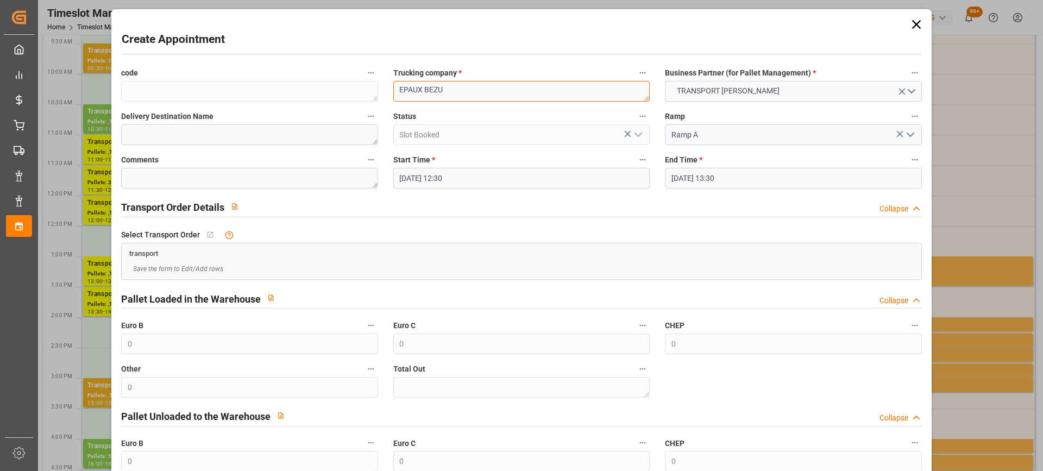
type textarea "EPAUX BEZU"
drag, startPoint x: 443, startPoint y: 88, endPoint x: 914, endPoint y: 27, distance: 474.0
click at [914, 27] on icon at bounding box center [916, 24] width 15 height 15
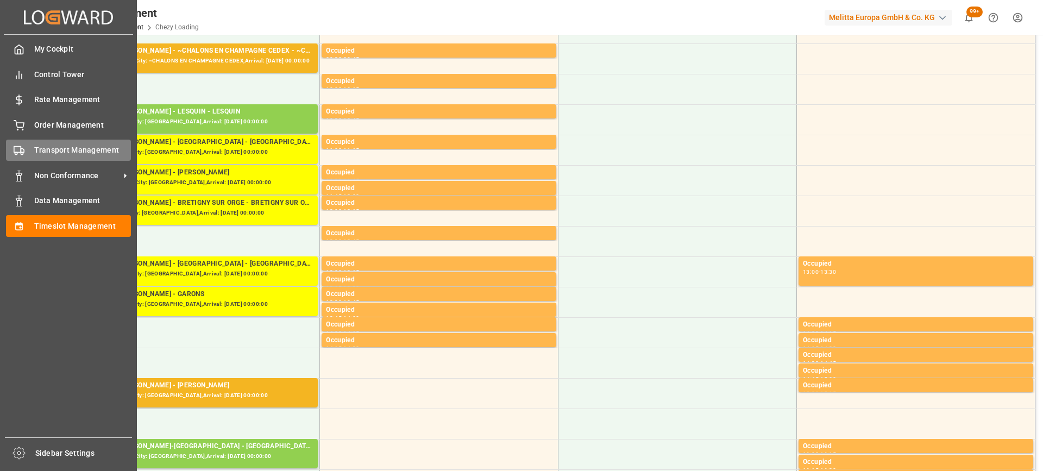
click at [40, 151] on span "Transport Management" at bounding box center [82, 150] width 97 height 11
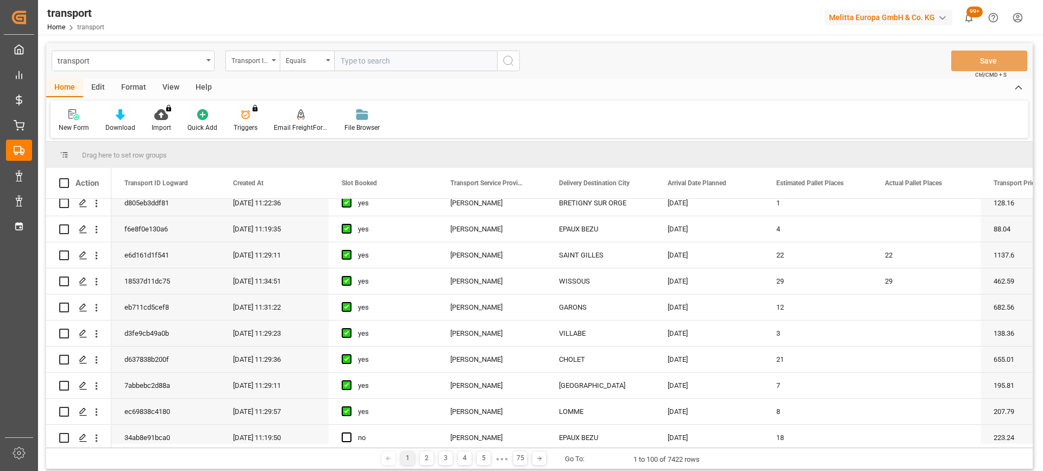
scroll to position [380, 0]
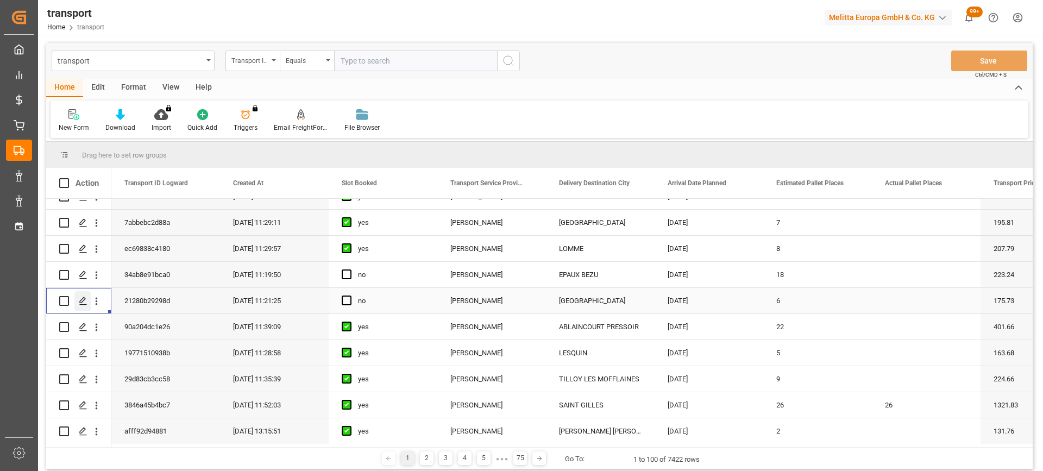
click at [84, 302] on icon "Press SPACE to select this row." at bounding box center [83, 301] width 9 height 9
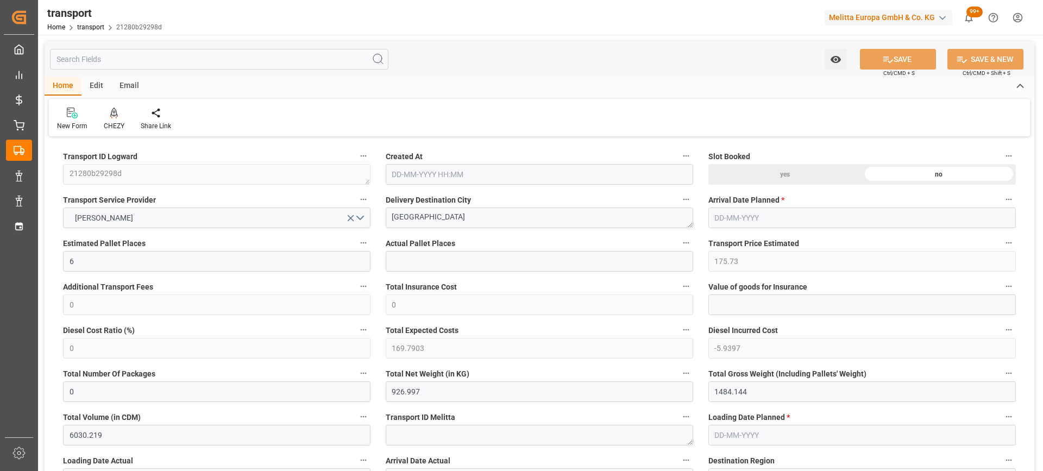
type input "[DATE] 11:21"
type input "[DATE]"
drag, startPoint x: 437, startPoint y: 218, endPoint x: 383, endPoint y: 214, distance: 55.0
click at [383, 214] on div "Delivery Destination City [GEOGRAPHIC_DATA]" at bounding box center [539, 210] width 323 height 43
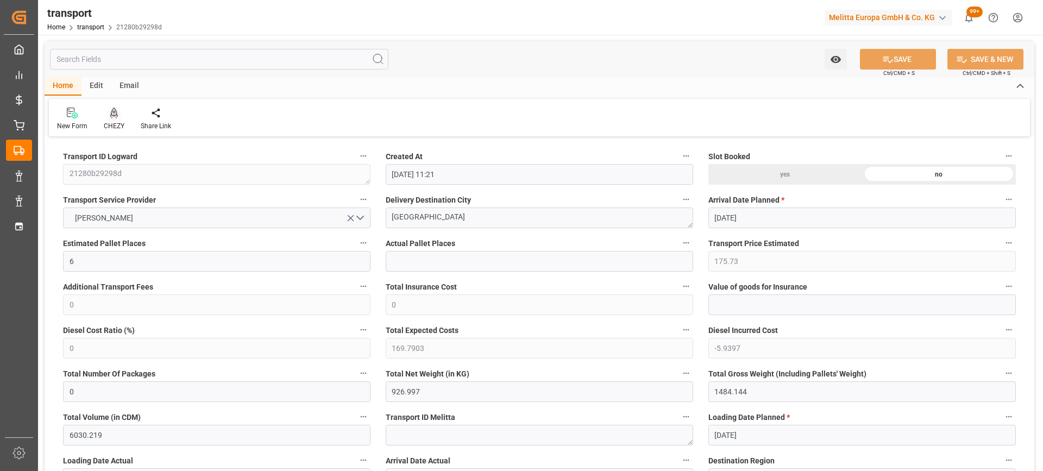
click at [117, 116] on div at bounding box center [114, 112] width 21 height 11
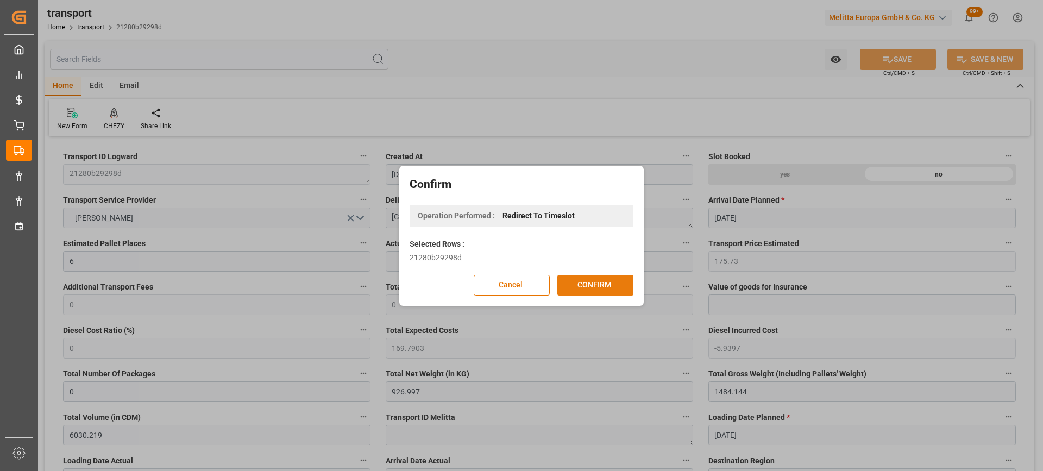
click at [598, 284] on button "CONFIRM" at bounding box center [596, 285] width 76 height 21
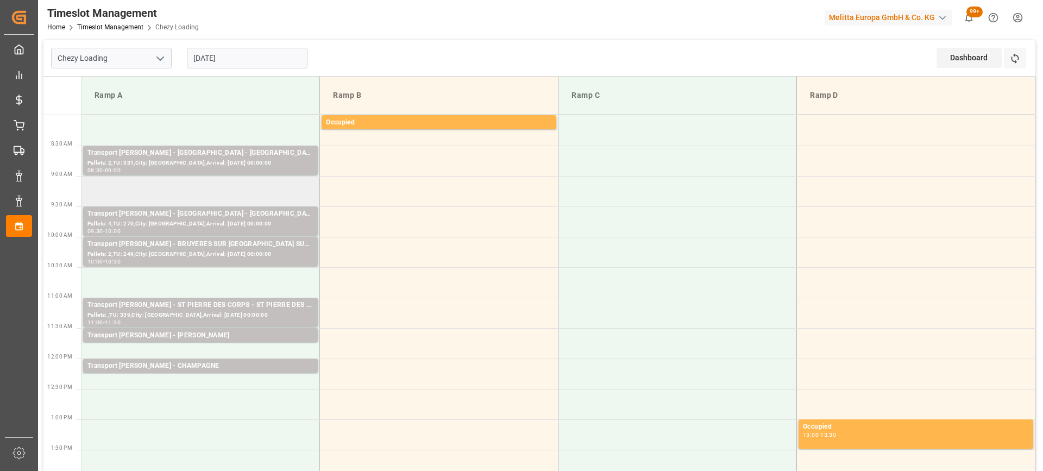
click at [180, 185] on td at bounding box center [201, 191] width 239 height 30
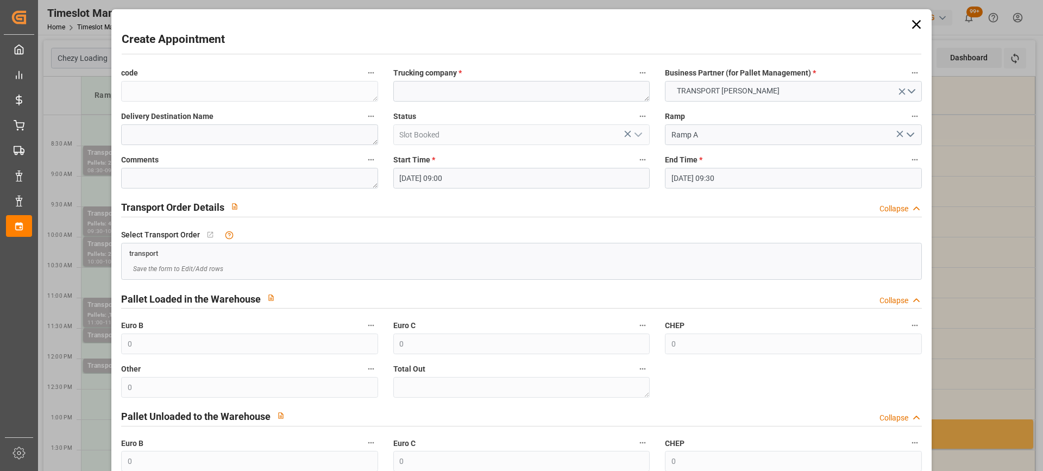
click at [416, 102] on div "Trucking company *" at bounding box center [522, 83] width 272 height 43
click at [416, 93] on textarea at bounding box center [521, 91] width 256 height 21
paste textarea "AMIENS"
type textarea "AMIENS"
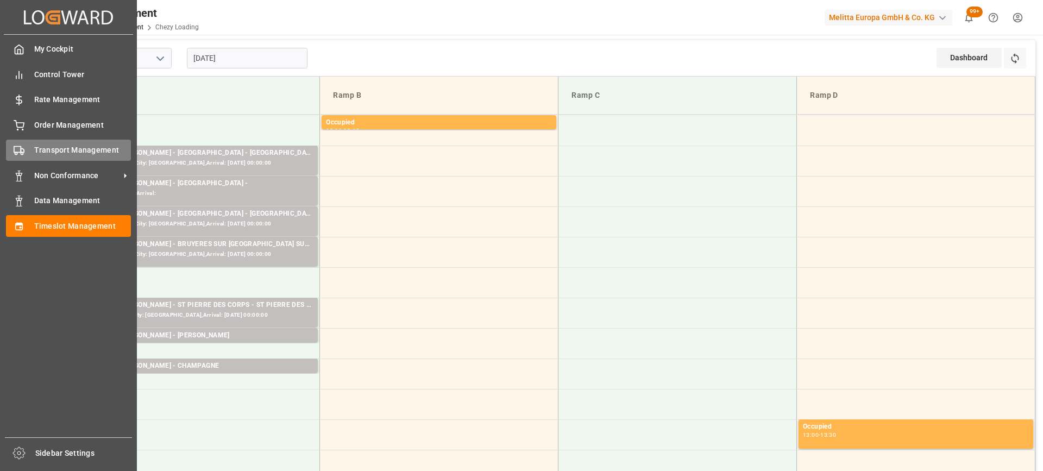
click at [73, 155] on span "Transport Management" at bounding box center [82, 150] width 97 height 11
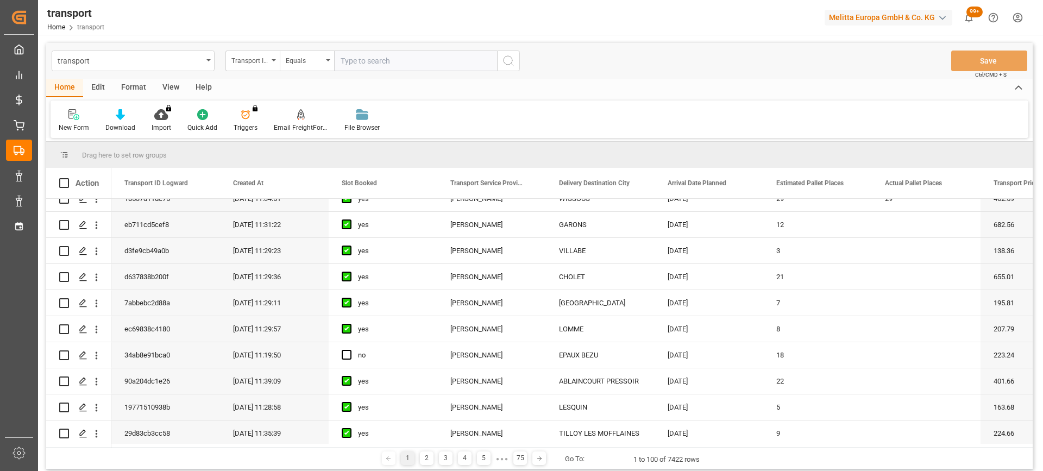
scroll to position [435, 0]
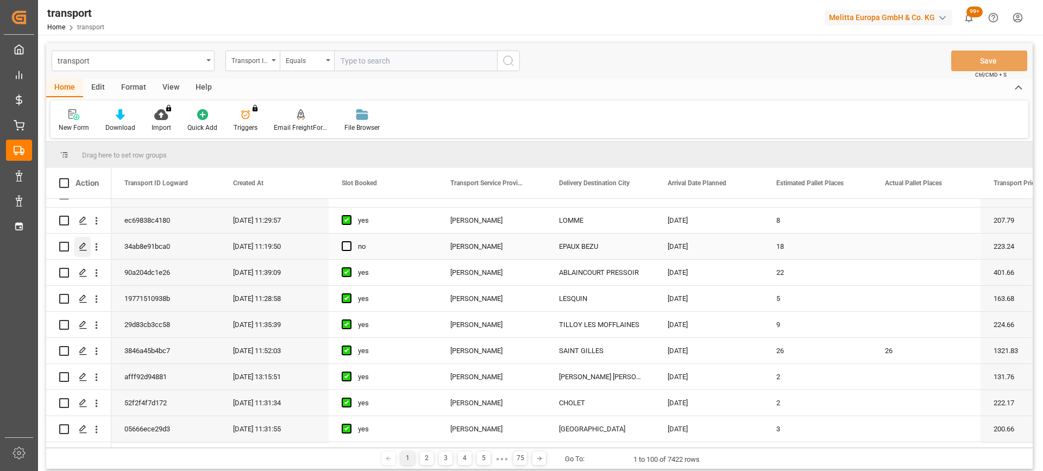
click at [81, 245] on icon "Press SPACE to select this row." at bounding box center [83, 246] width 9 height 9
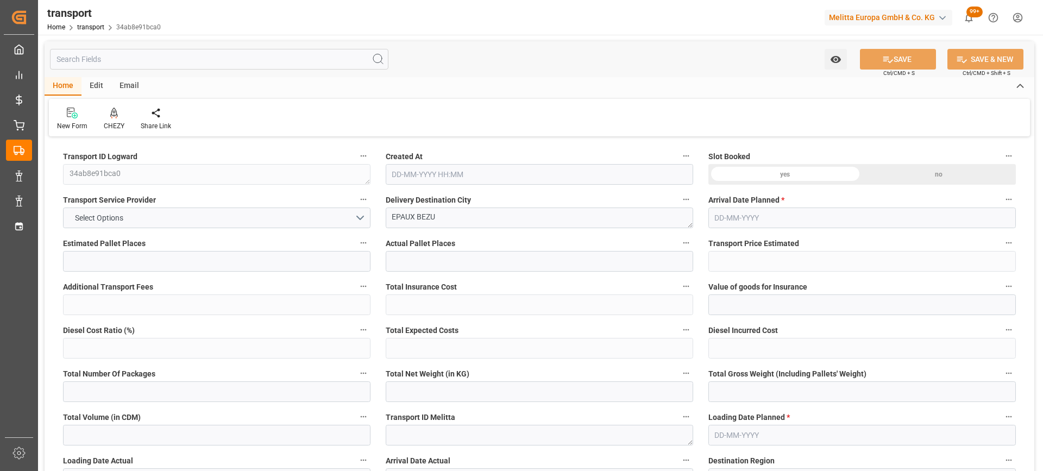
type input "18"
type input "223.24"
type input "0"
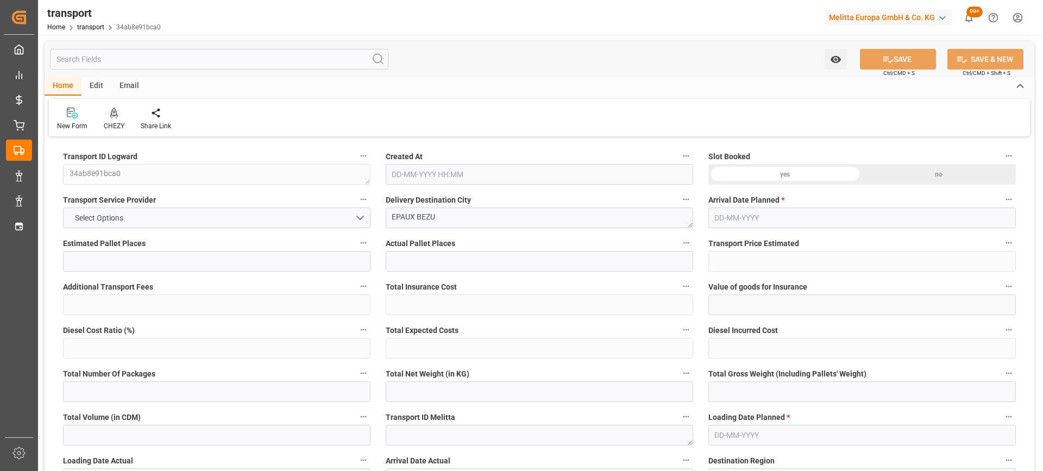
type input "215.6945"
type input "-7.5455"
type input "0"
type input "3222.576"
type input "4277.62"
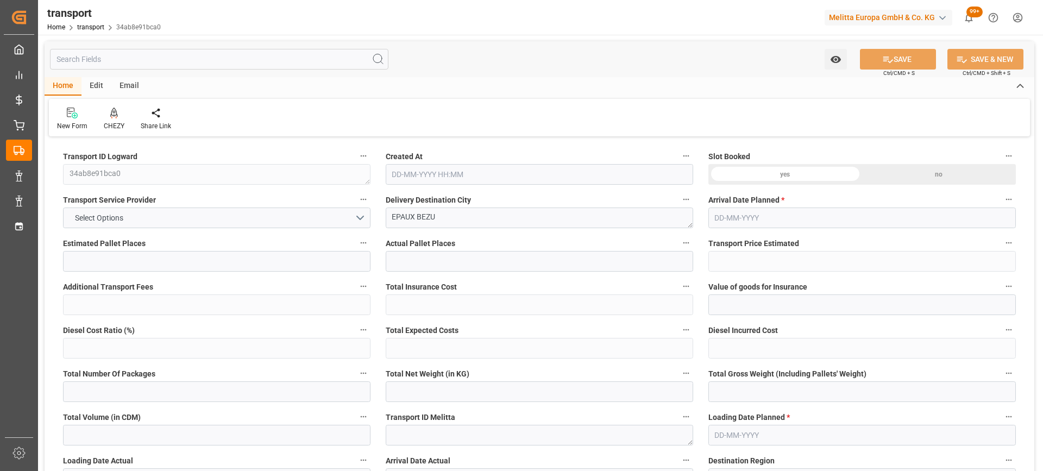
type input "22551.408"
type input "2"
type input "23"
type input "145"
type input "18"
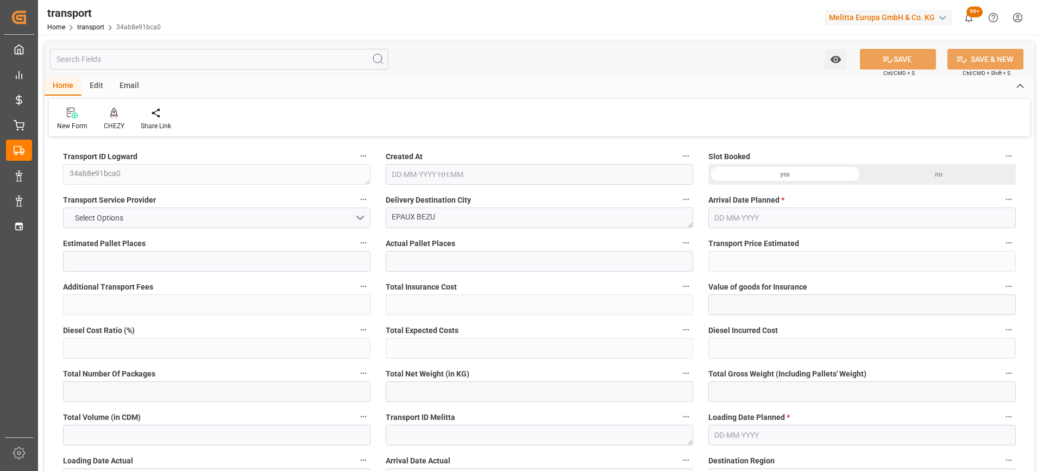
type input "101"
type input "3837.78"
type input "0"
type input "4710.8598"
type input "0"
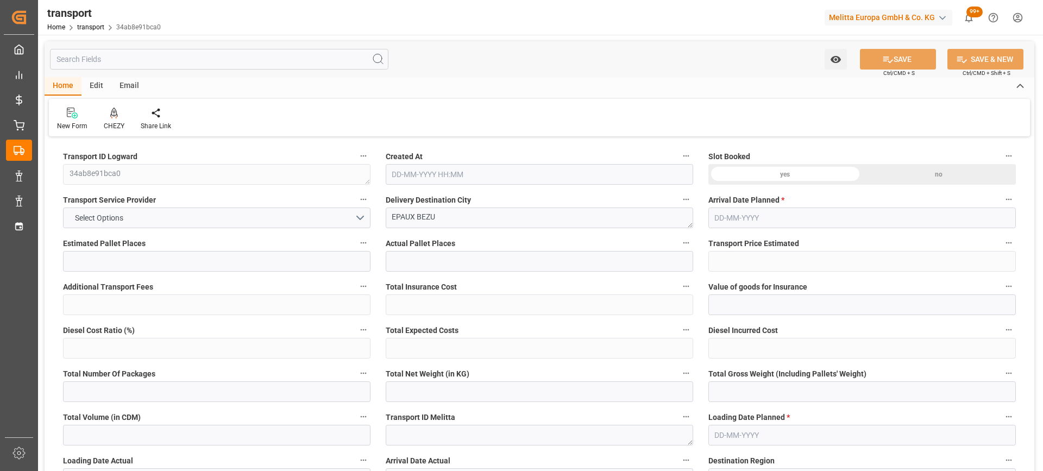
type input "0"
type input "21"
type input "35"
type input "29-08-2025 11:19"
type input "02-09-2025"
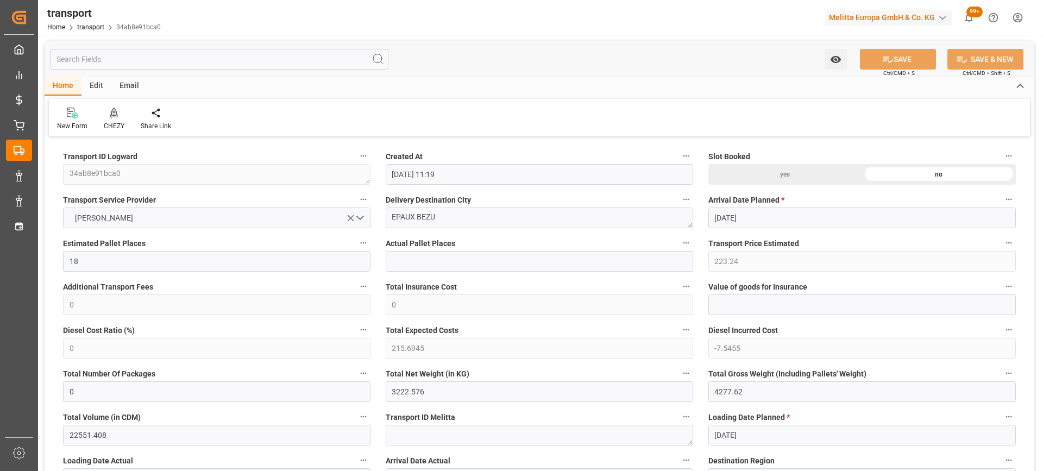
type input "[DATE]"
drag, startPoint x: 456, startPoint y: 212, endPoint x: 344, endPoint y: 212, distance: 111.9
click at [115, 117] on icon at bounding box center [113, 118] width 5 height 2
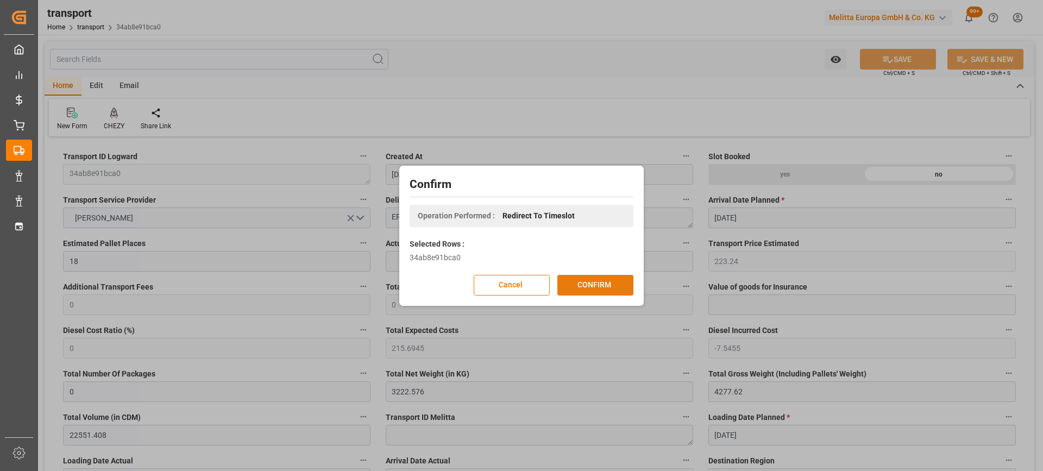
click at [587, 284] on button "CONFIRM" at bounding box center [596, 285] width 76 height 21
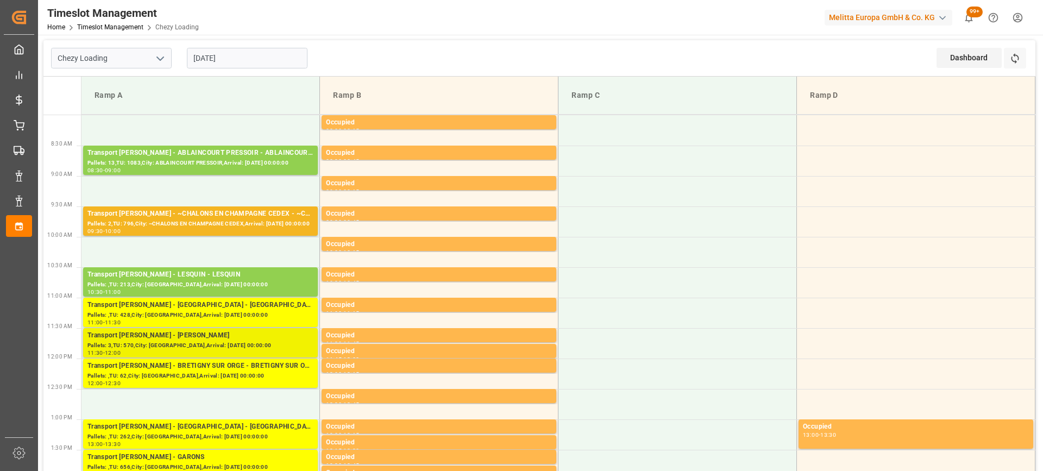
scroll to position [109, 0]
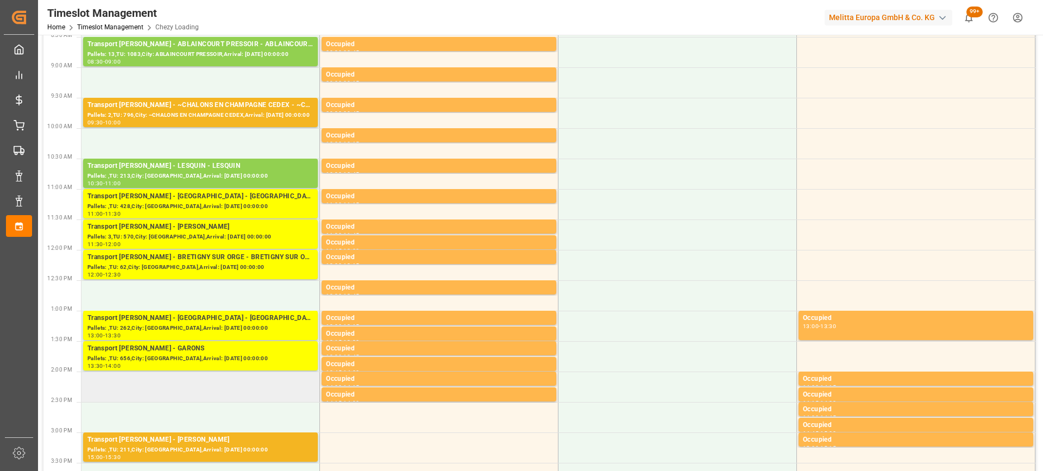
click at [167, 394] on td at bounding box center [201, 387] width 239 height 30
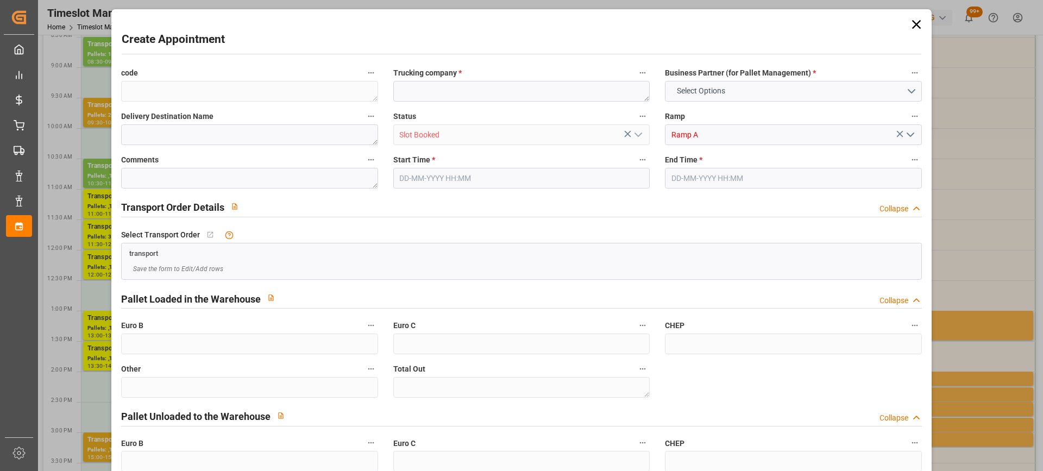
type input "0"
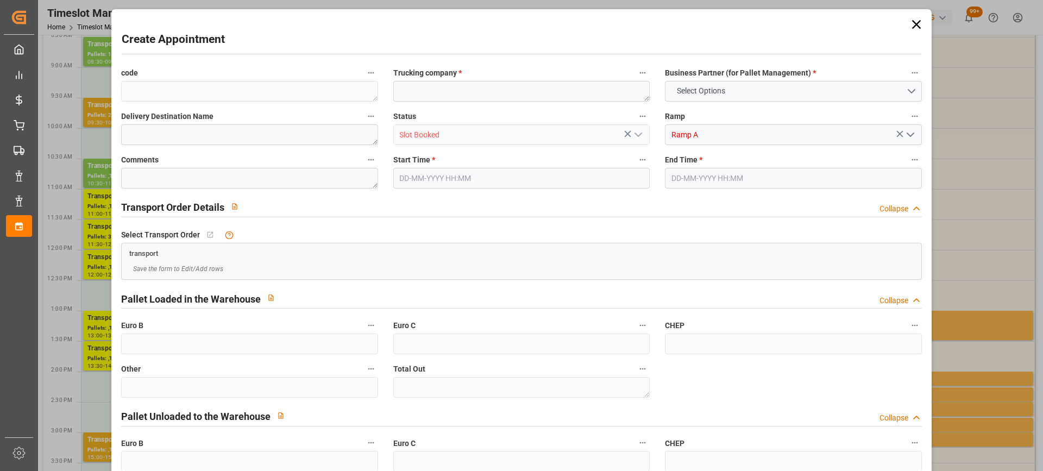
type input "0"
type input "[DATE] 14:00"
type input "[DATE] 15:00"
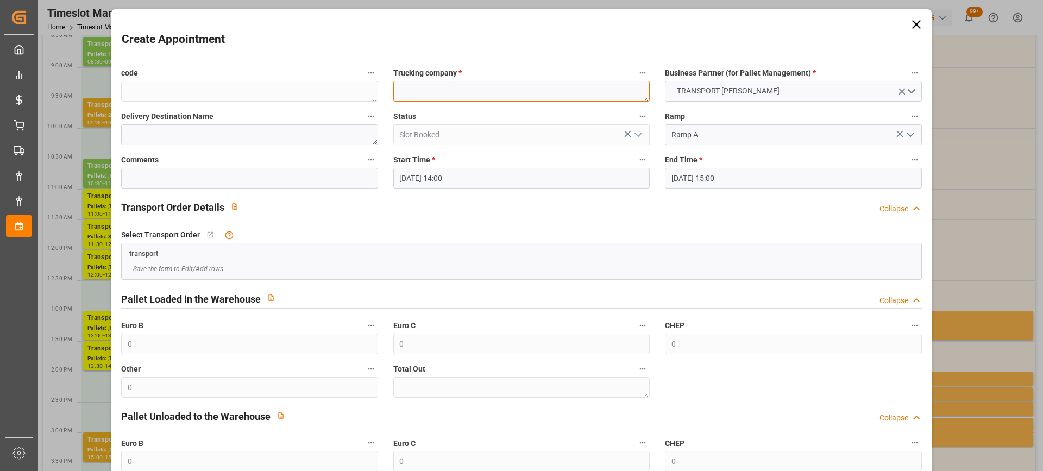
click at [413, 87] on textarea at bounding box center [521, 91] width 256 height 21
paste textarea "EPAUX BEZU"
type textarea "EPAUX BEZU"
